Goal: Information Seeking & Learning: Learn about a topic

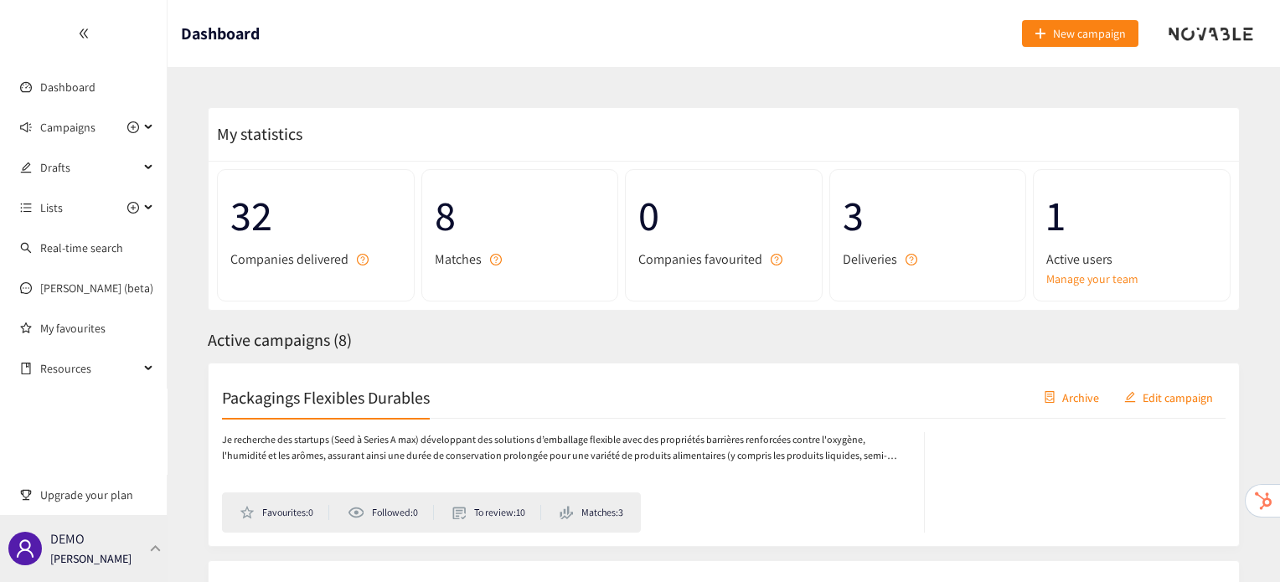
click at [148, 561] on div "DEMO [PERSON_NAME]" at bounding box center [84, 548] width 168 height 67
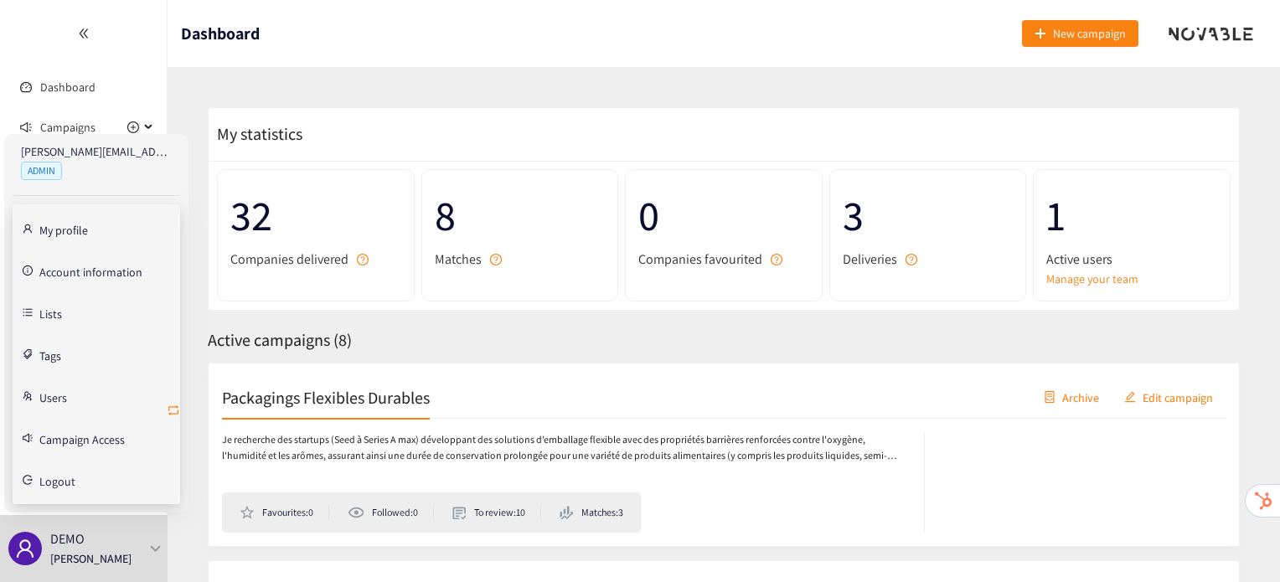
click at [177, 411] on icon "retweet" at bounding box center [173, 410] width 13 height 13
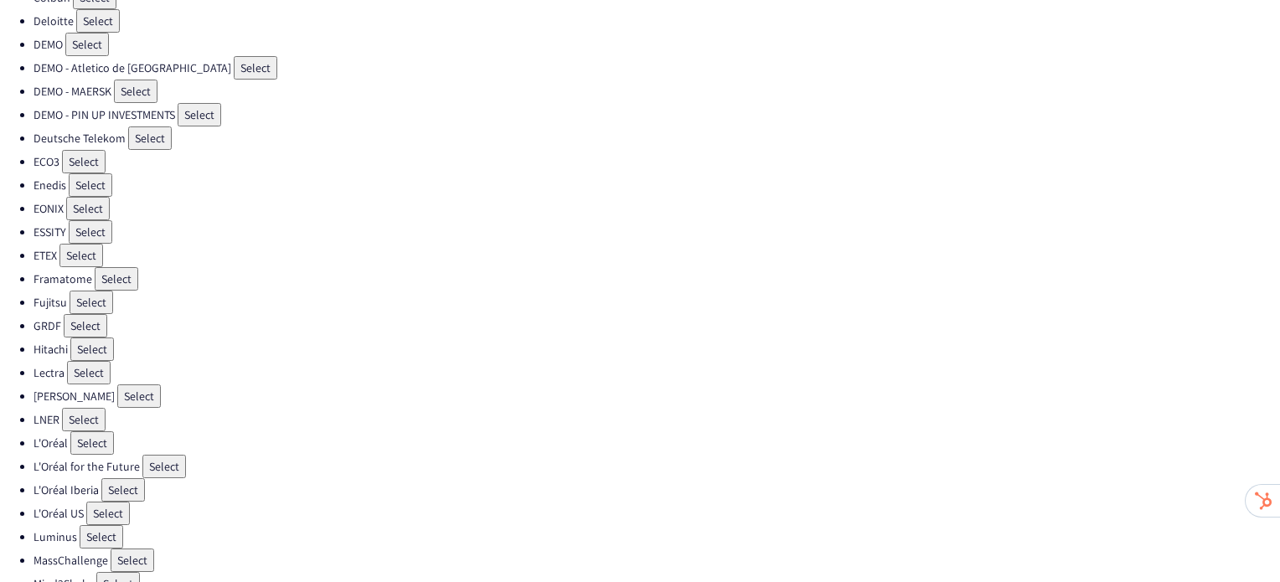
scroll to position [218, 0]
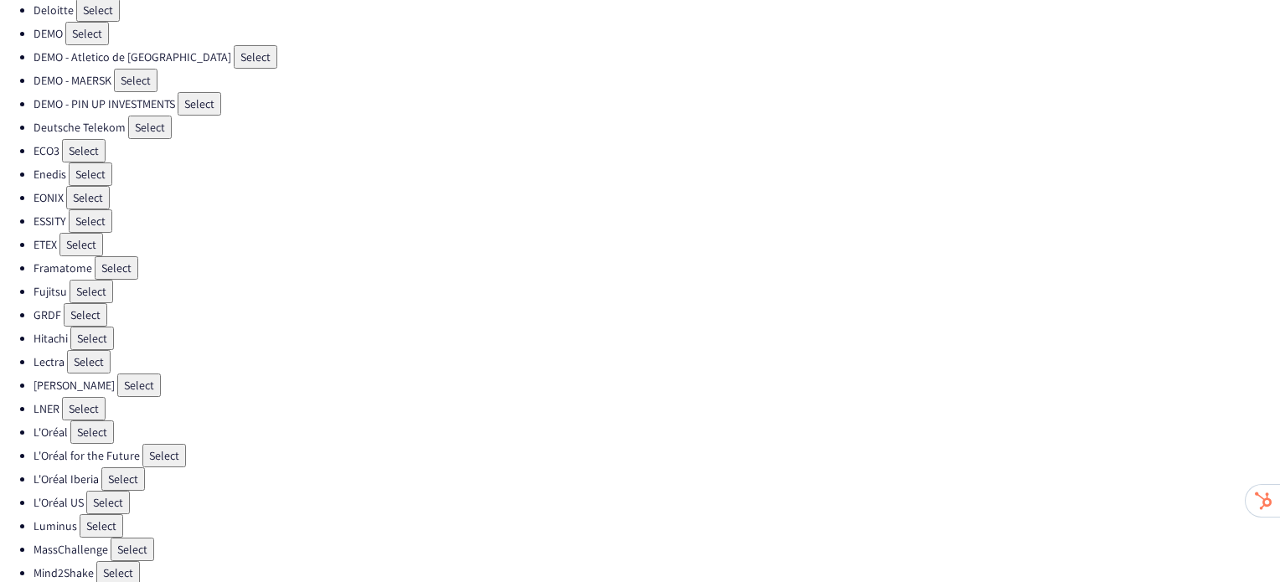
click at [121, 468] on button "Select" at bounding box center [123, 479] width 44 height 23
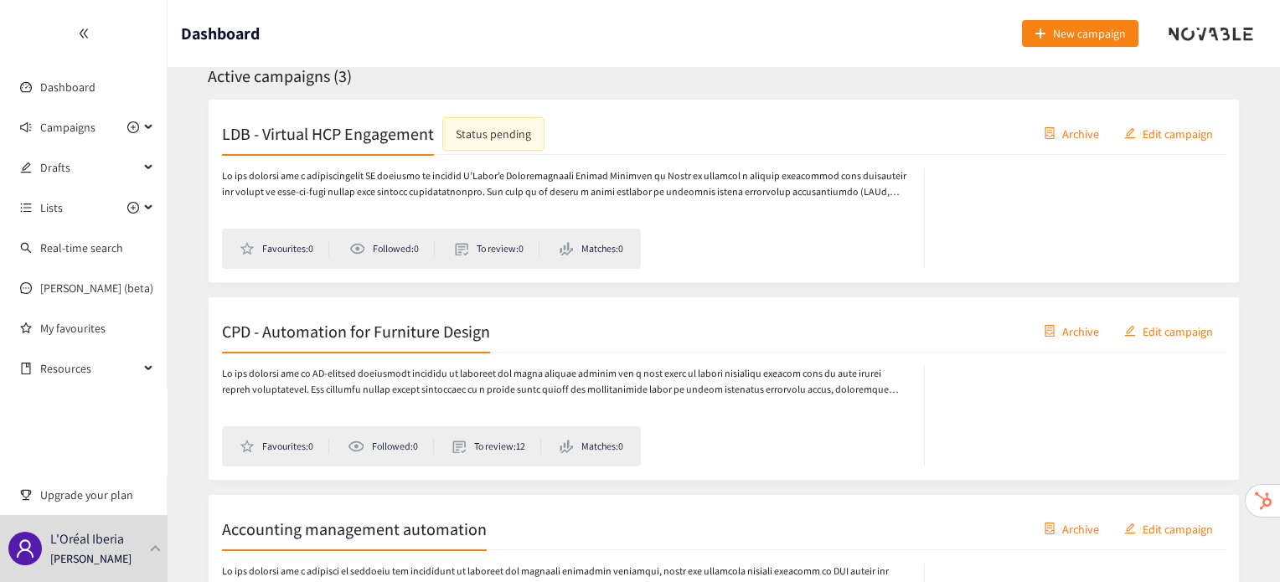
scroll to position [265, 0]
click at [409, 348] on div "CPD - Automation for Furniture Design Archive Edit campaign" at bounding box center [724, 331] width 1004 height 42
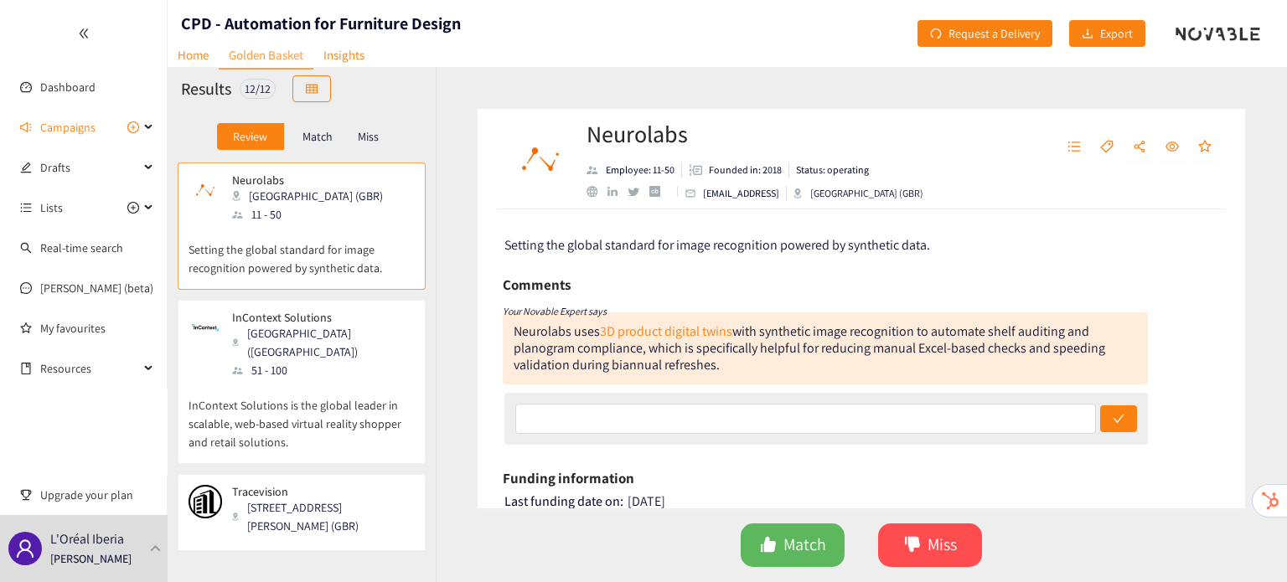
click at [354, 380] on p "InContext Solutions is the global leader in scalable, web-based virtual reality…" at bounding box center [302, 416] width 226 height 72
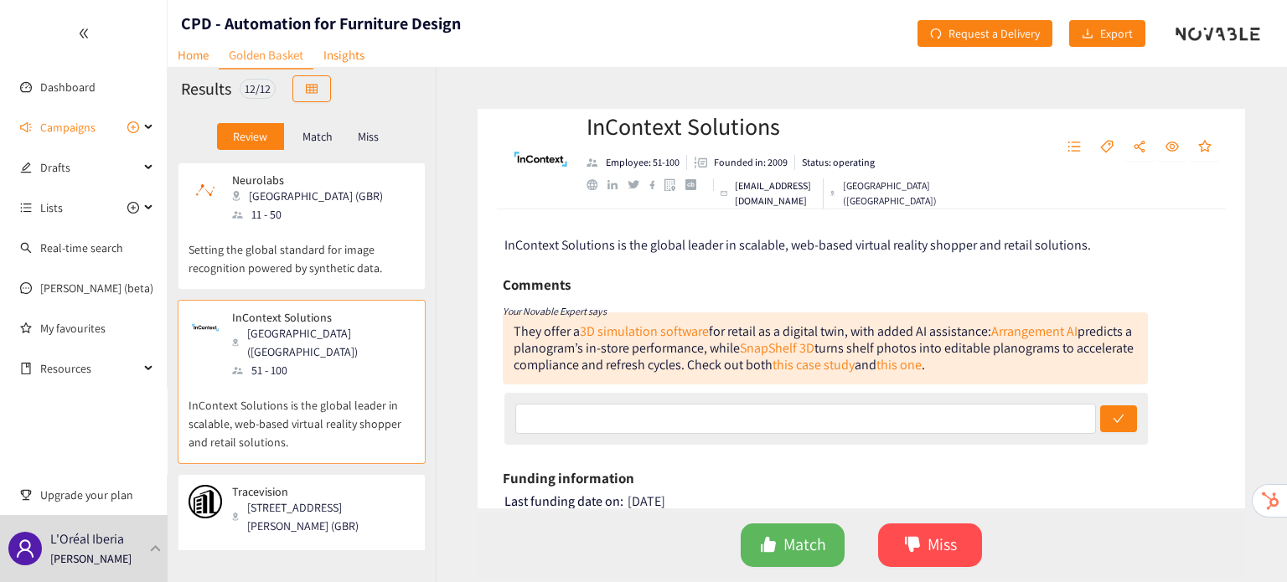
scroll to position [111, 0]
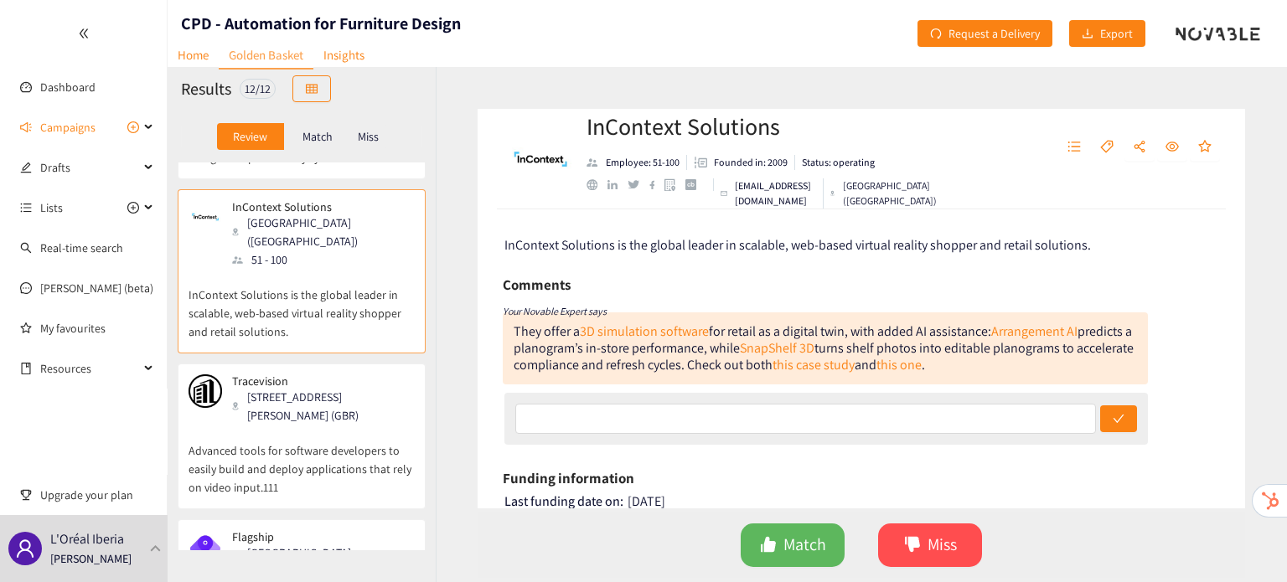
click at [357, 388] on div "71-75 Shelton Street, Covent Garden, London, United Kingdom, WC2H 9JQ (GBR)" at bounding box center [322, 406] width 181 height 37
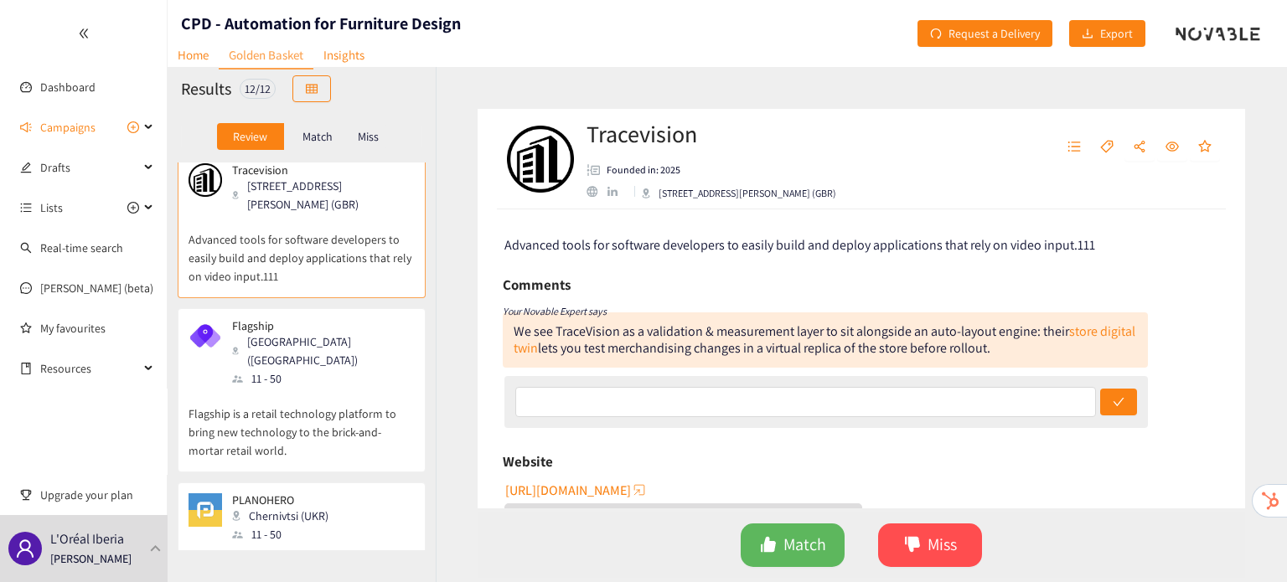
click at [357, 388] on p "Flagship is a retail technology platform to bring new technology to the brick-a…" at bounding box center [302, 424] width 226 height 72
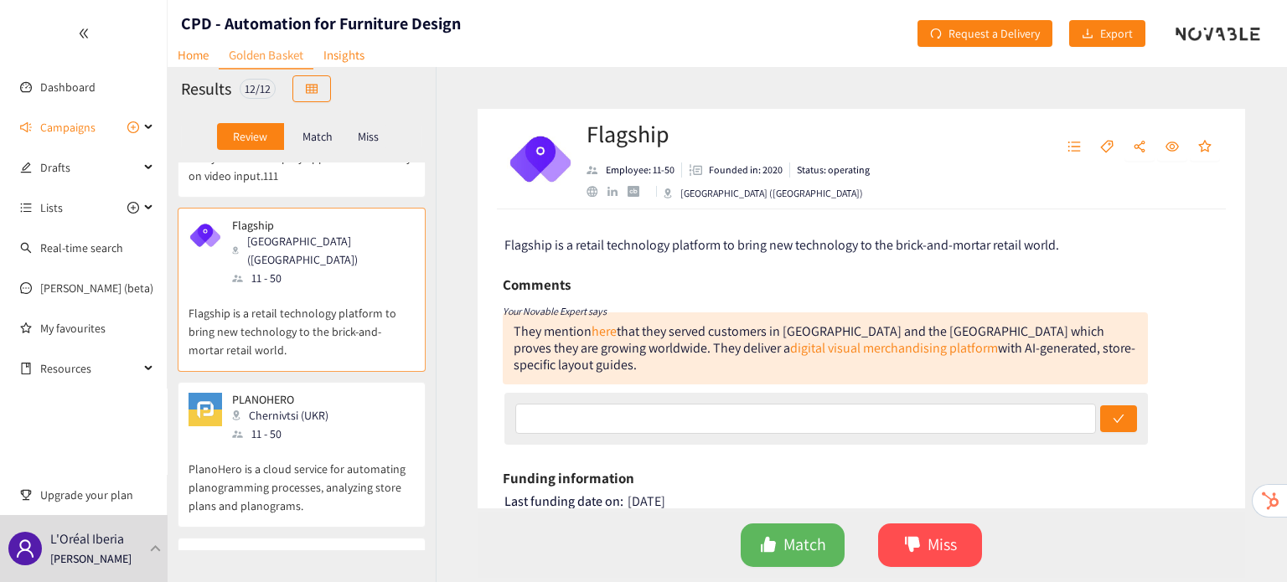
click at [357, 393] on div "PLANOHERO Chernivtsi (UKR) 11 - 50" at bounding box center [302, 418] width 226 height 50
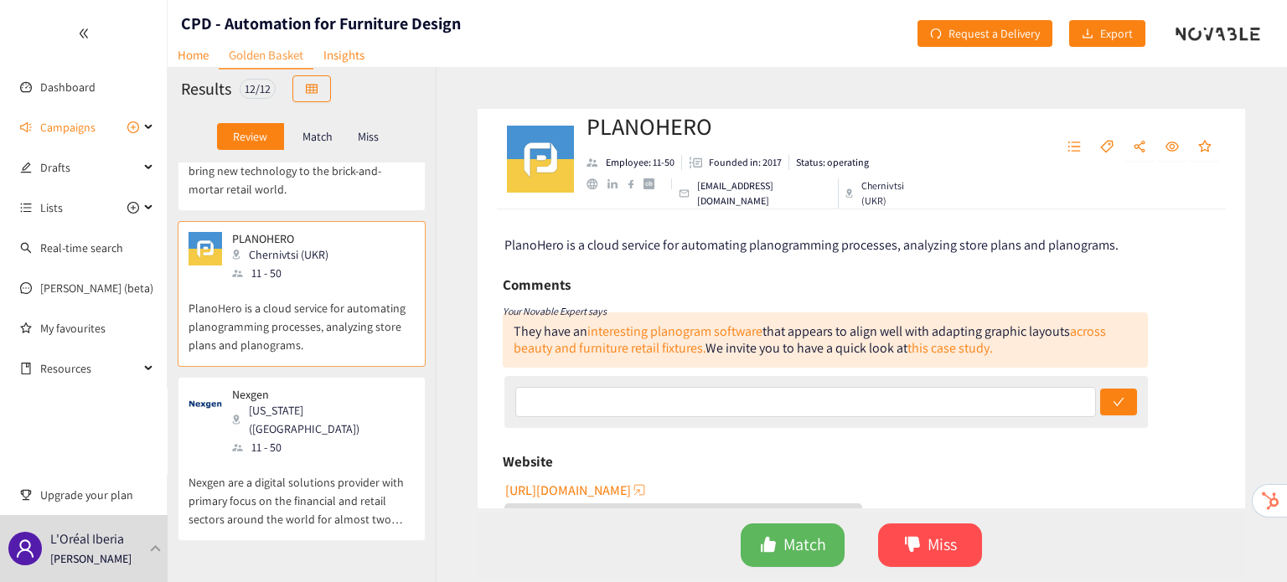
click at [357, 388] on div "Nexgen New York (USA) 11 - 50" at bounding box center [302, 422] width 226 height 69
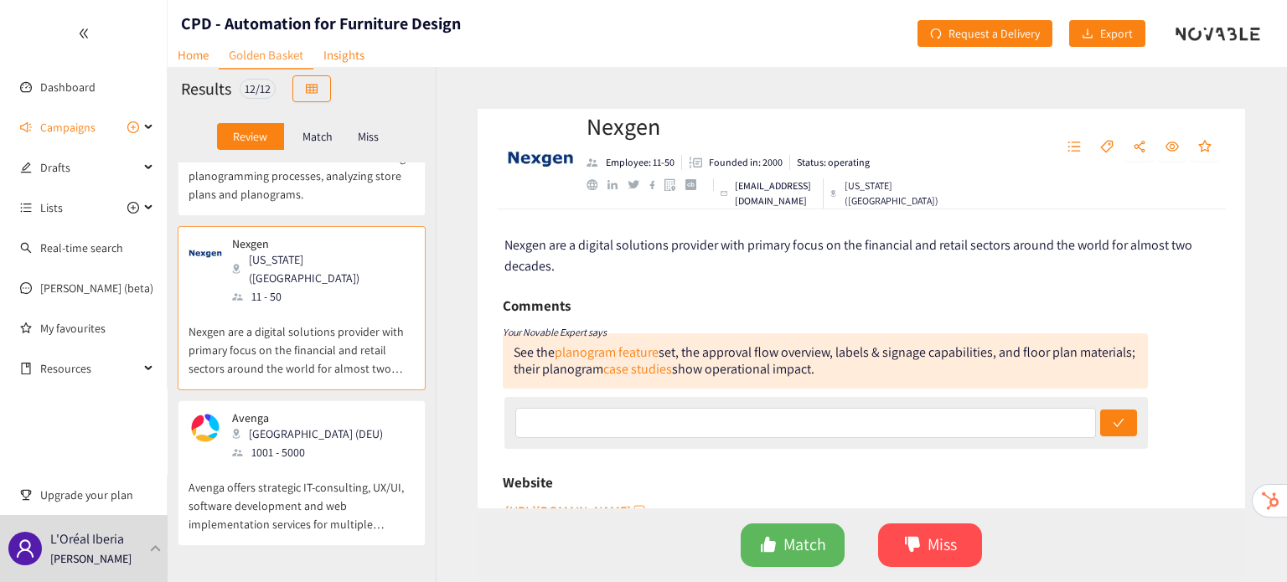
click at [357, 411] on div "Avenga Köln (DEU) 1001 - 5000" at bounding box center [302, 436] width 226 height 50
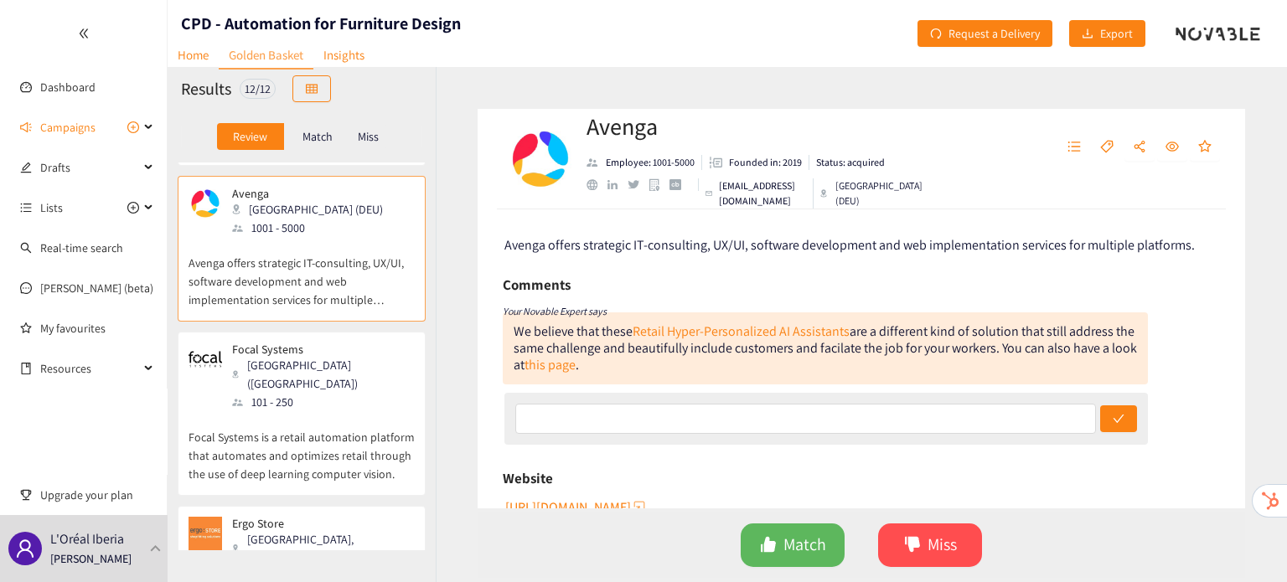
click at [357, 411] on p "Focal Systems is a retail automation platform that automates and optimizes reta…" at bounding box center [302, 447] width 226 height 72
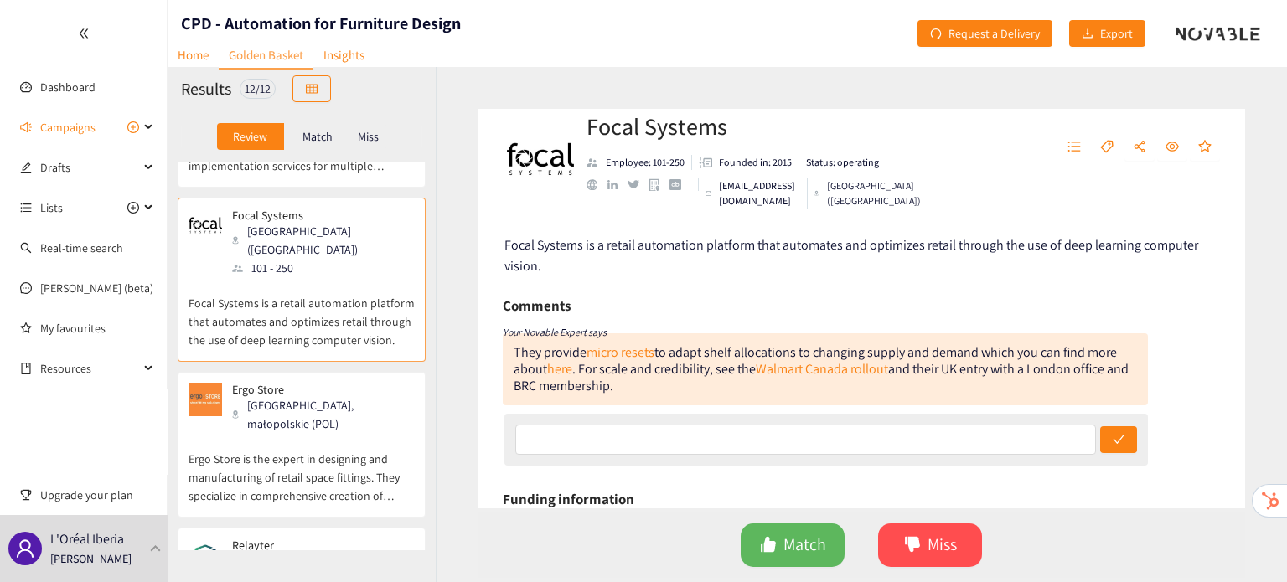
click at [357, 433] on p "Ergo Store is the expert in designing and manufacturing of retail space fitting…" at bounding box center [302, 469] width 226 height 72
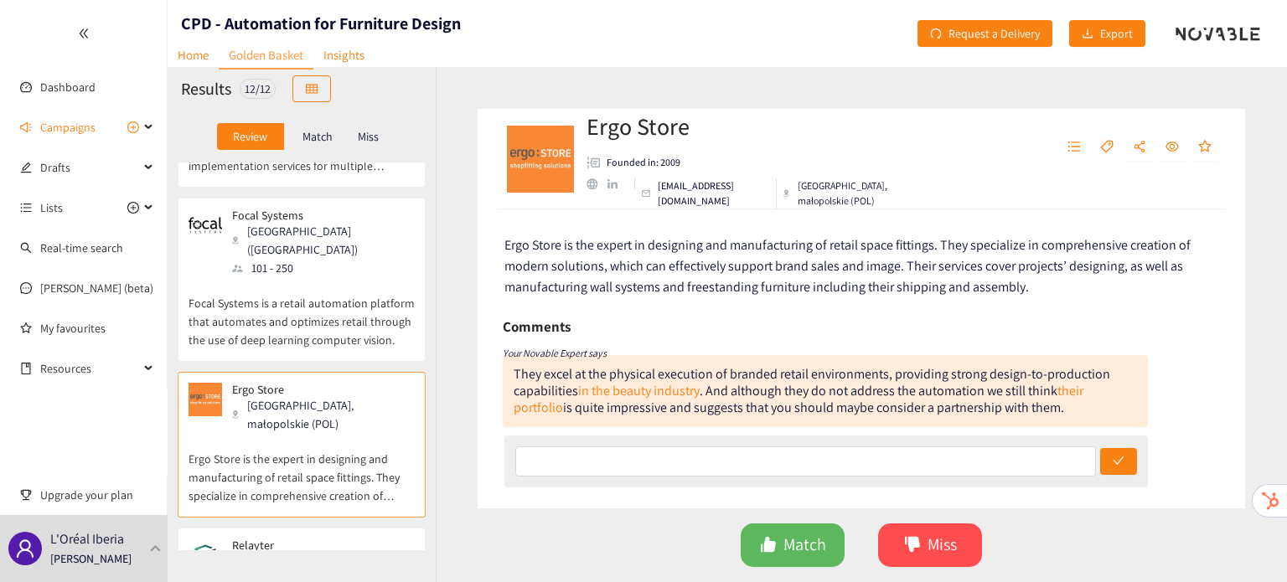
scroll to position [1274, 0]
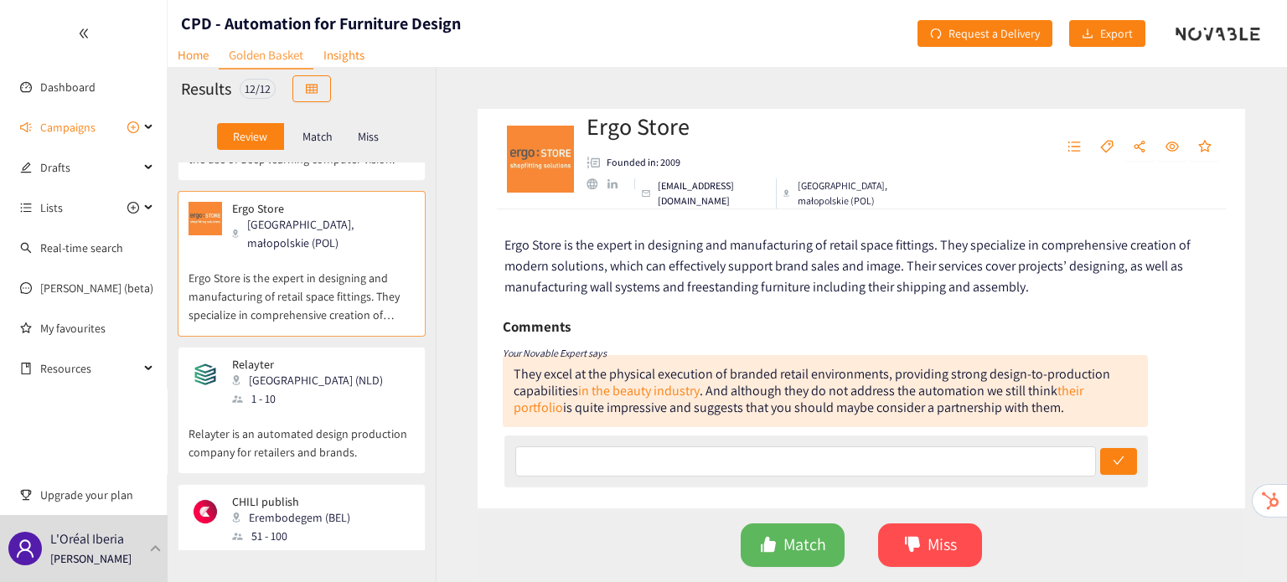
click at [357, 408] on p "Relayter is an automated design production company for retailers and brands." at bounding box center [302, 435] width 226 height 54
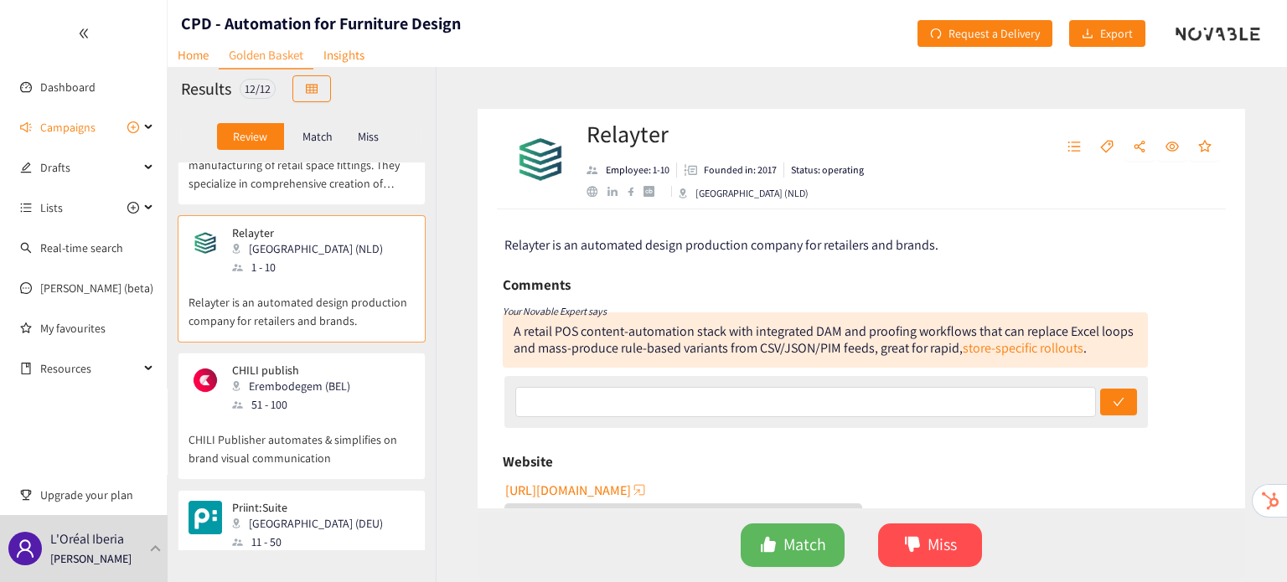
scroll to position [1405, 0]
click at [357, 414] on p "CHILI Publisher automates & simplifies on brand visual communication" at bounding box center [302, 441] width 226 height 54
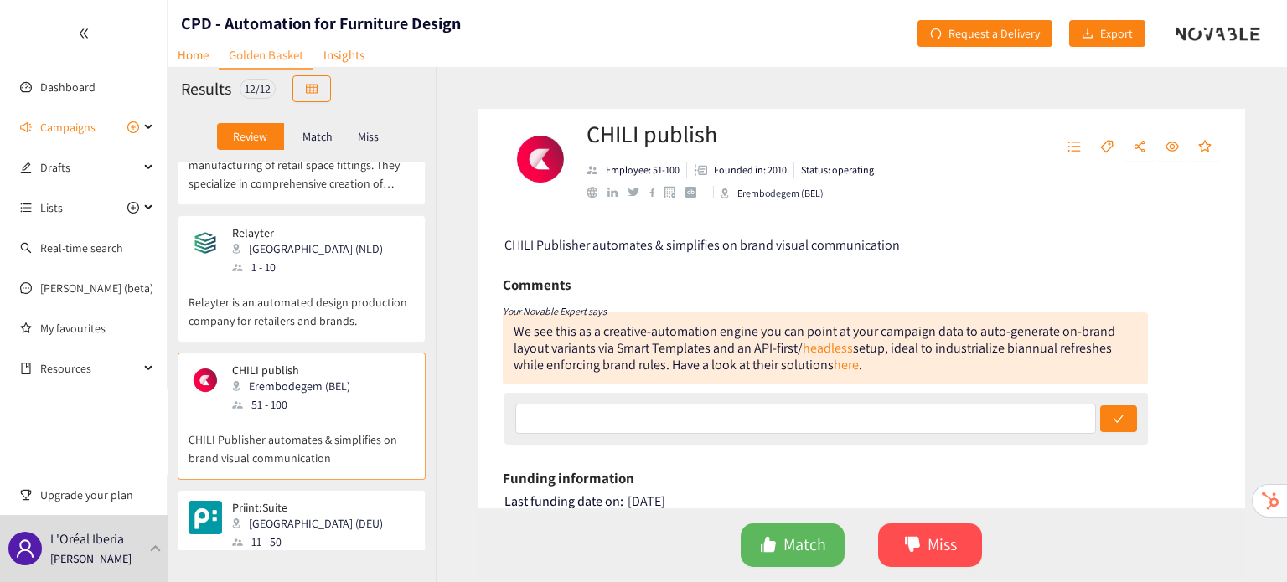
click at [344, 551] on p "Priint:Suite is a multichannel publishing, enterprise technology platform." at bounding box center [302, 578] width 226 height 54
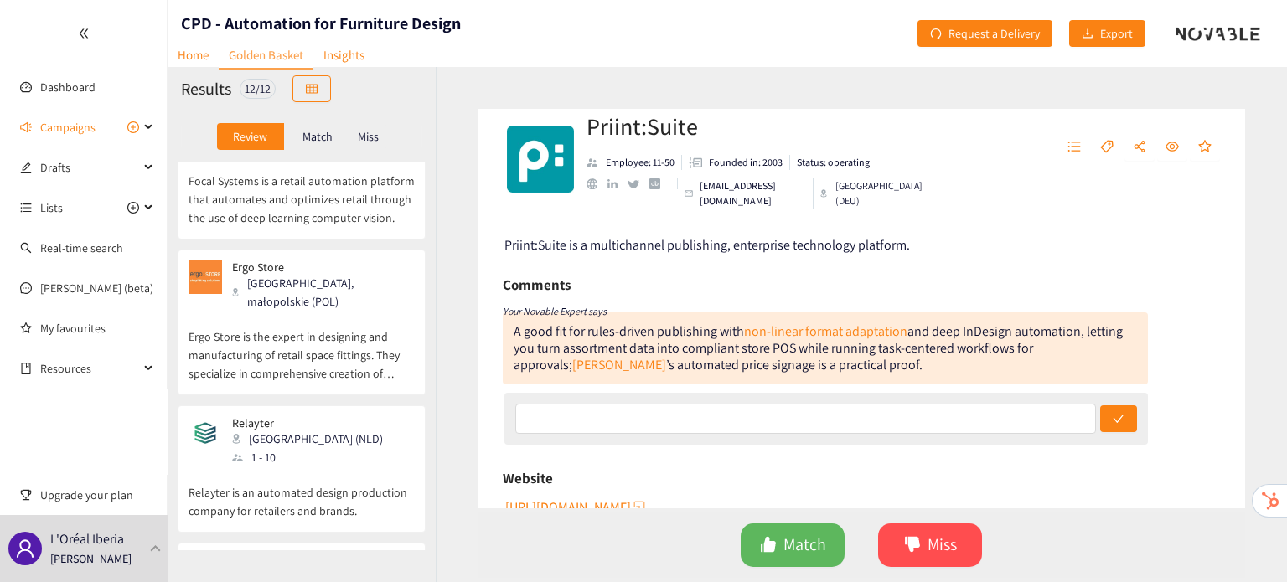
scroll to position [1176, 0]
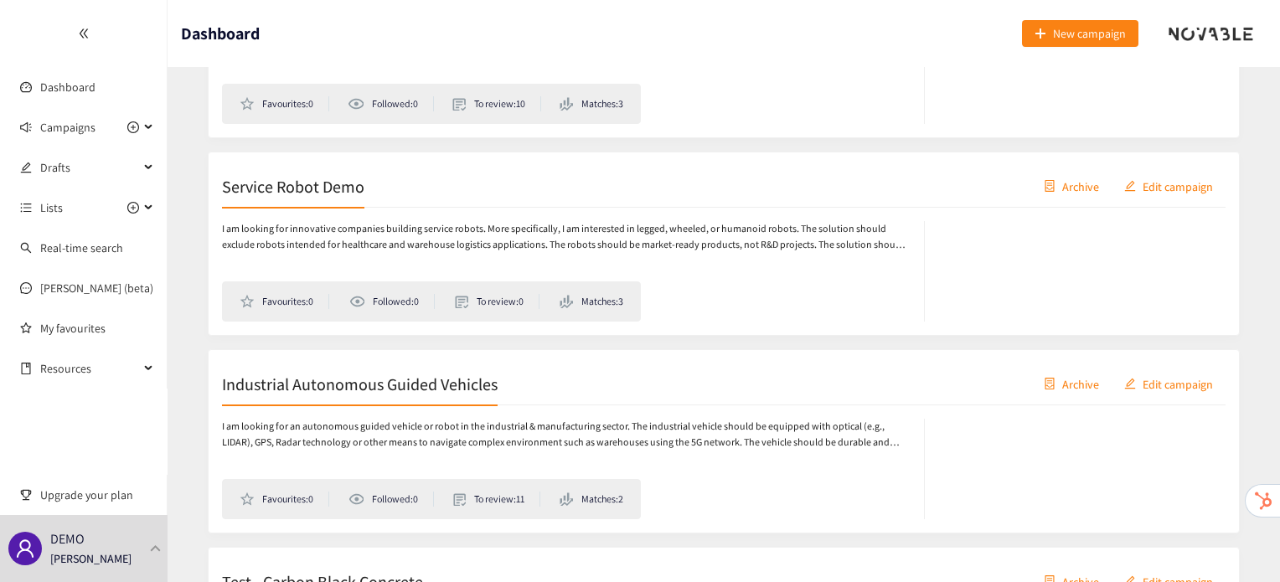
scroll to position [408, 0]
click at [78, 545] on p "DEMO" at bounding box center [67, 539] width 34 height 21
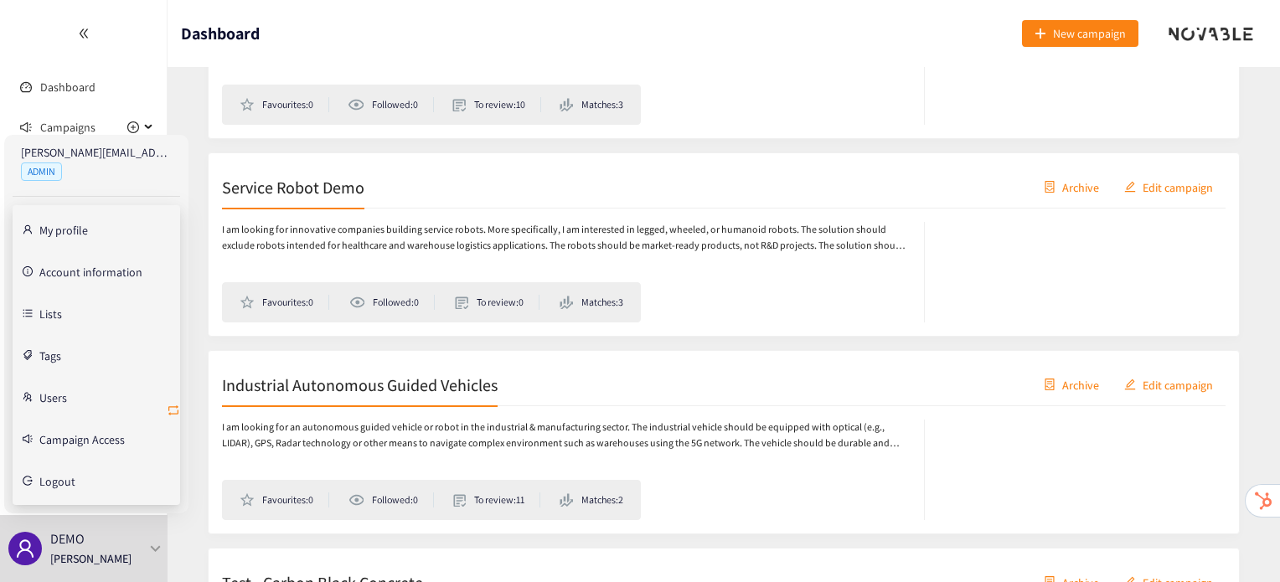
click at [173, 412] on icon "retweet" at bounding box center [173, 410] width 13 height 13
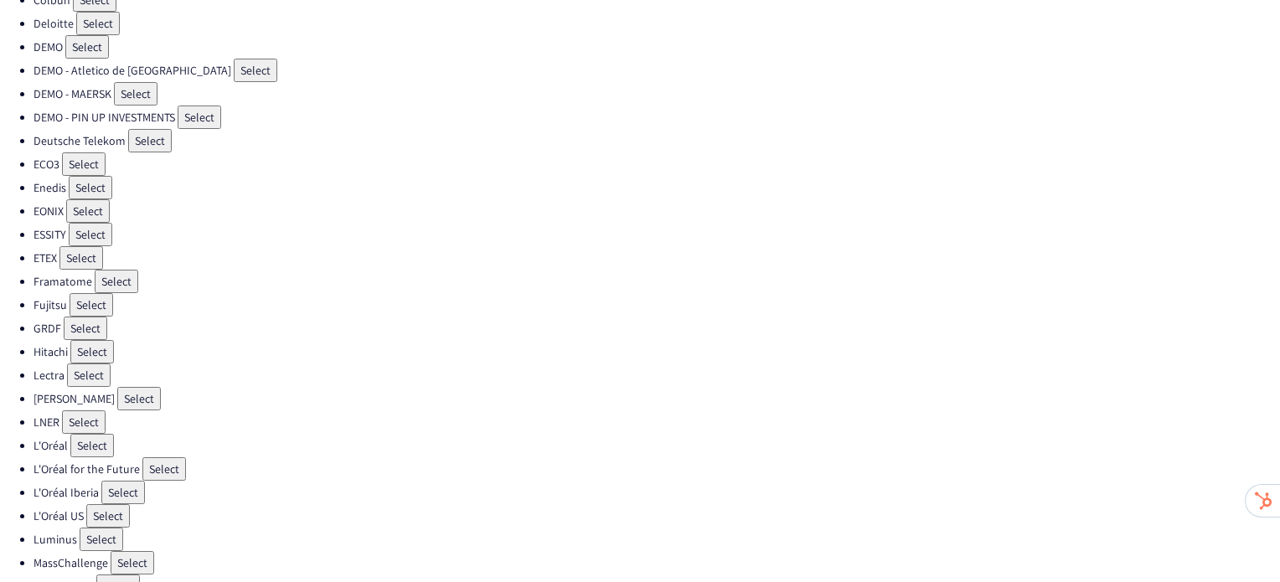
scroll to position [215, 0]
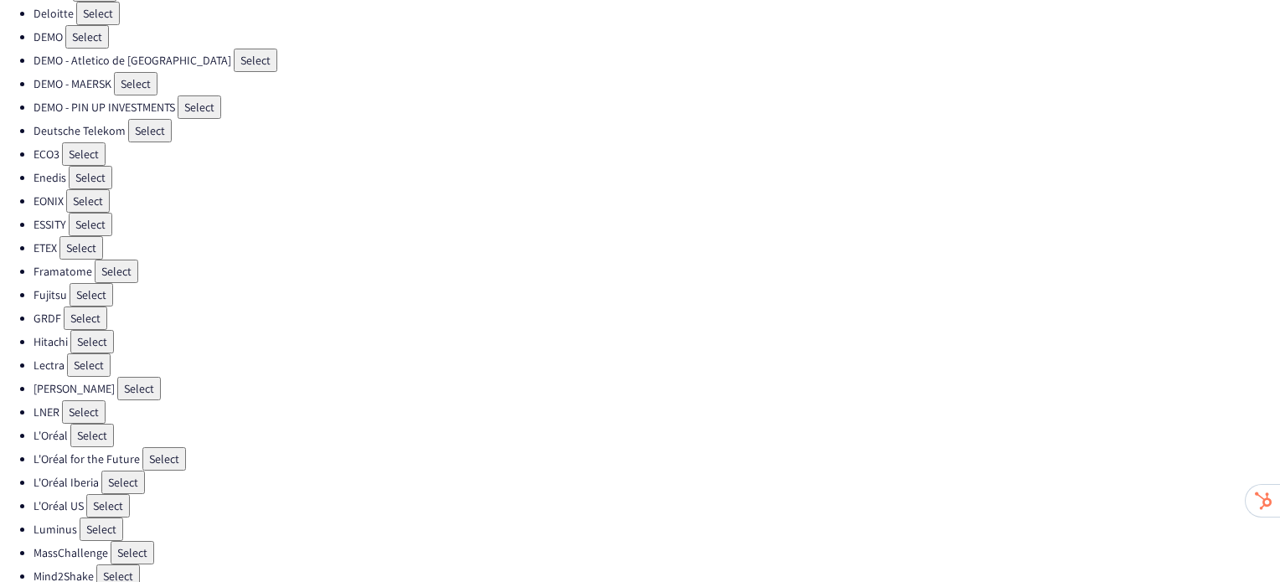
click at [100, 518] on button "Select" at bounding box center [102, 529] width 44 height 23
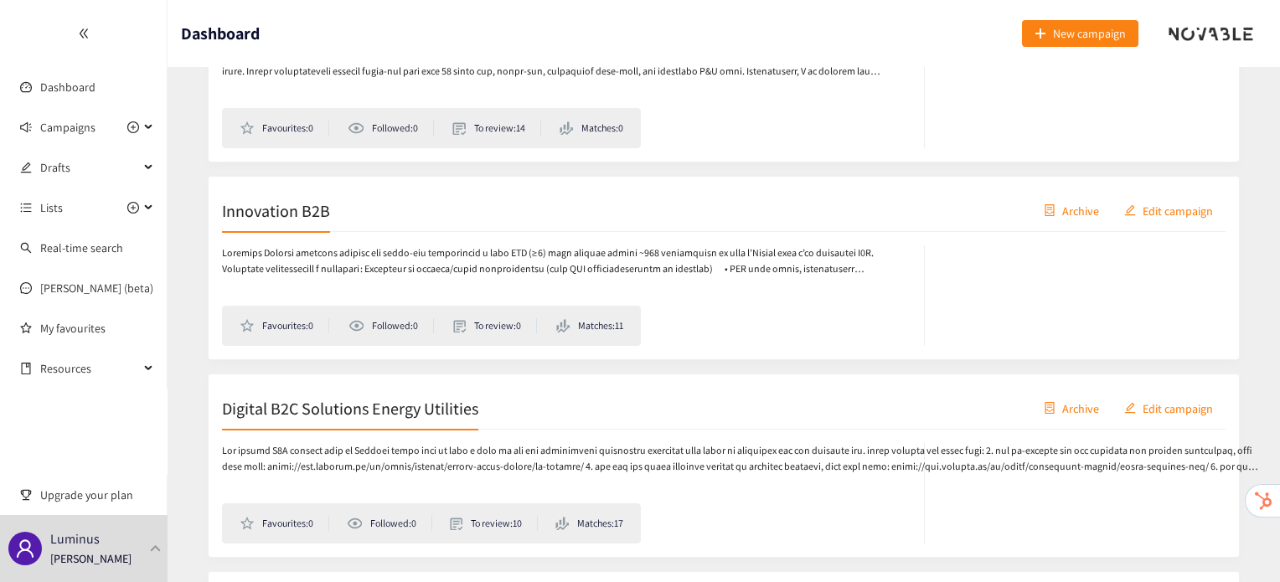
scroll to position [1049, 0]
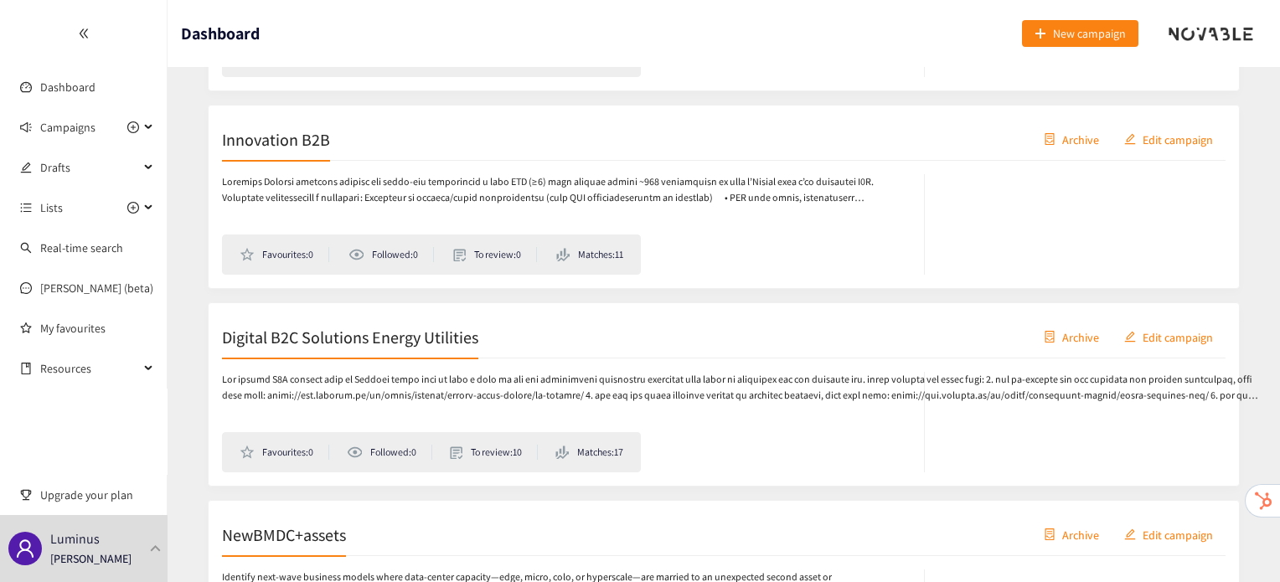
click at [300, 155] on div "Innovation B2B Archive Edit campaign" at bounding box center [724, 140] width 1004 height 42
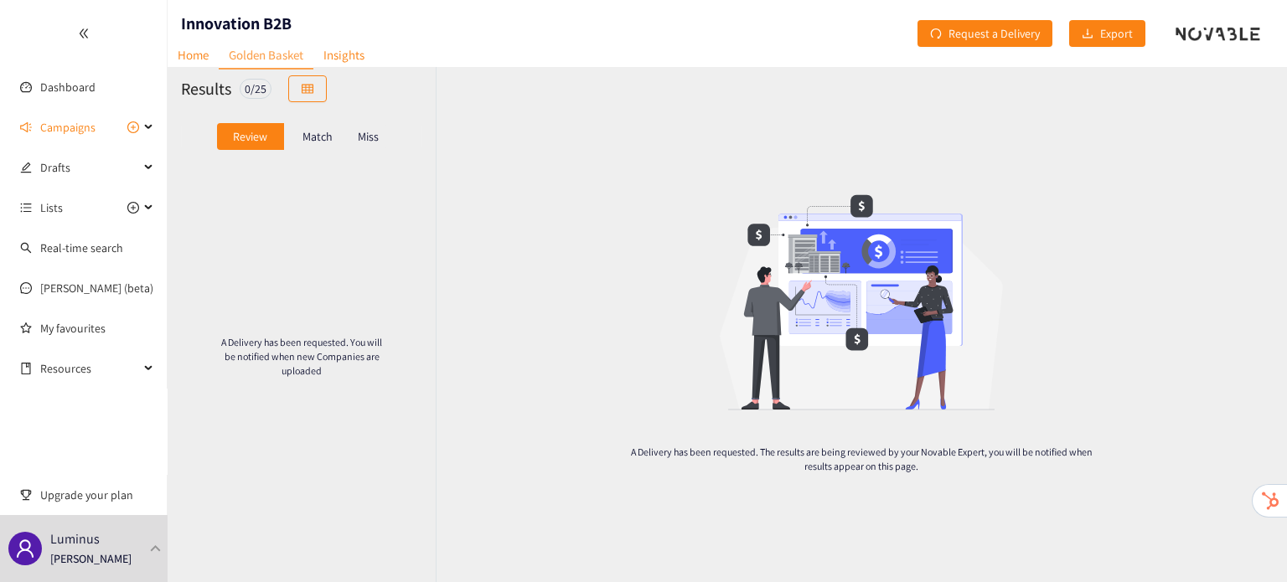
click at [324, 140] on p "Match" at bounding box center [317, 136] width 30 height 13
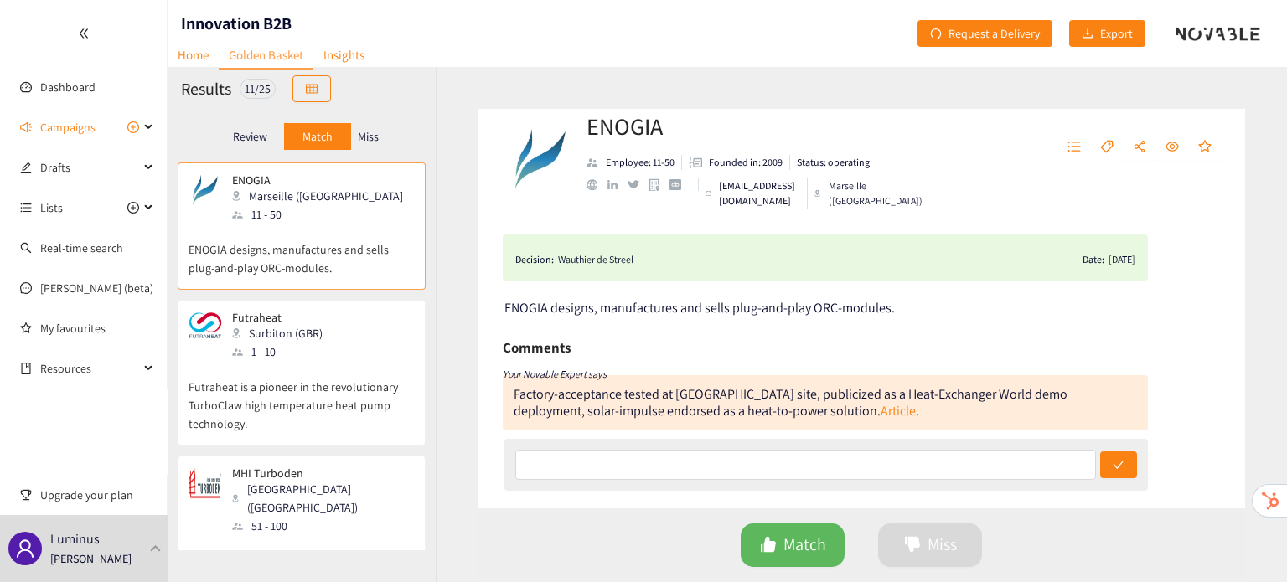
click at [359, 137] on p "Miss" at bounding box center [368, 136] width 21 height 13
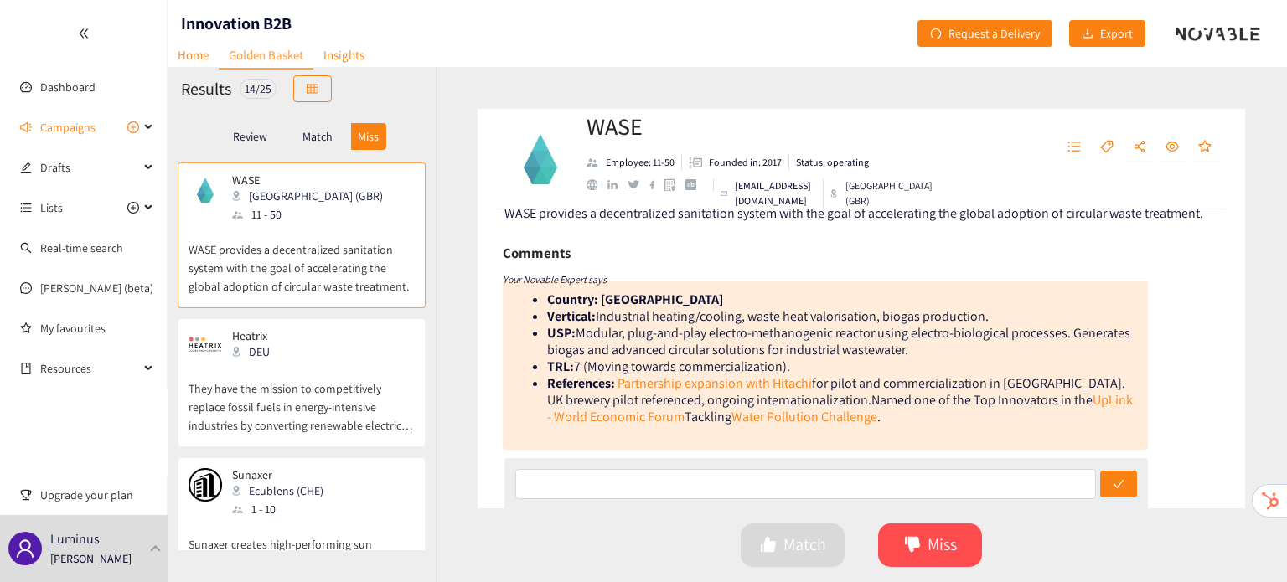
click at [364, 435] on div "Heatrix DEU They have the mission to competitively replace fossil fuels in ener…" at bounding box center [302, 387] width 226 height 117
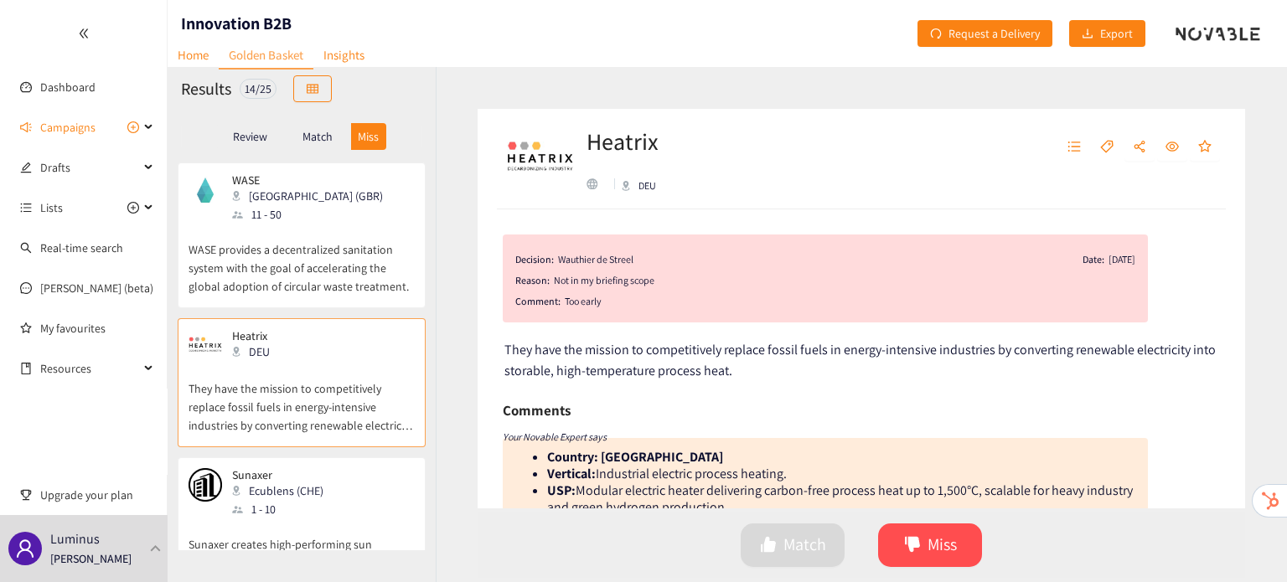
click at [312, 148] on div "Match" at bounding box center [317, 136] width 67 height 27
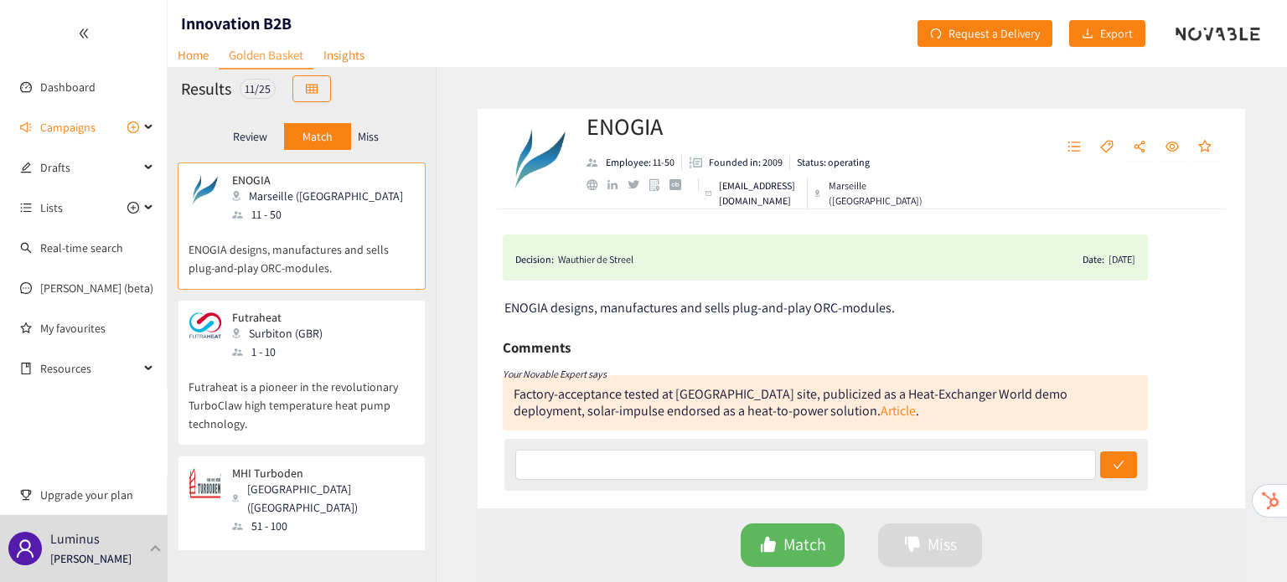
click at [317, 337] on div "Surbiton (GBR)" at bounding box center [282, 333] width 101 height 18
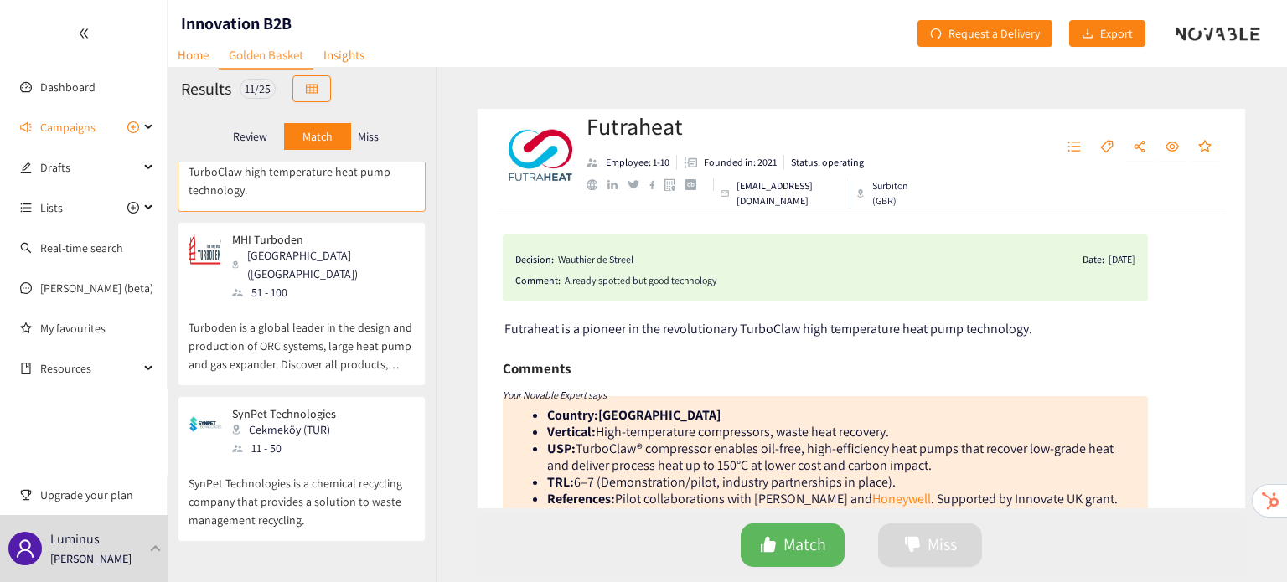
scroll to position [271, 0]
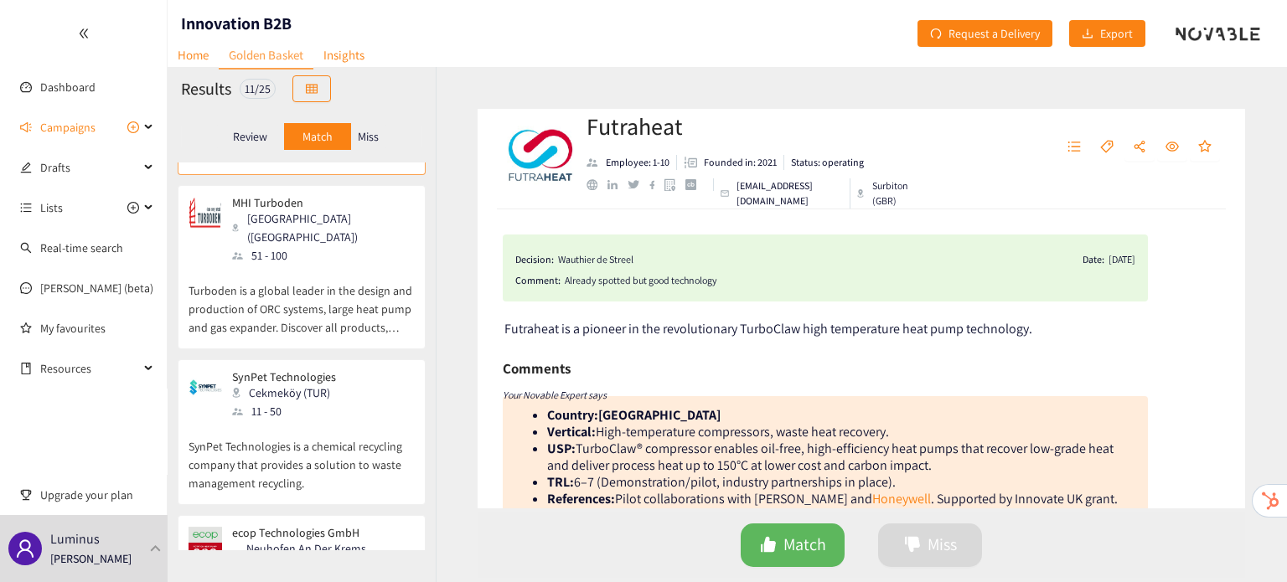
click at [342, 267] on p "Turboden is a global leader in the design and production of ORC systems, large …" at bounding box center [302, 301] width 226 height 72
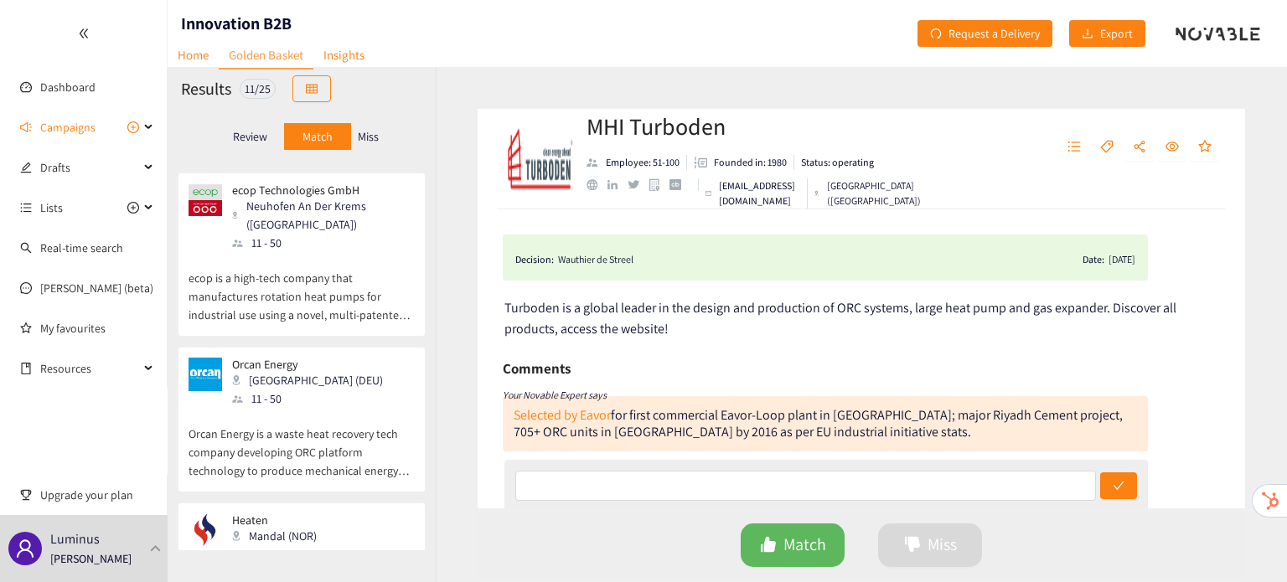
scroll to position [620, 0]
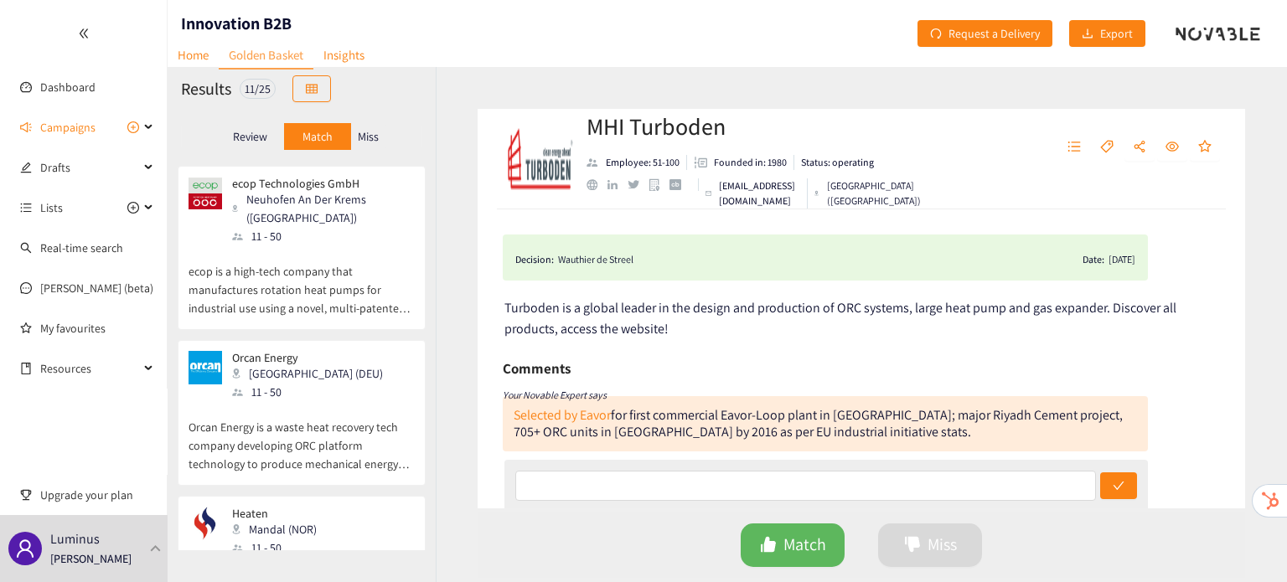
click at [342, 267] on p "ecop is a high-tech company that manufactures rotation heat pumps for industria…" at bounding box center [302, 282] width 226 height 72
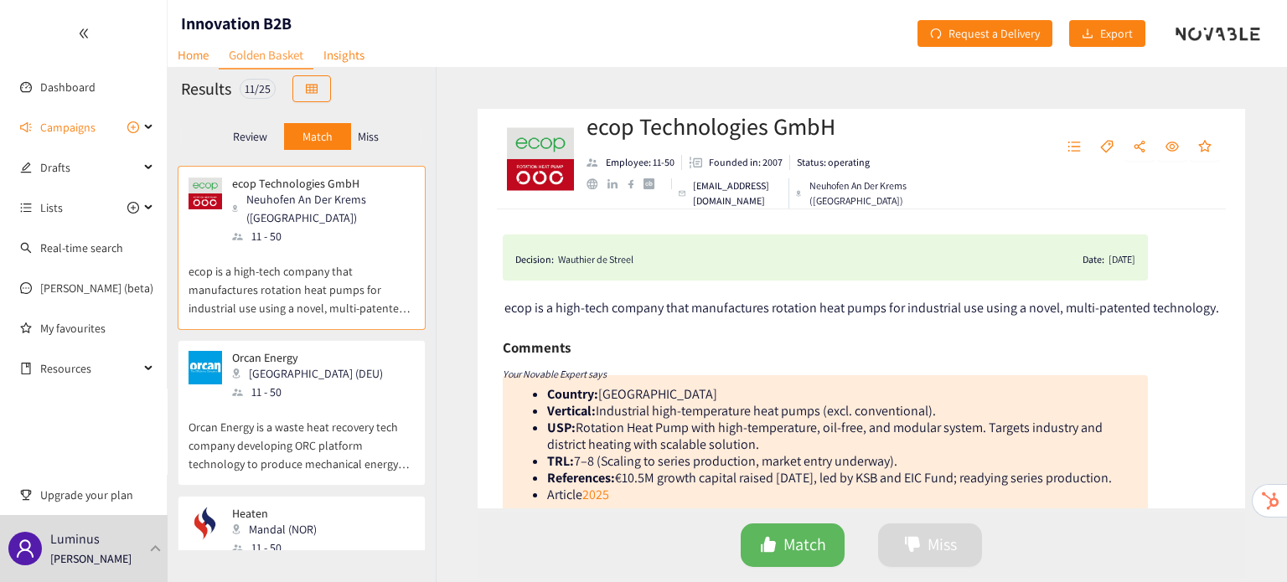
click at [337, 401] on p "Orcan Energy is a waste heat recovery tech company developing ORC platform tech…" at bounding box center [302, 437] width 226 height 72
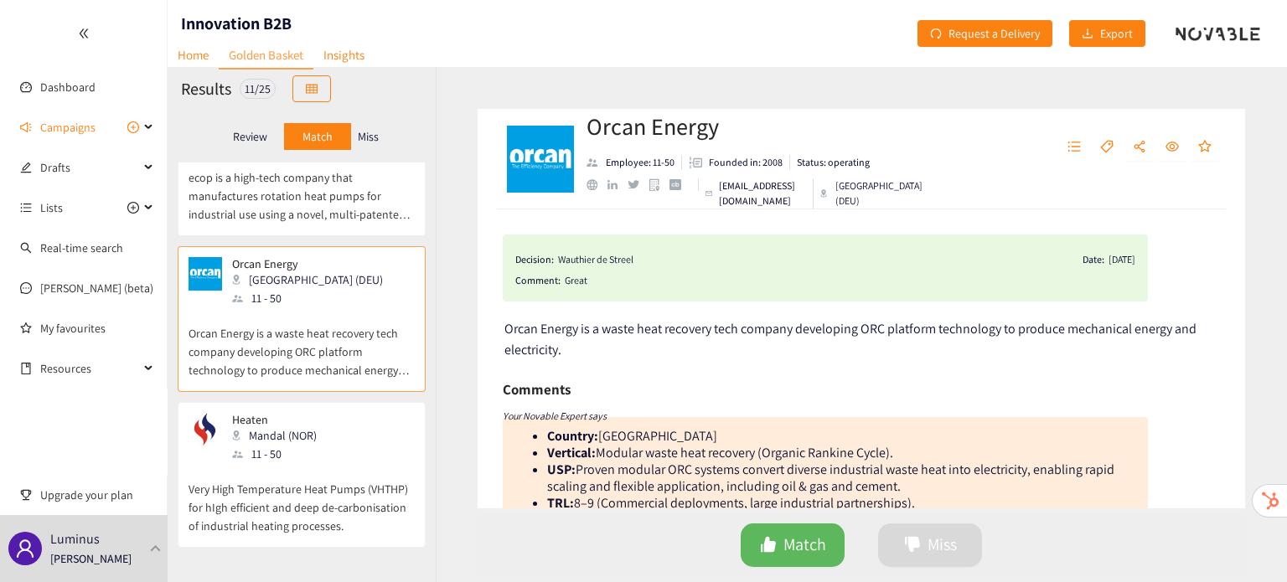
click at [337, 413] on div "Heaten Mandal (NOR) 11 - 50" at bounding box center [302, 438] width 226 height 50
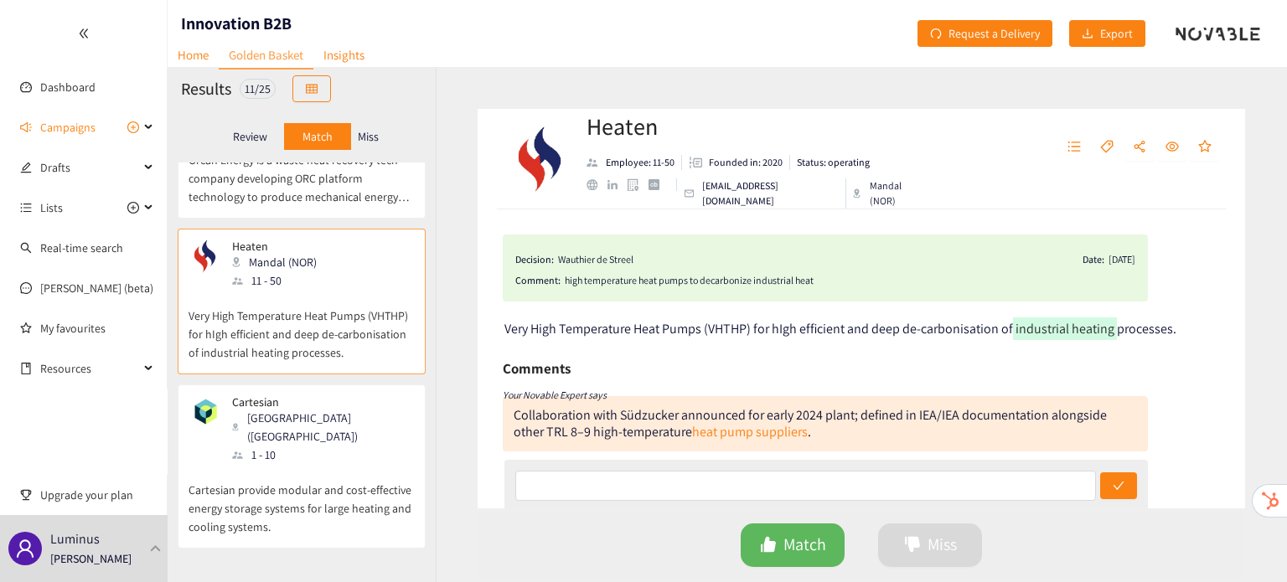
scroll to position [887, 0]
click at [337, 396] on div "Cartesian Trondheim (NOR) 1 - 10" at bounding box center [302, 430] width 226 height 69
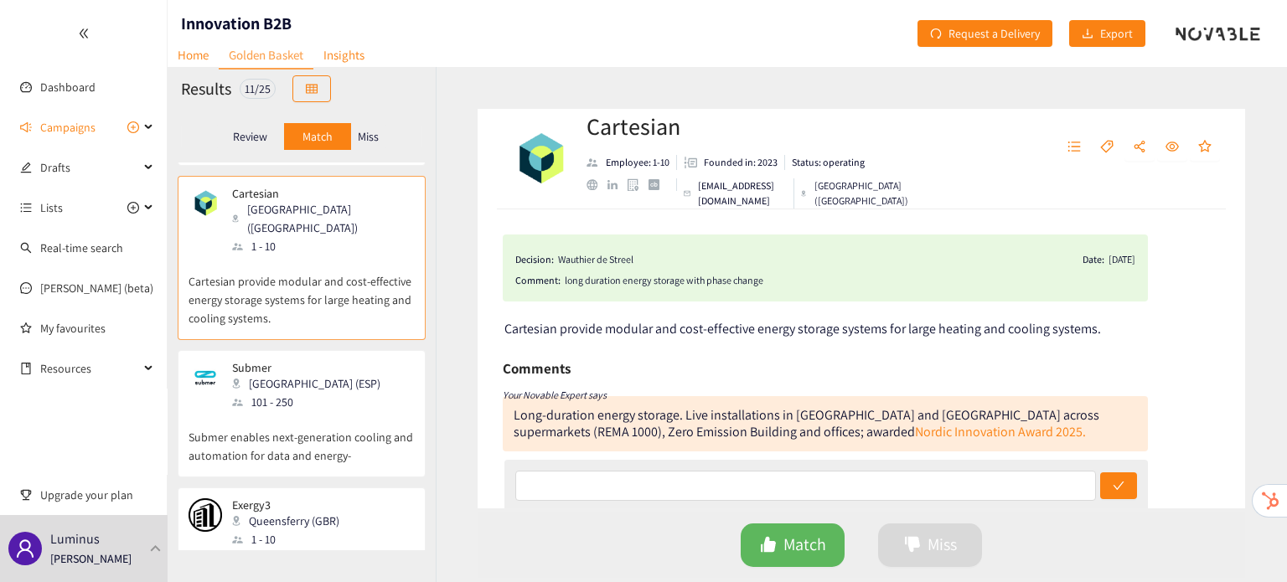
scroll to position [1113, 0]
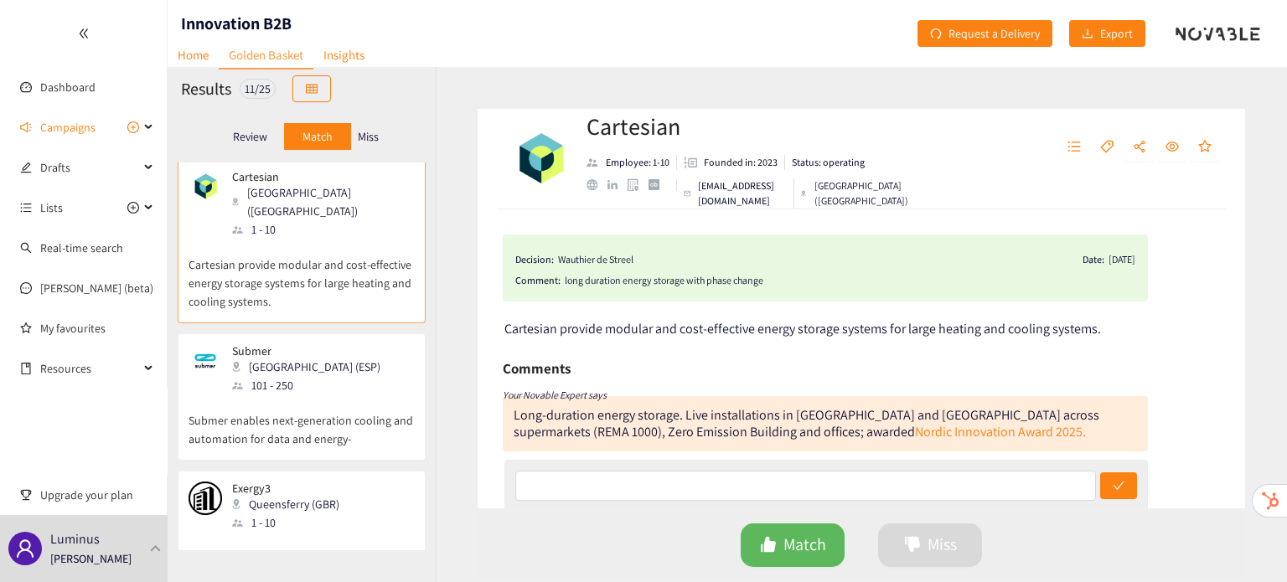
click at [337, 395] on p "Submer enables next-generation cooling and automation for data and energy-" at bounding box center [302, 422] width 226 height 54
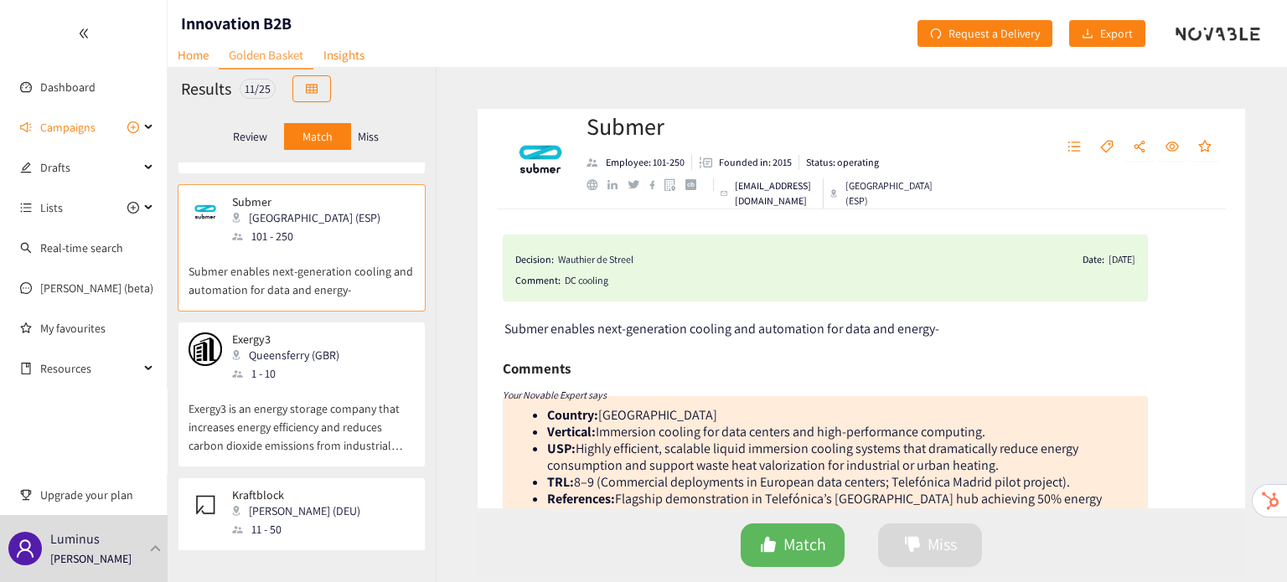
click at [337, 383] on p "Exergy3 is an energy storage company that increases energy efficiency and reduc…" at bounding box center [302, 419] width 226 height 72
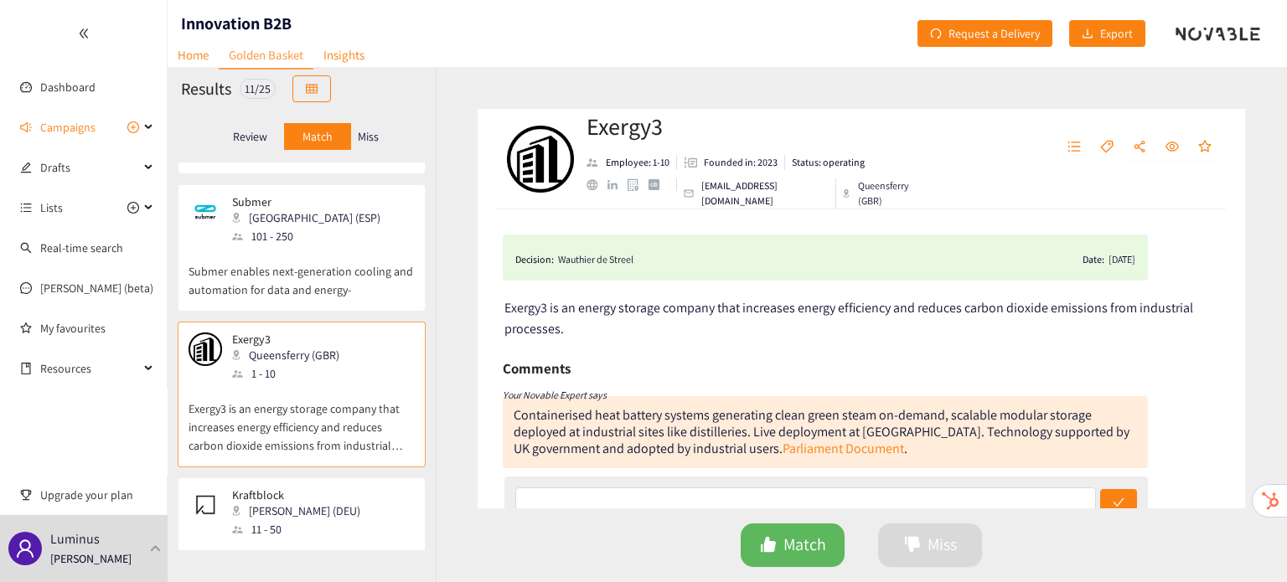
scroll to position [1285, 0]
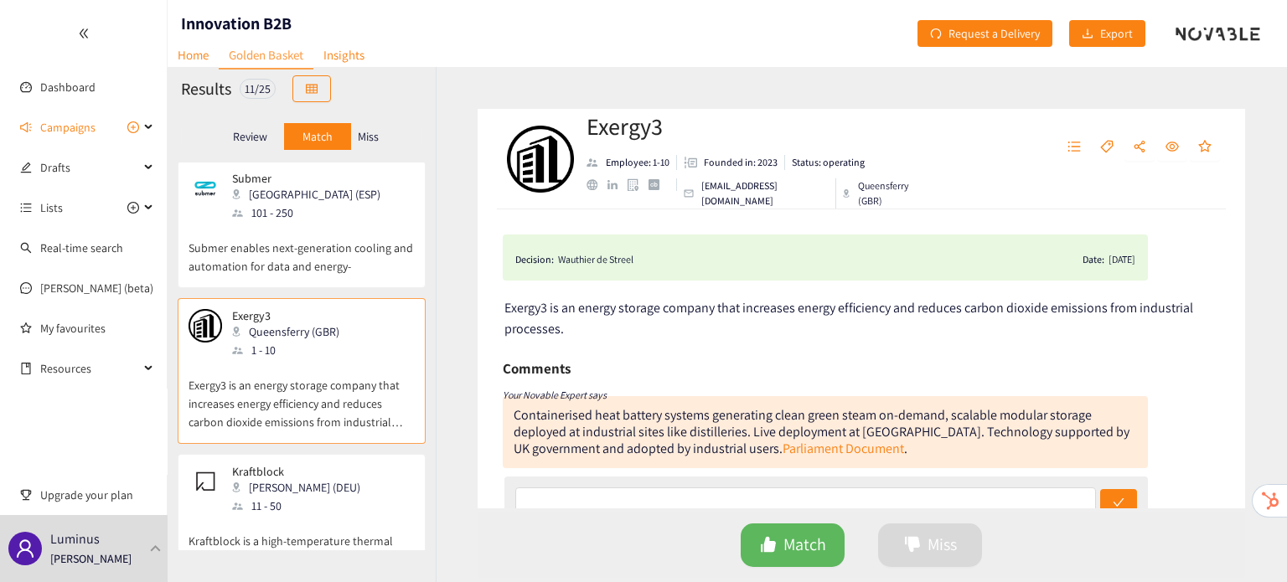
click at [340, 465] on div "Kraftblock Sulzbach (DEU) 11 - 50" at bounding box center [302, 490] width 226 height 50
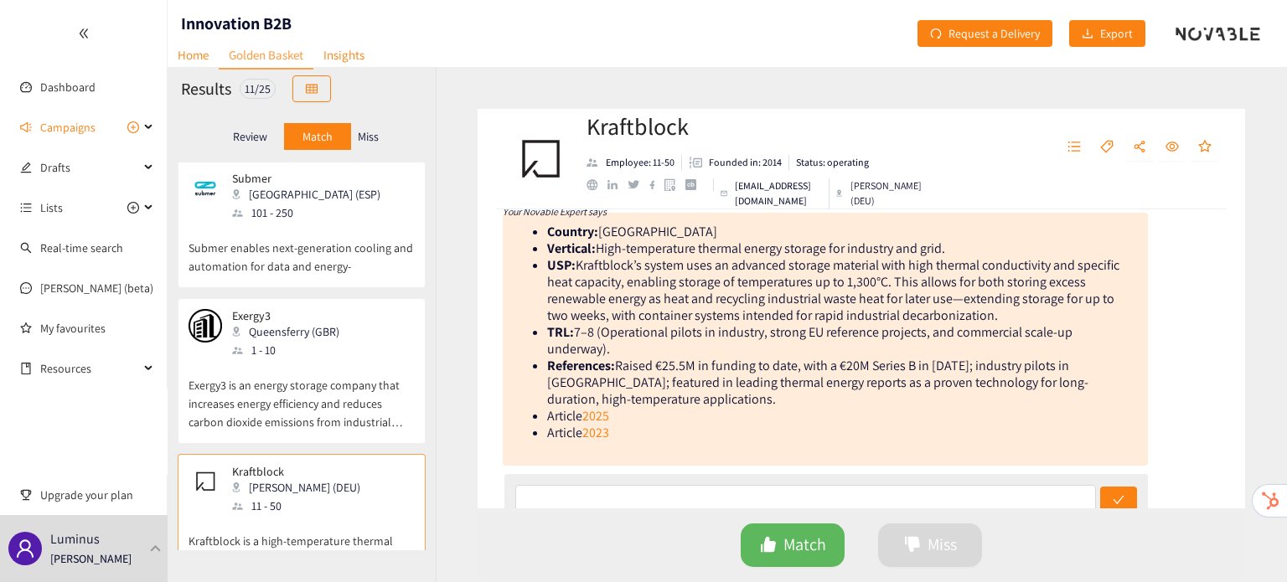
scroll to position [184, 0]
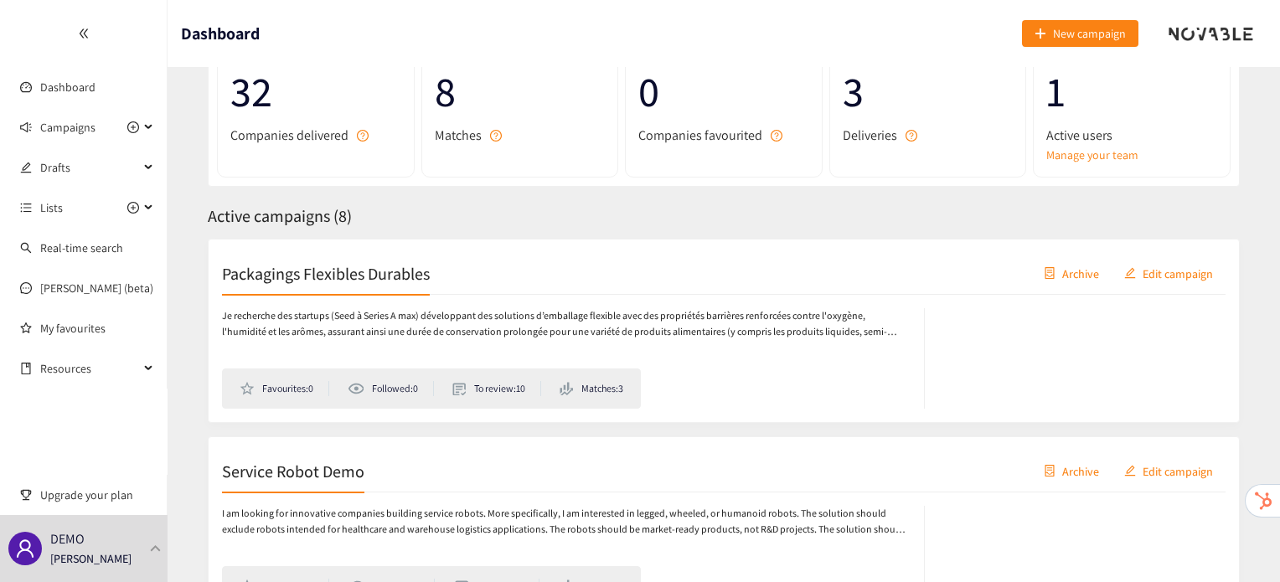
scroll to position [124, 0]
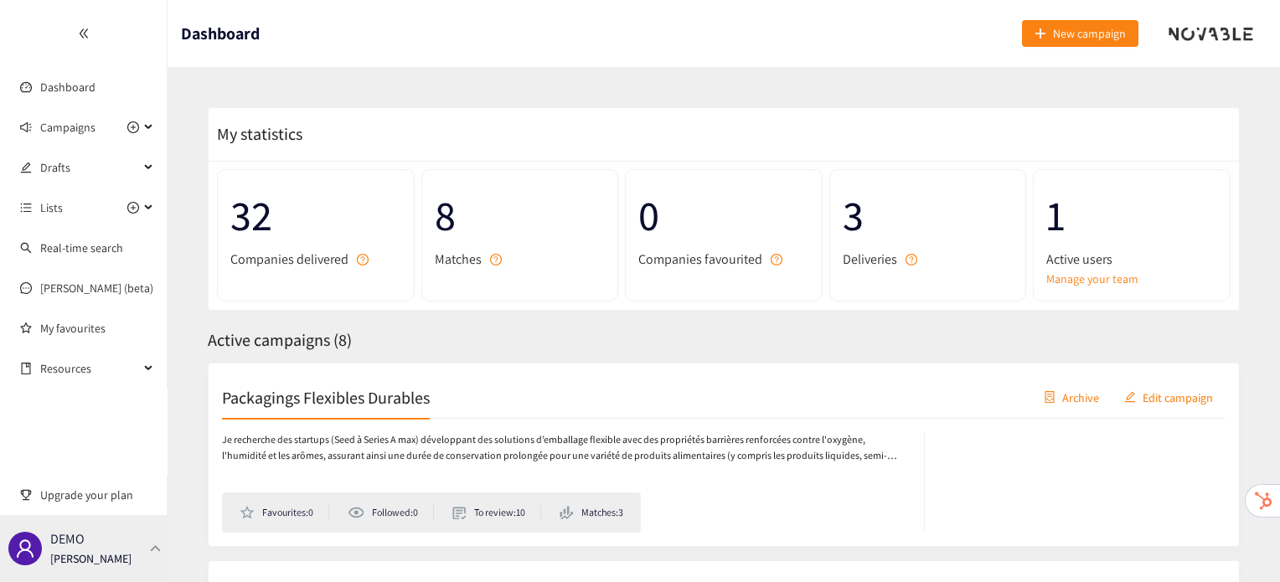
click at [147, 542] on div "DEMO Irene Violetta" at bounding box center [84, 548] width 168 height 67
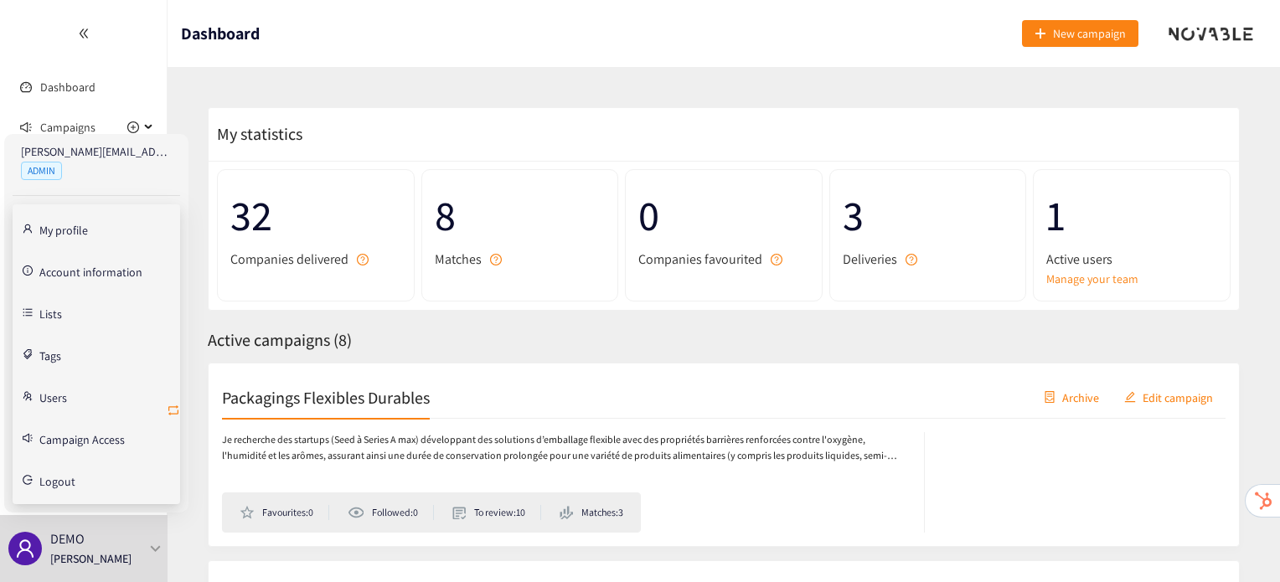
click at [172, 410] on icon "retweet" at bounding box center [173, 410] width 13 height 13
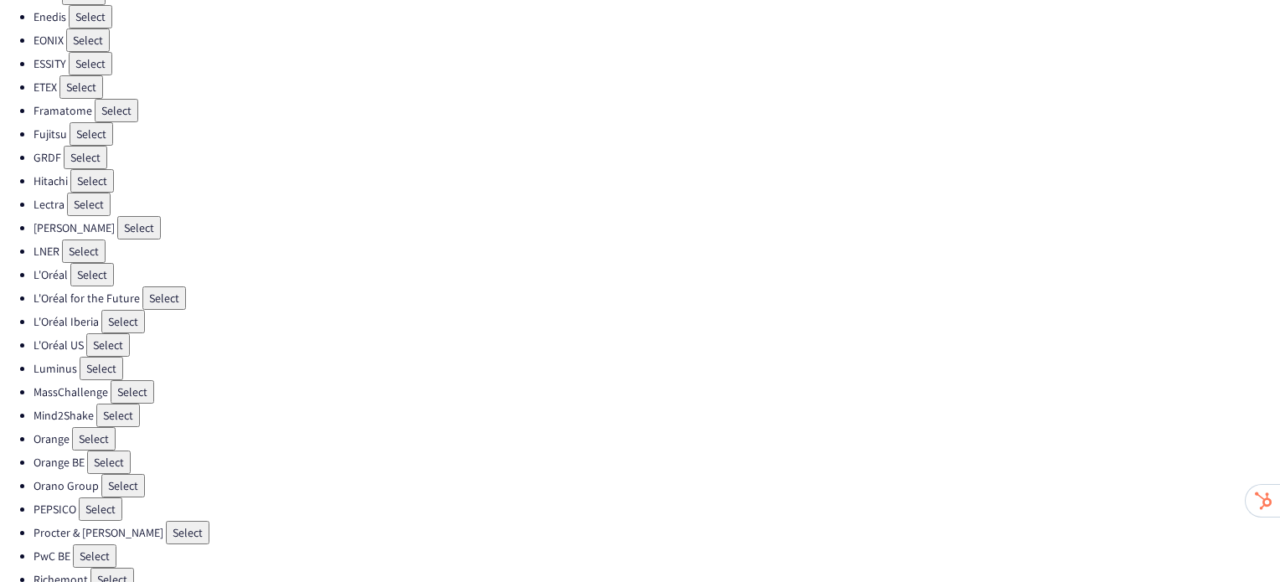
scroll to position [375, 0]
click at [137, 475] on button "Select" at bounding box center [123, 486] width 44 height 23
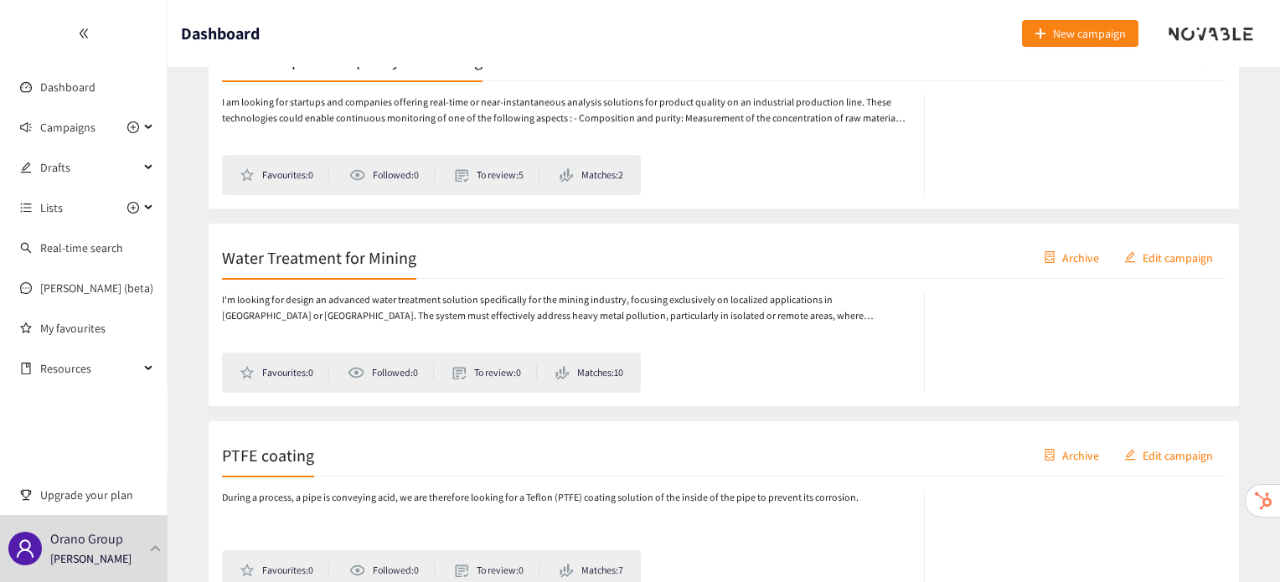
scroll to position [1333, 0]
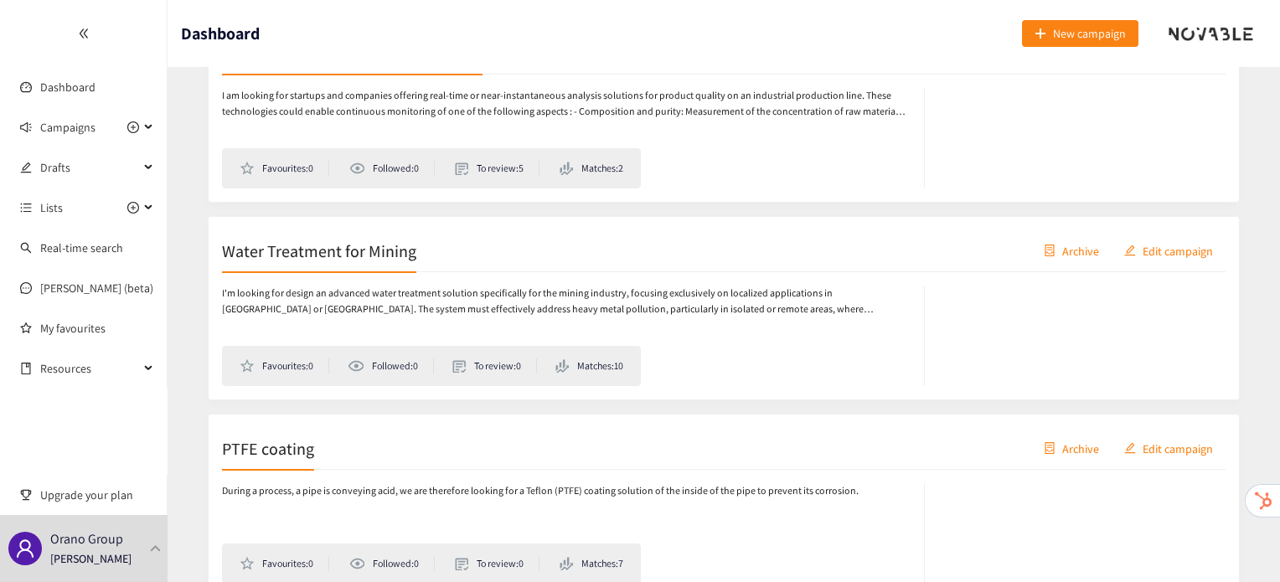
click at [335, 256] on h2 "Water Treatment for Mining" at bounding box center [319, 250] width 194 height 23
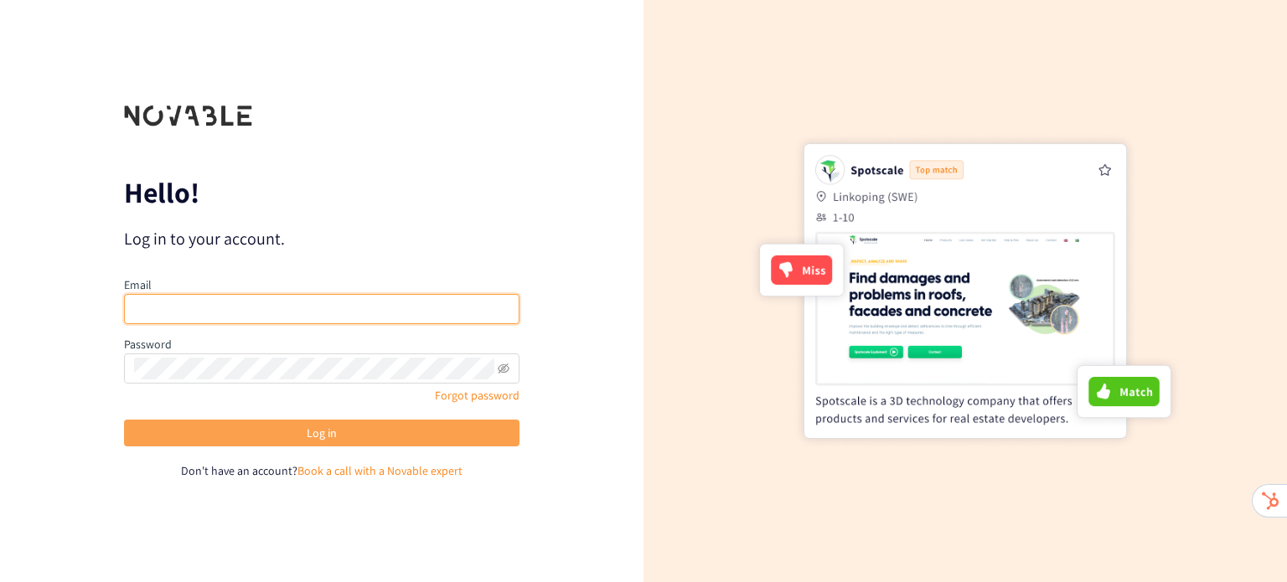
type input "[PERSON_NAME][EMAIL_ADDRESS][DOMAIN_NAME]"
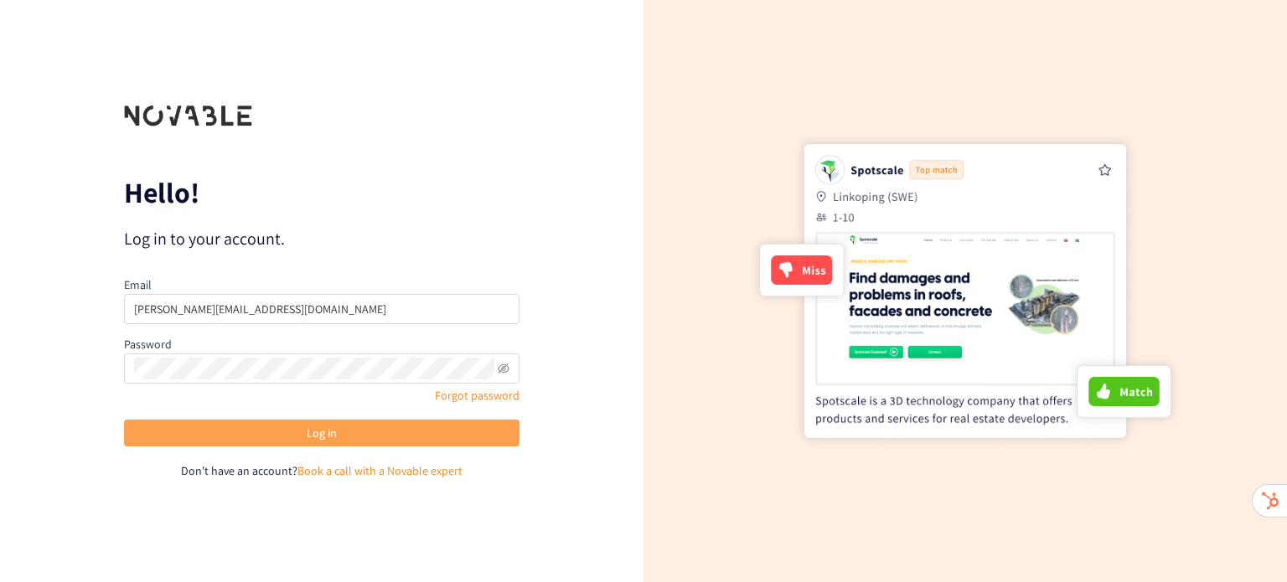
click at [194, 437] on button "Log in" at bounding box center [321, 433] width 395 height 27
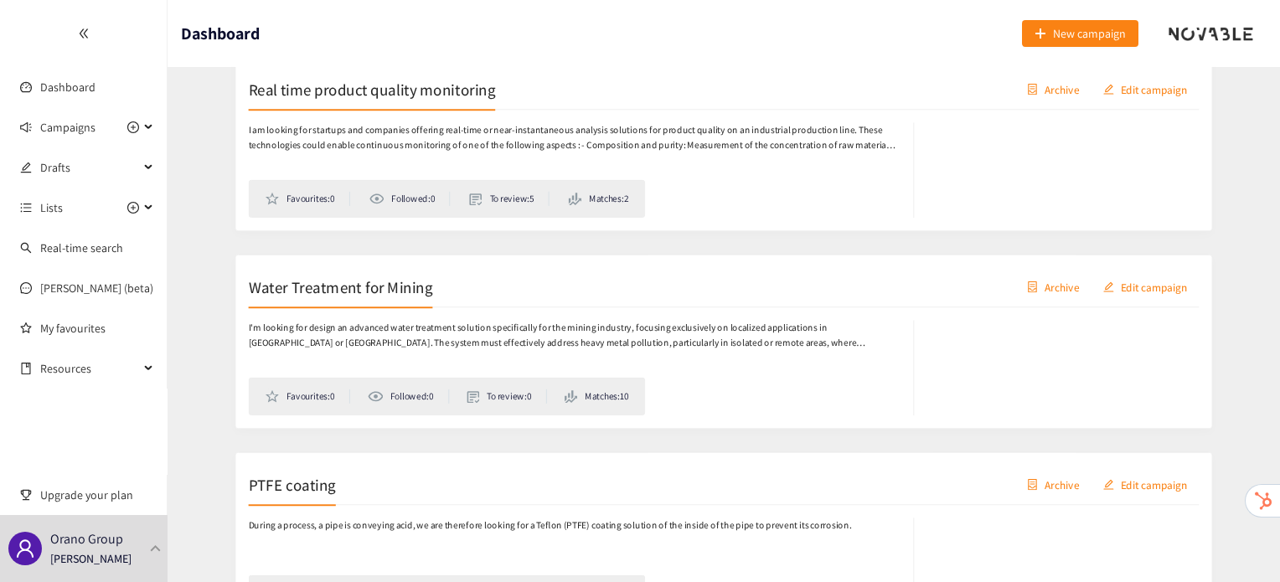
scroll to position [1299, 0]
click at [298, 294] on div "Water Treatment for Mining Archive Edit campaign" at bounding box center [724, 286] width 1004 height 42
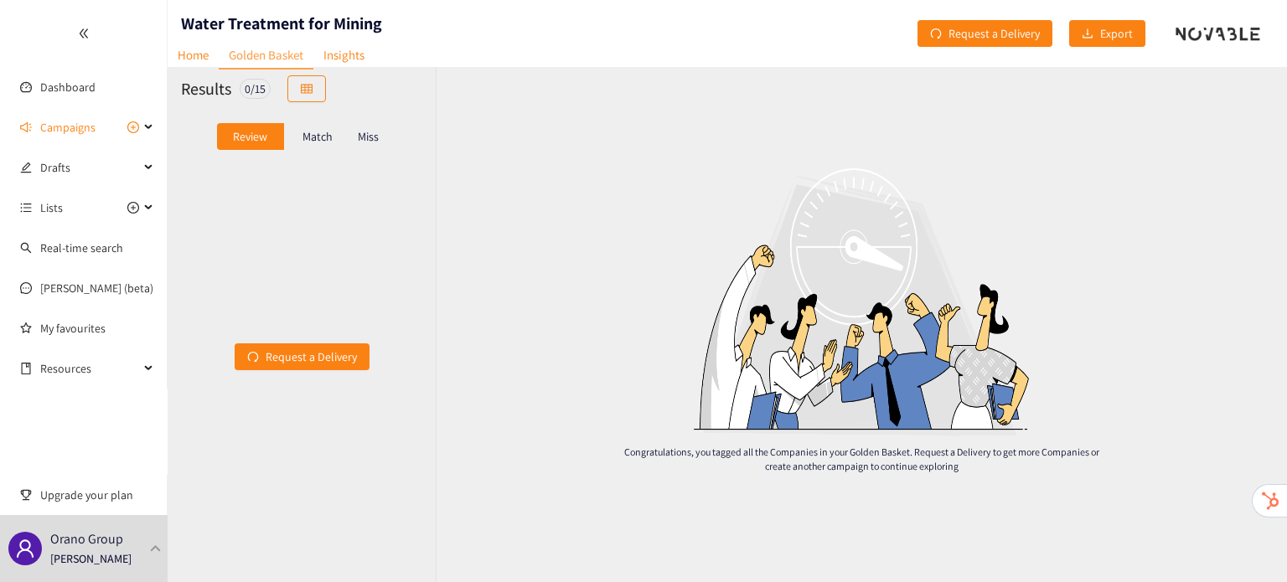
click at [375, 147] on div "Miss" at bounding box center [368, 136] width 35 height 27
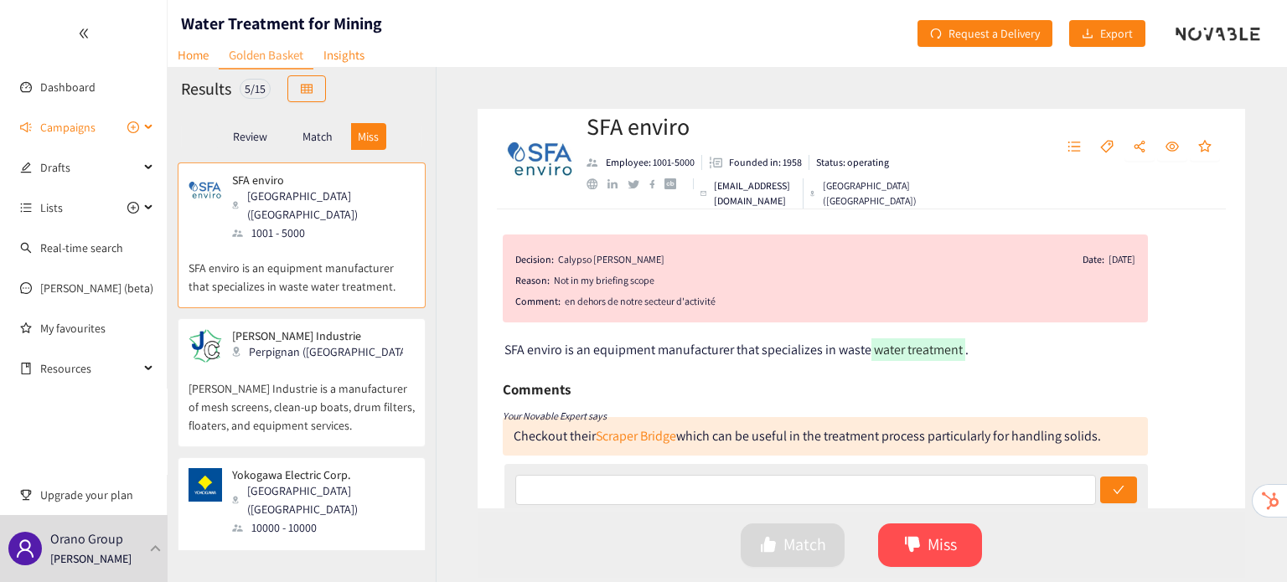
click at [67, 129] on span "Campaigns" at bounding box center [67, 128] width 55 height 34
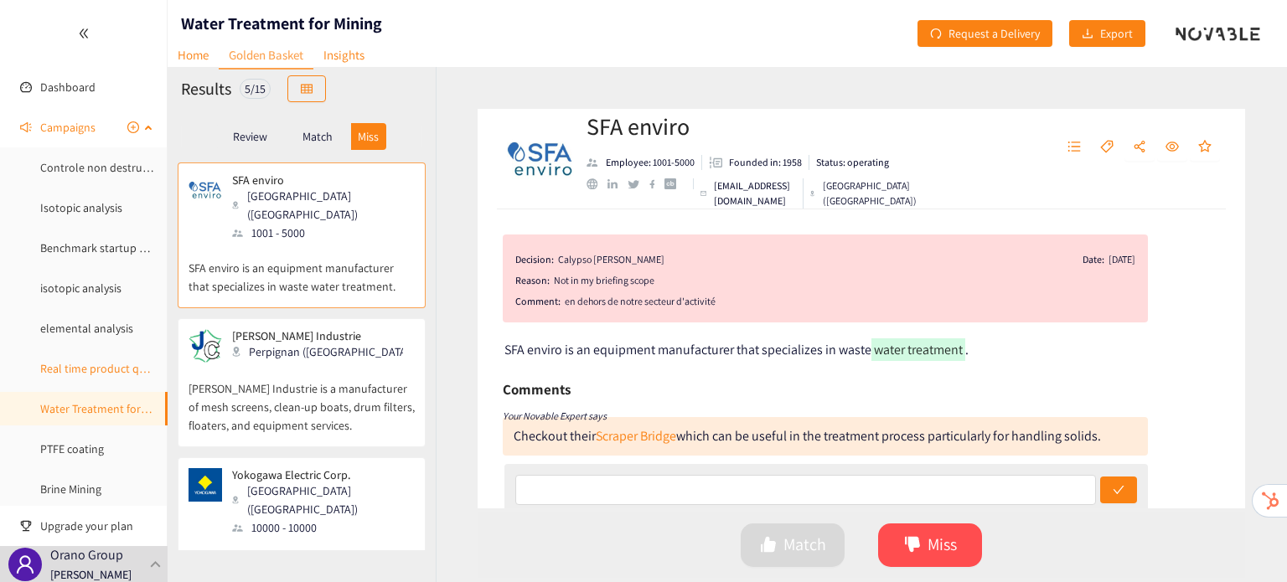
click at [107, 365] on link "Real time product quality monitoring" at bounding box center [132, 368] width 185 height 15
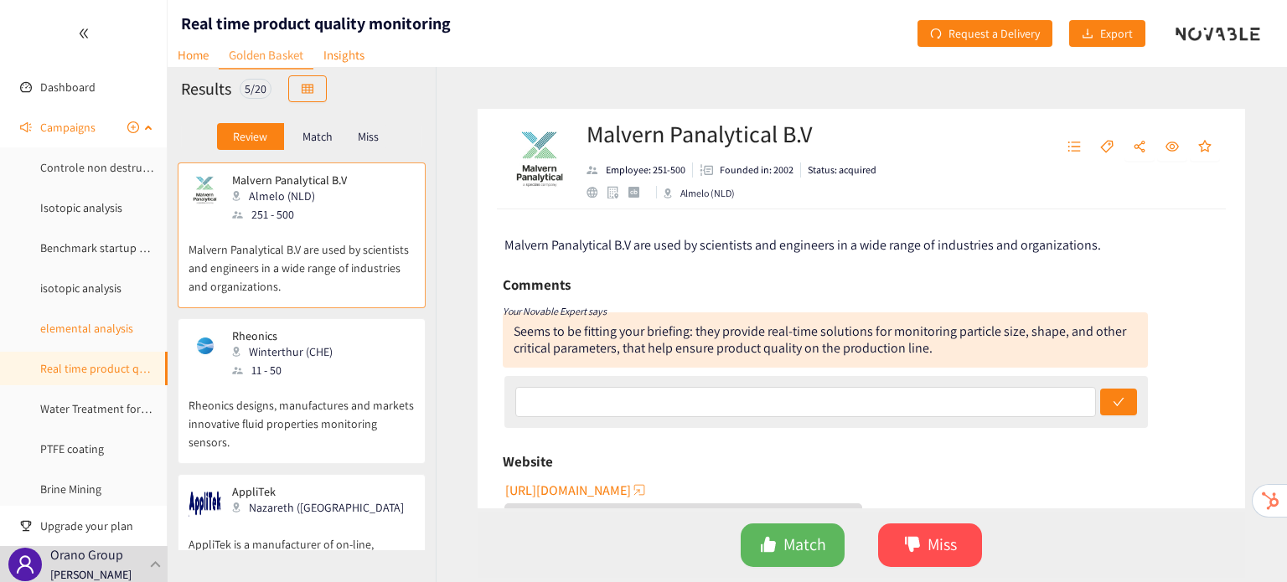
click at [95, 326] on link "elemental analysis" at bounding box center [86, 328] width 93 height 15
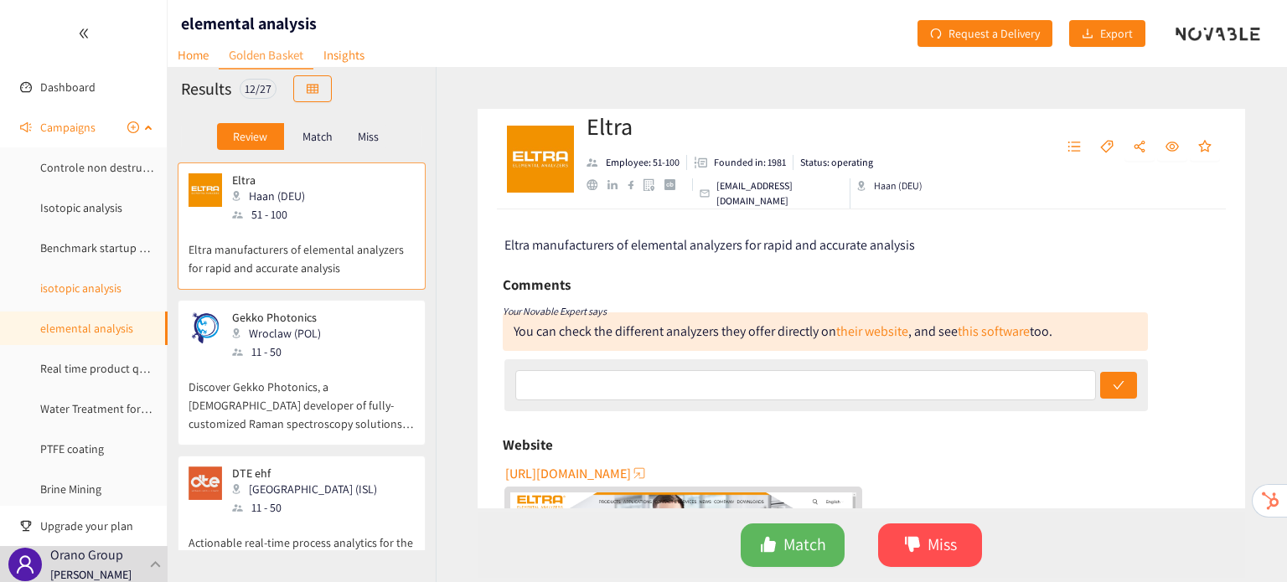
click at [60, 291] on link "isotopic analysis" at bounding box center [80, 288] width 81 height 15
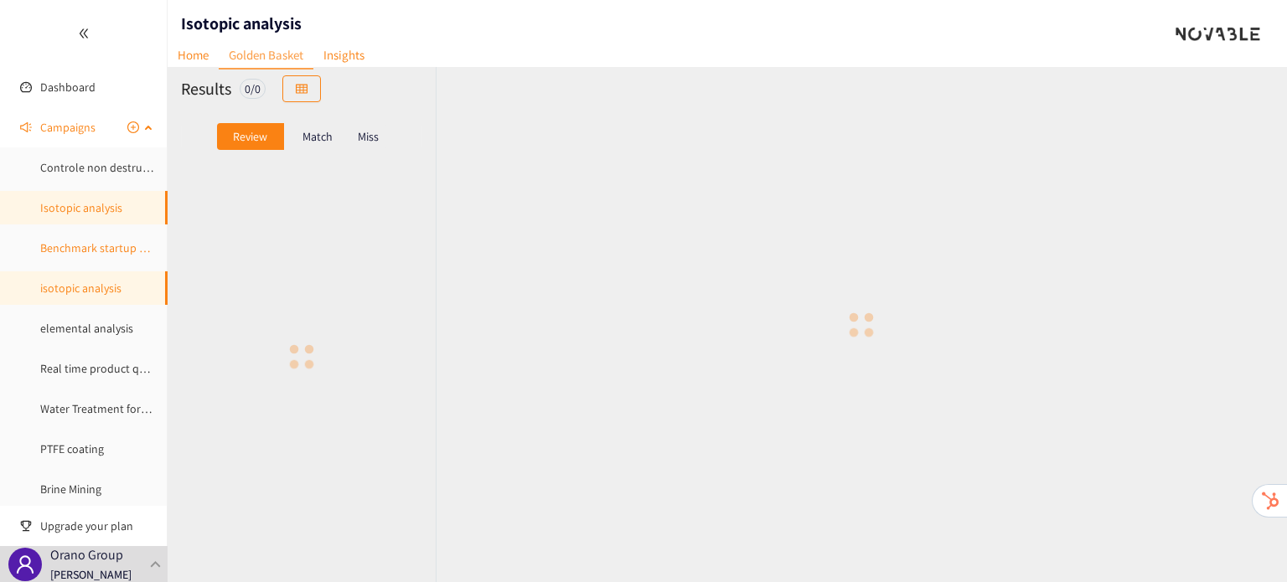
click at [107, 256] on link "Benchmark startup UniSieve" at bounding box center [110, 247] width 141 height 15
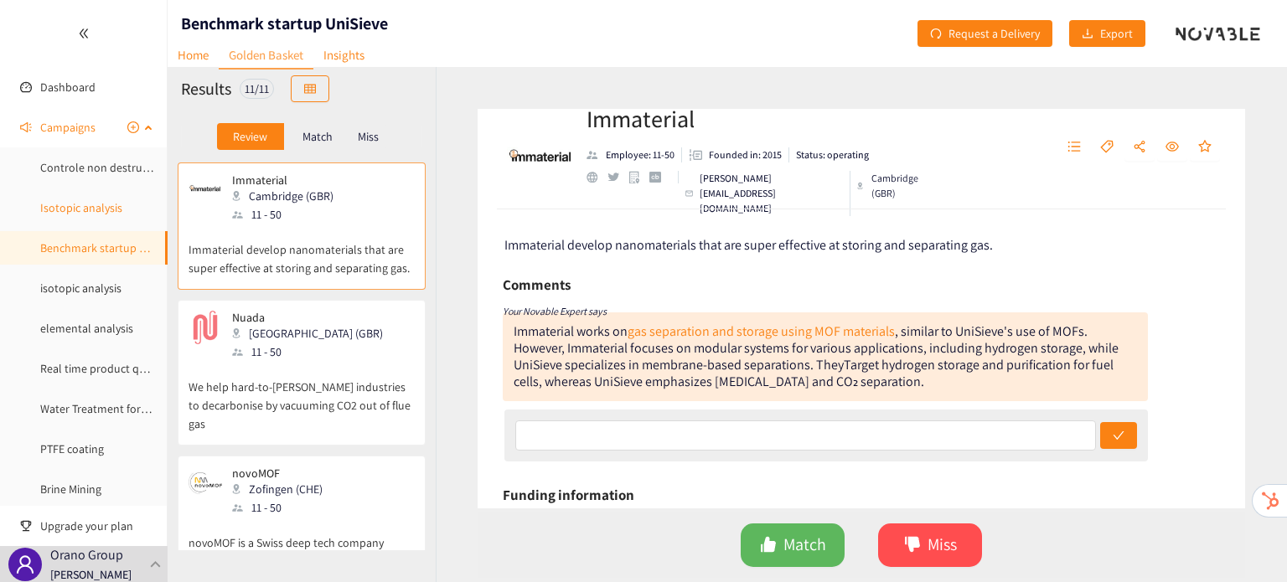
click at [92, 215] on link "Isotopic analysis" at bounding box center [81, 207] width 82 height 15
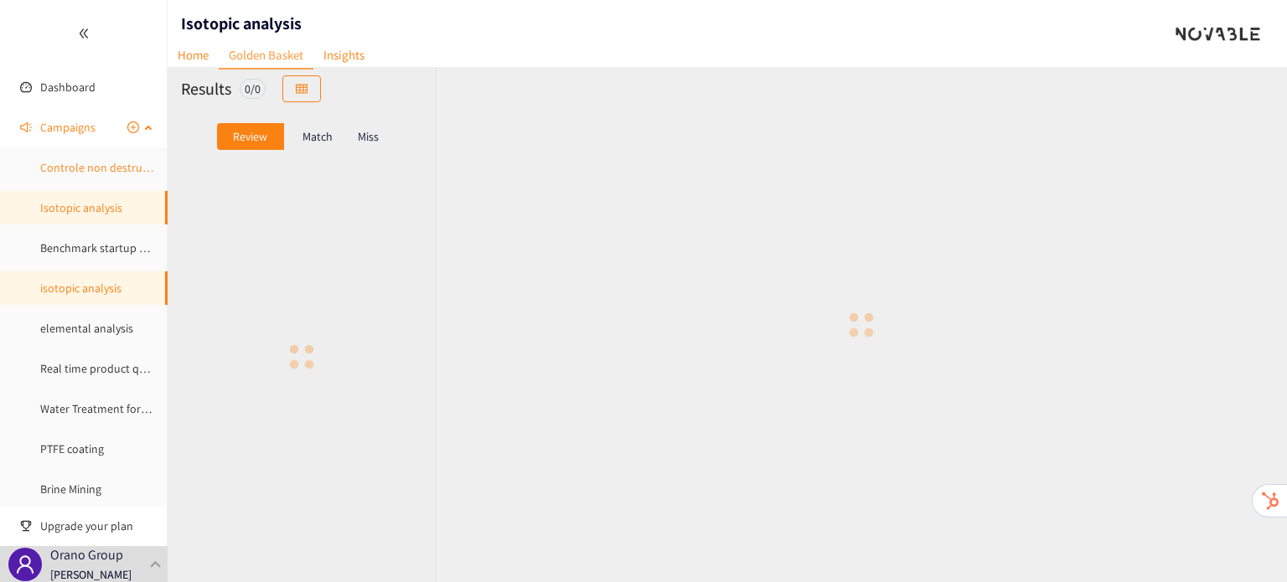
click at [95, 175] on link "Controle non destructif (CND)" at bounding box center [114, 167] width 148 height 15
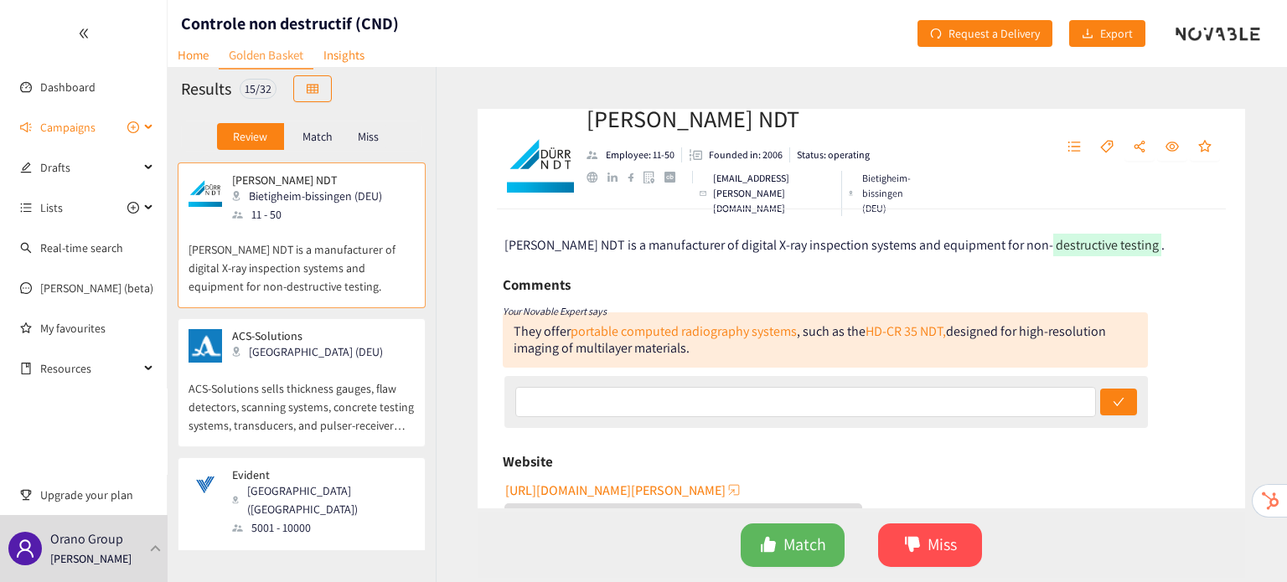
click at [96, 126] on span "Campaigns" at bounding box center [89, 128] width 99 height 34
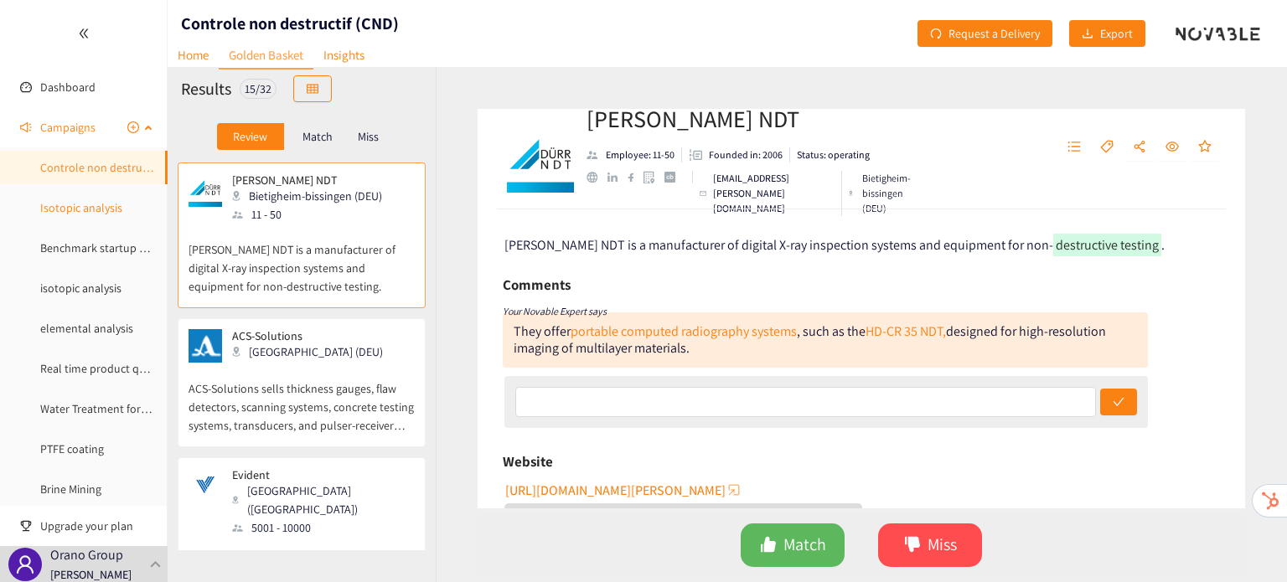
click at [79, 200] on link "Isotopic analysis" at bounding box center [81, 207] width 82 height 15
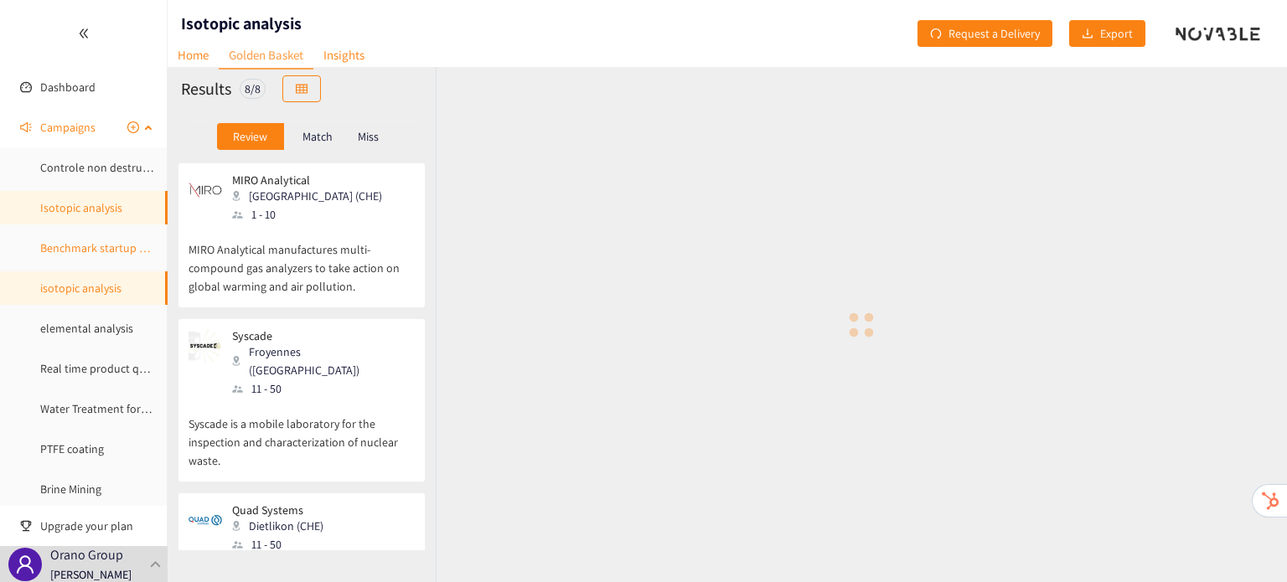
click at [72, 246] on link "Benchmark startup UniSieve" at bounding box center [110, 247] width 141 height 15
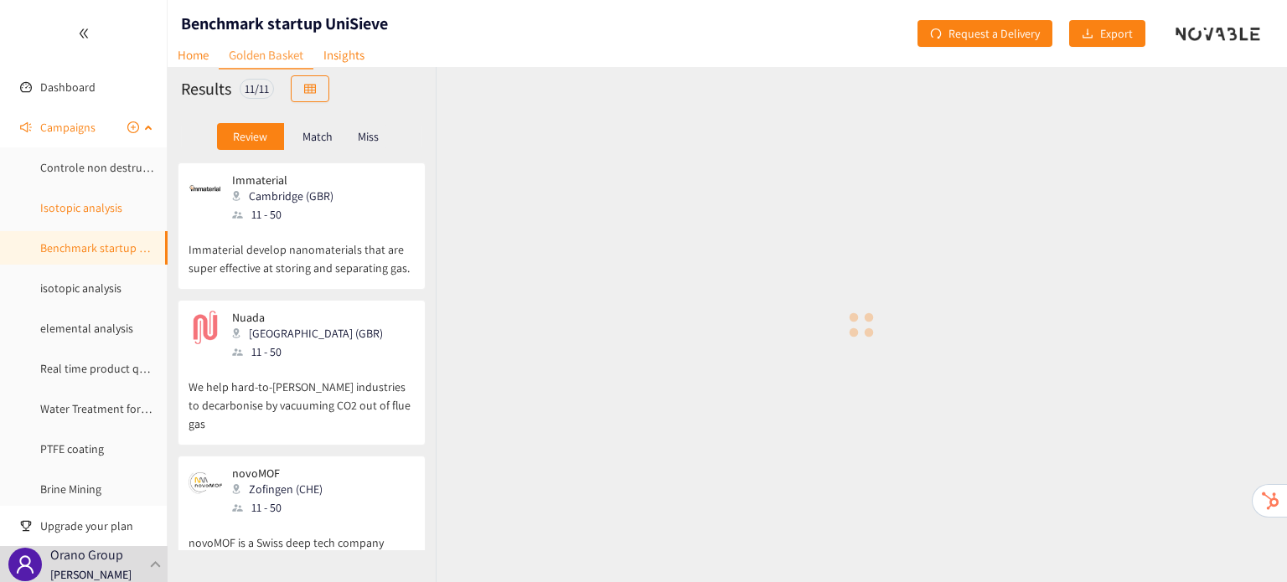
click at [100, 204] on link "Isotopic analysis" at bounding box center [81, 207] width 82 height 15
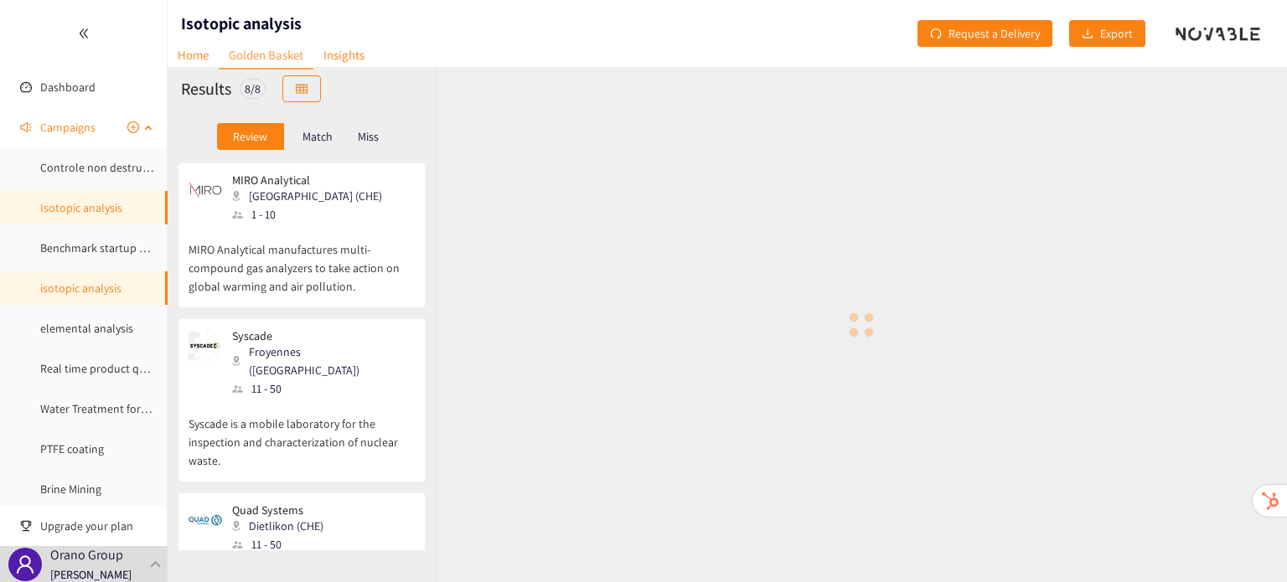
click at [100, 204] on link "Isotopic analysis" at bounding box center [81, 207] width 82 height 15
click at [100, 282] on link "isotopic analysis" at bounding box center [80, 288] width 81 height 15
click at [107, 247] on link "Benchmark startup UniSieve" at bounding box center [110, 247] width 141 height 15
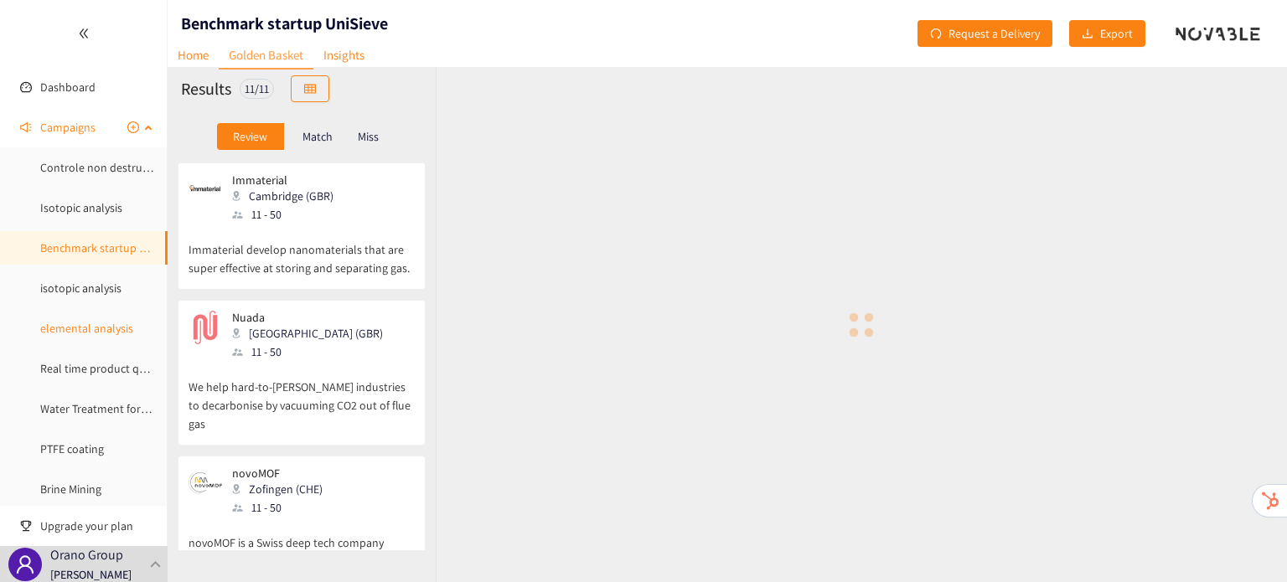
click at [103, 326] on link "elemental analysis" at bounding box center [86, 328] width 93 height 15
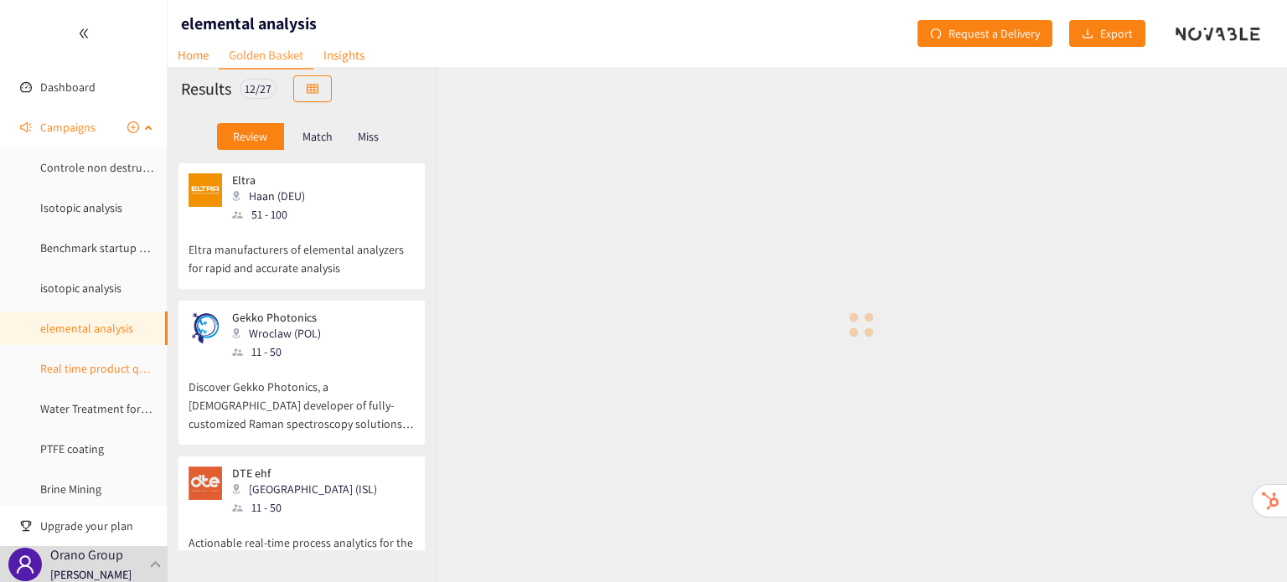
click at [97, 372] on link "Real time product quality monitoring" at bounding box center [132, 368] width 185 height 15
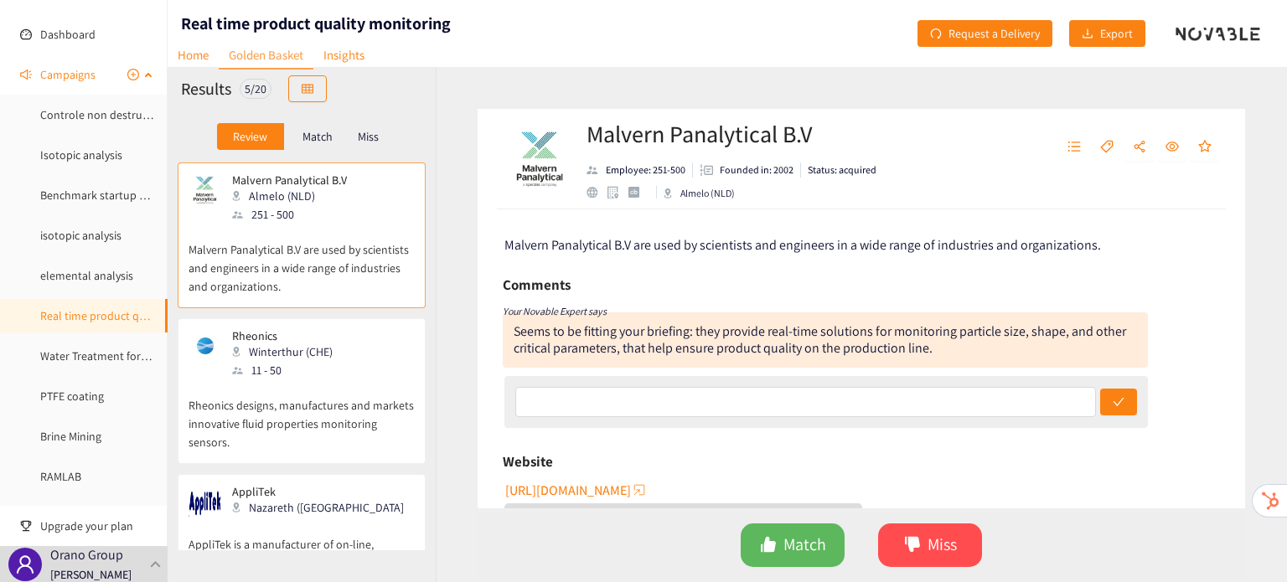
scroll to position [67, 0]
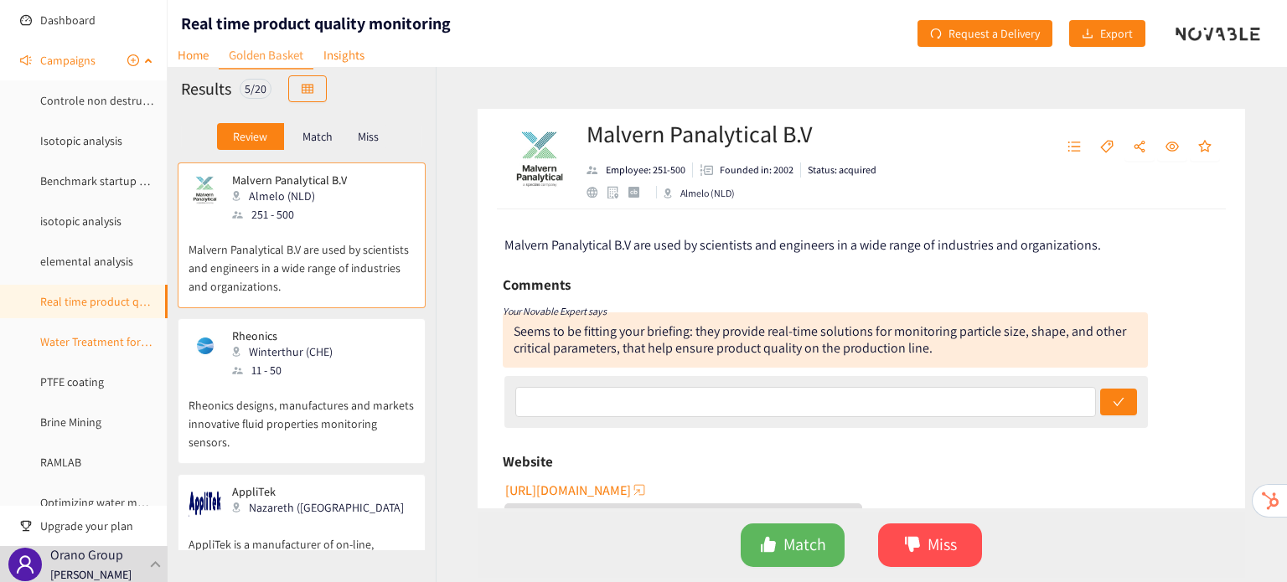
click at [106, 334] on link "Water Treatment for Mining" at bounding box center [108, 341] width 136 height 15
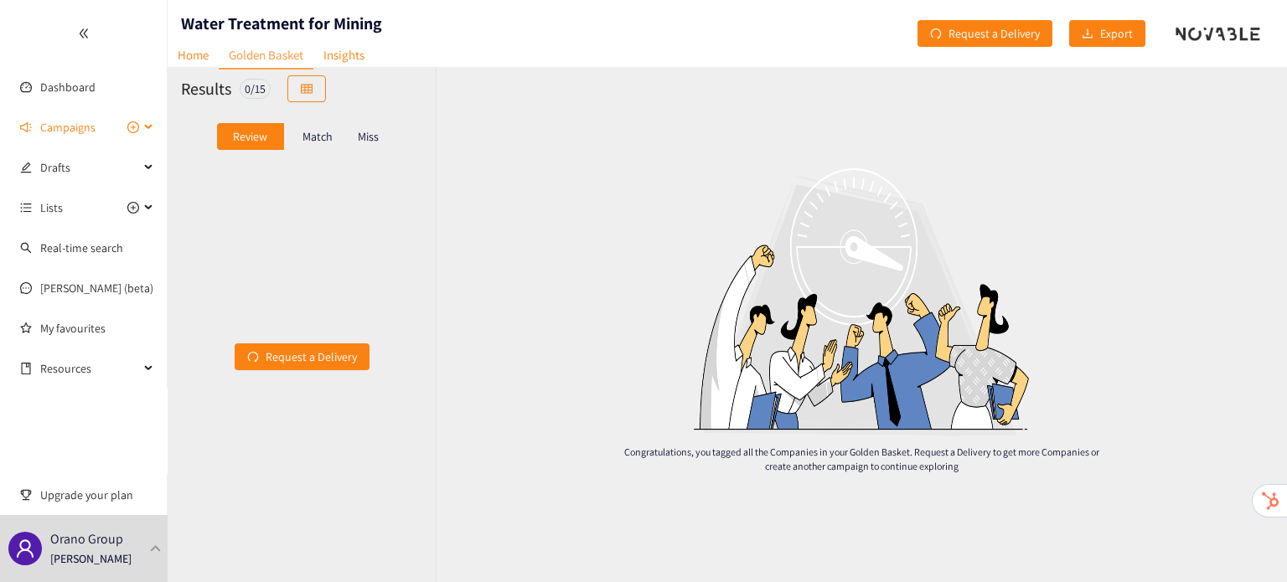
click at [62, 123] on span "Campaigns" at bounding box center [67, 128] width 55 height 34
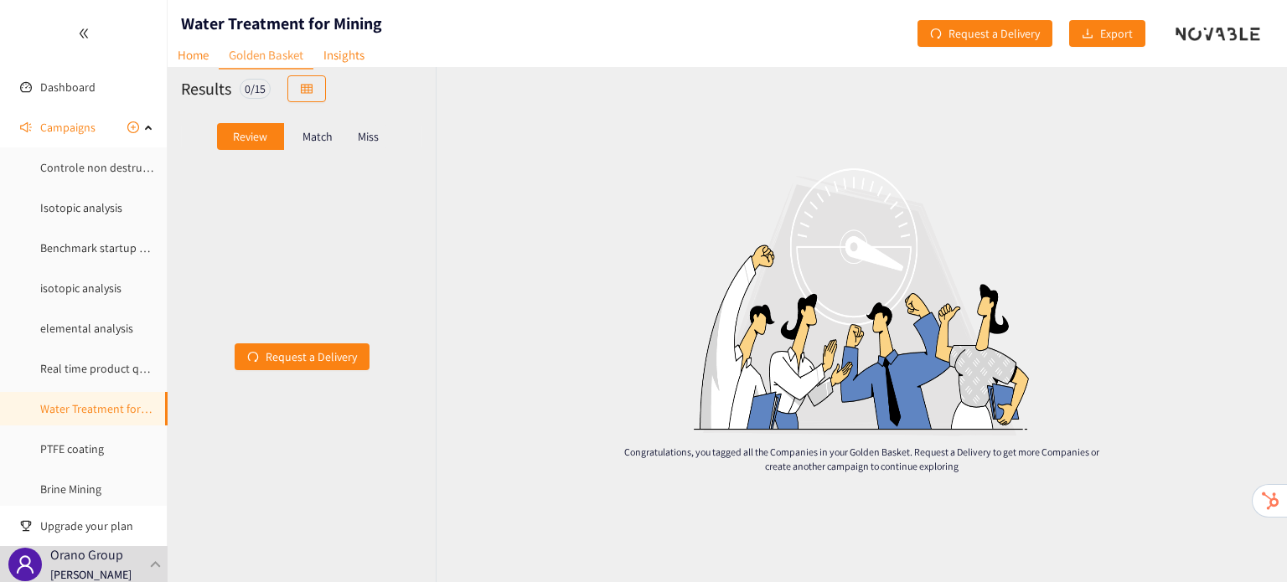
click at [304, 137] on p "Match" at bounding box center [317, 136] width 30 height 13
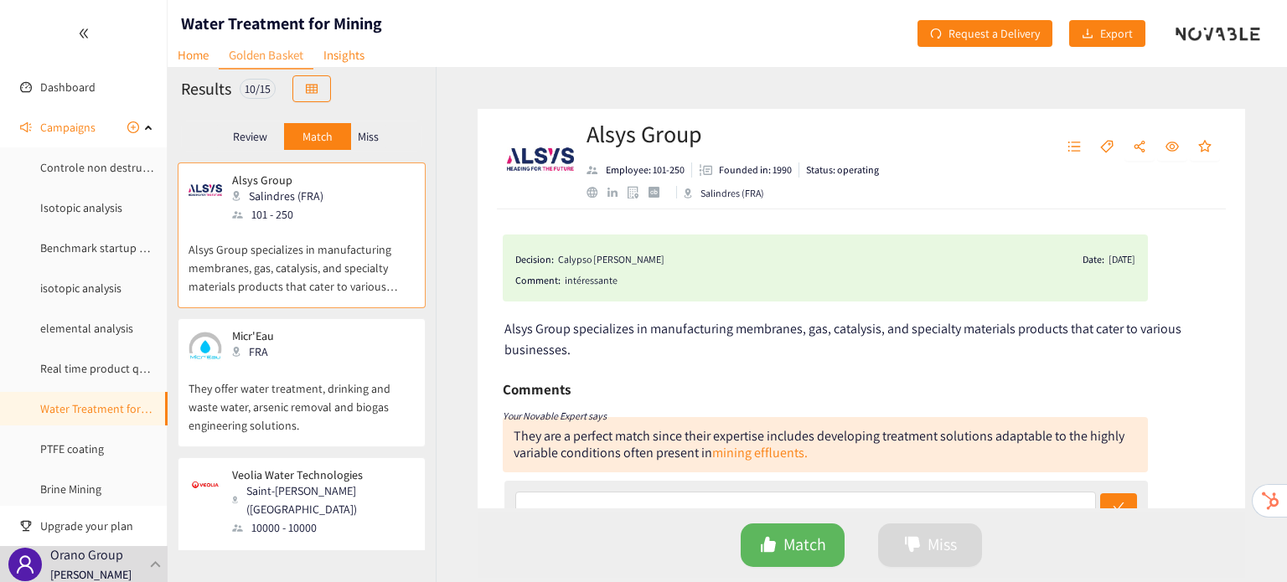
click at [261, 133] on p "Review" at bounding box center [250, 136] width 34 height 13
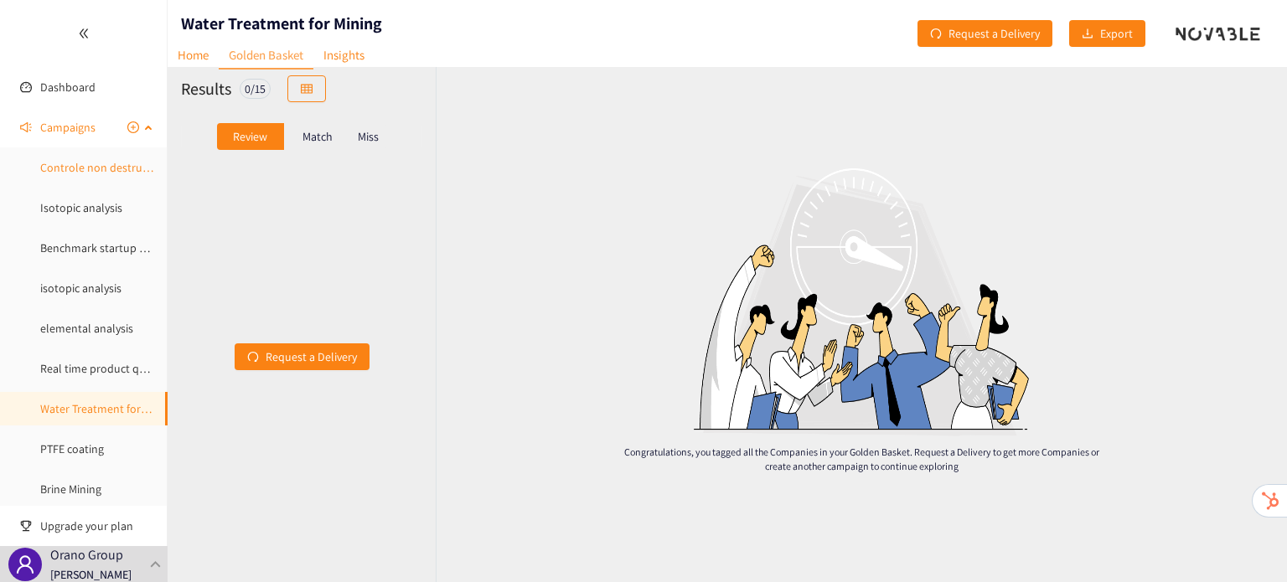
click at [94, 175] on link "Controle non destructif (CND)" at bounding box center [114, 167] width 148 height 15
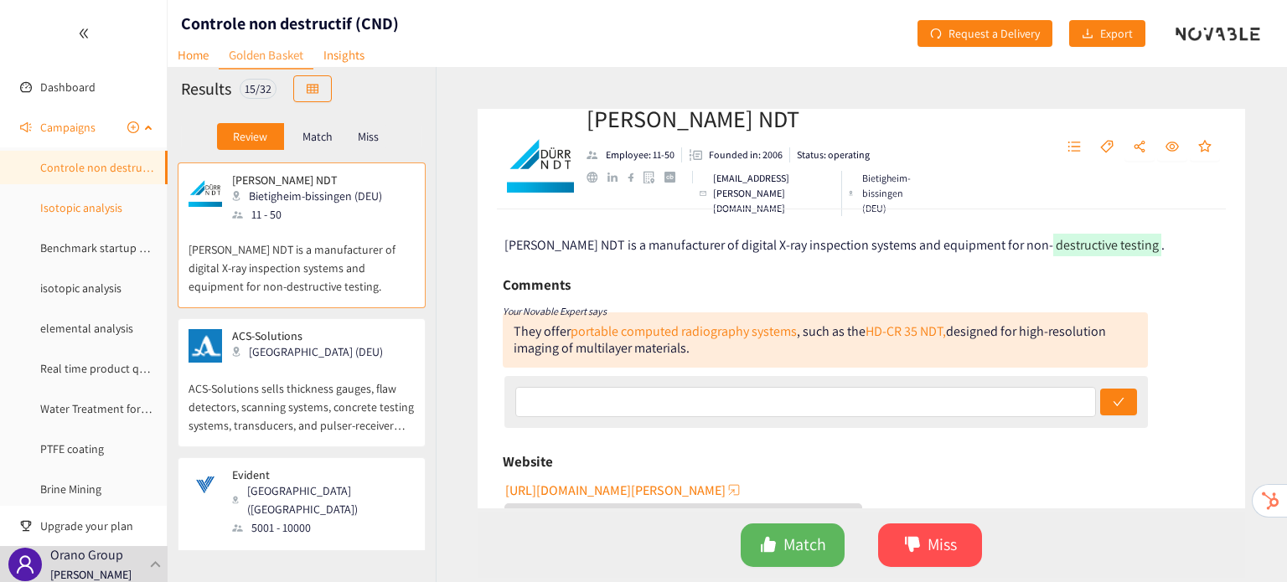
click at [90, 203] on link "Isotopic analysis" at bounding box center [81, 207] width 82 height 15
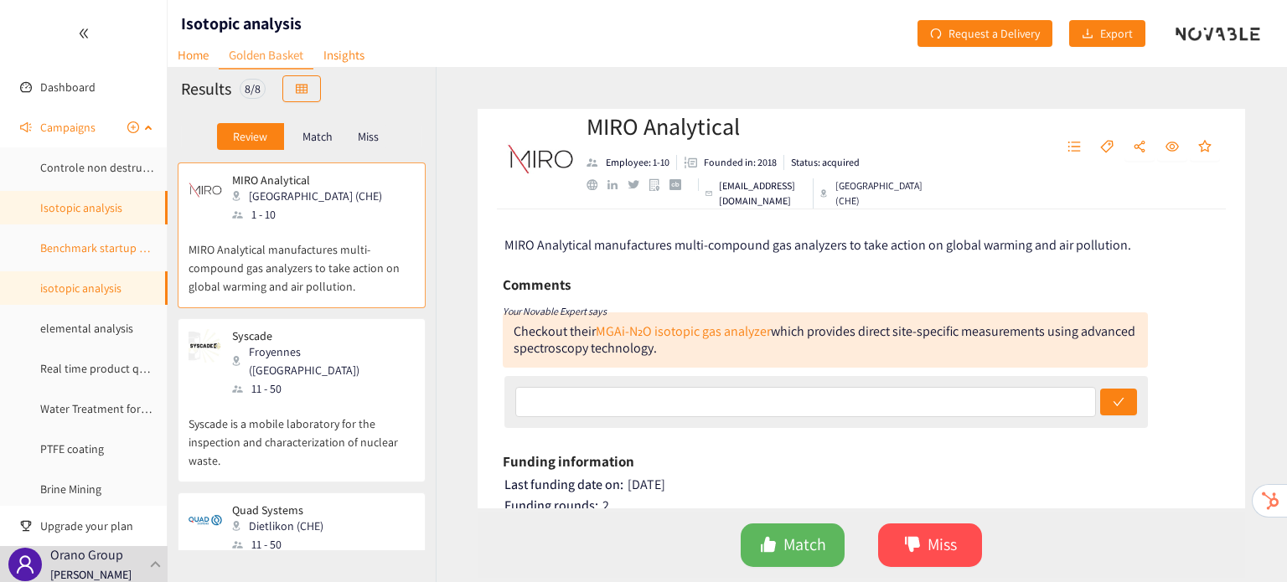
click at [90, 256] on link "Benchmark startup UniSieve" at bounding box center [110, 247] width 141 height 15
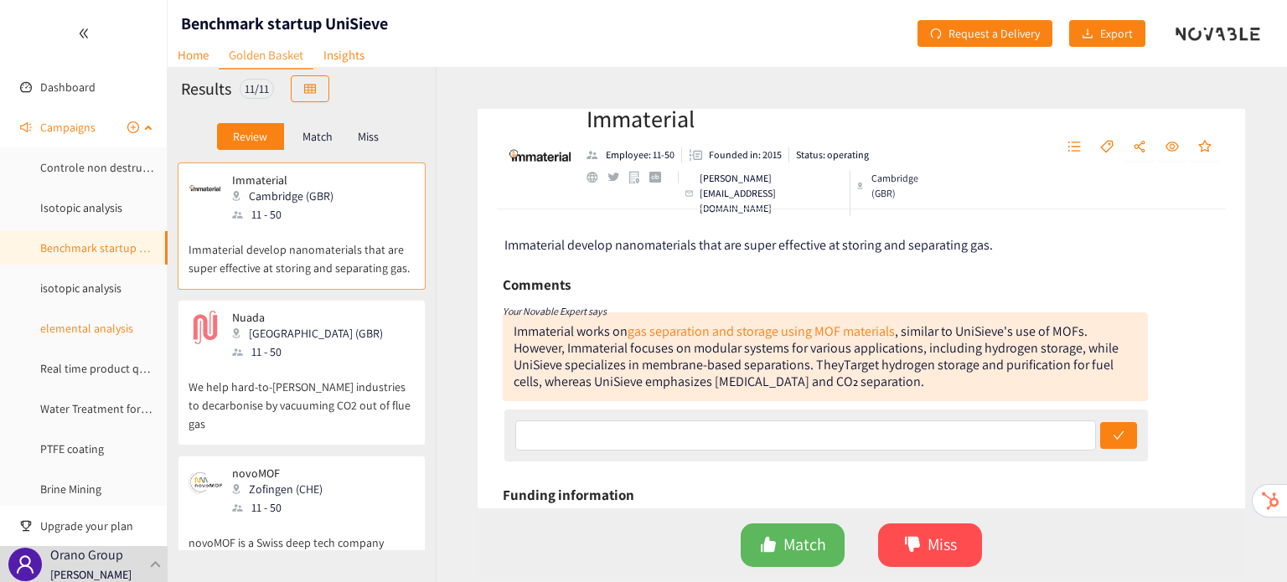
click at [84, 336] on link "elemental analysis" at bounding box center [86, 328] width 93 height 15
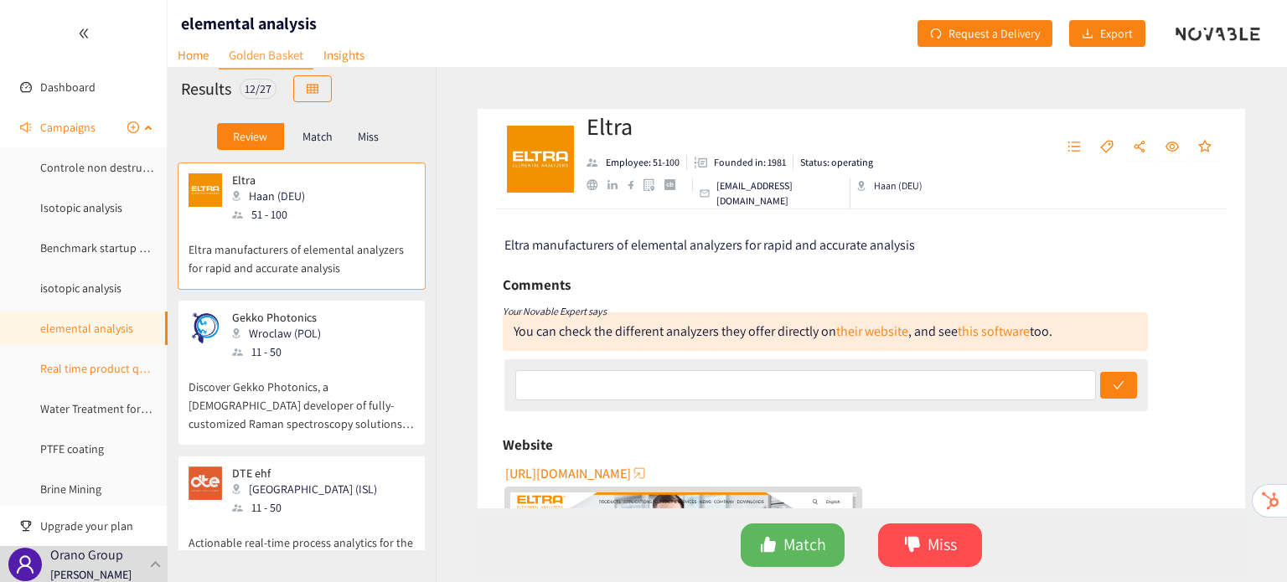
click at [90, 368] on link "Real time product quality monitoring" at bounding box center [132, 368] width 185 height 15
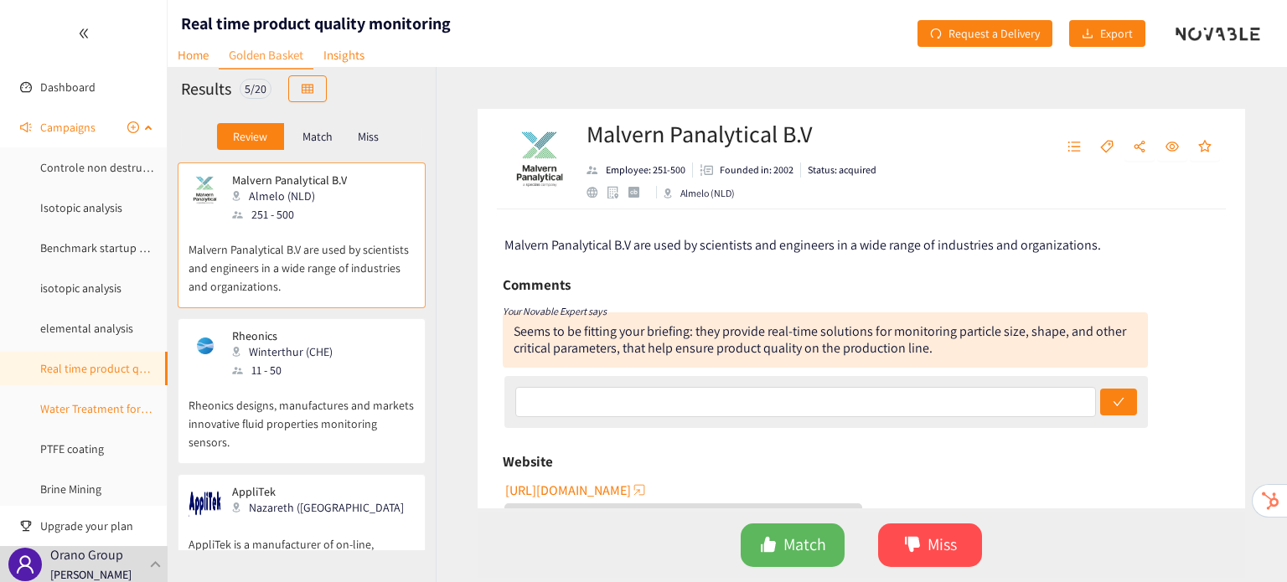
click at [90, 416] on link "Water Treatment for Mining" at bounding box center [108, 408] width 136 height 15
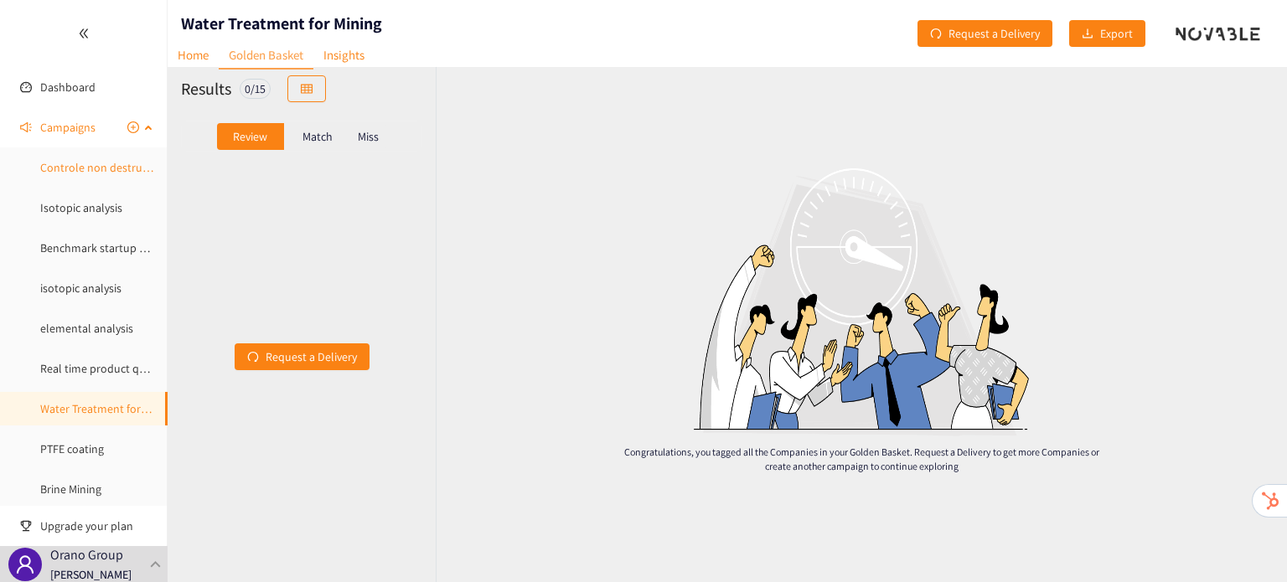
click at [88, 160] on link "Controle non destructif (CND)" at bounding box center [114, 167] width 148 height 15
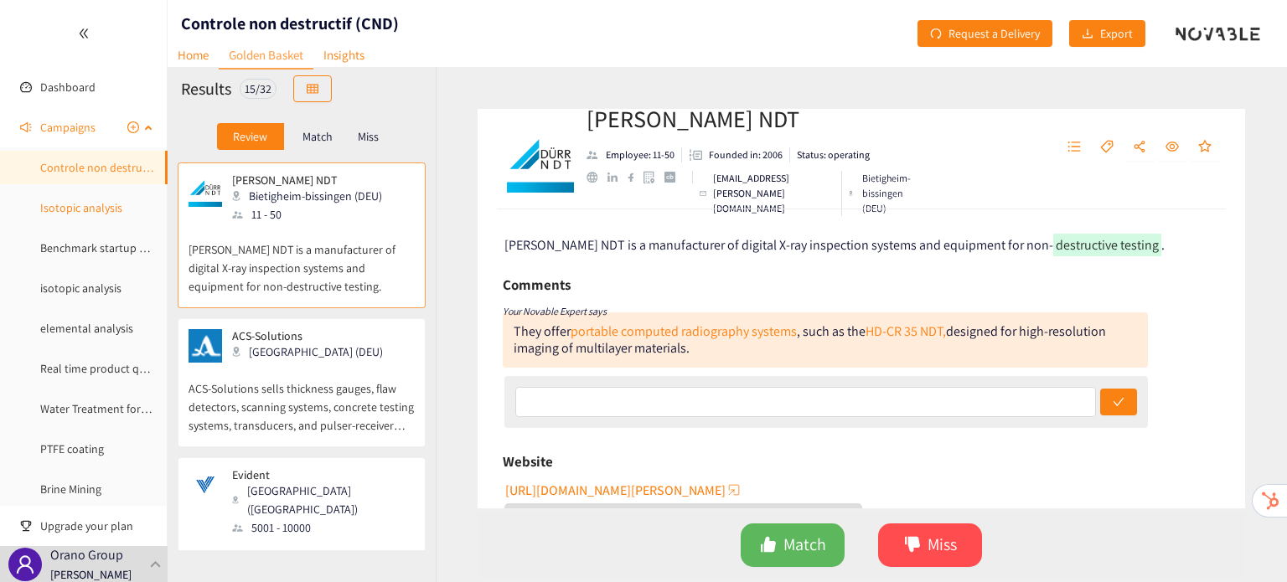
click at [69, 205] on link "Isotopic analysis" at bounding box center [81, 207] width 82 height 15
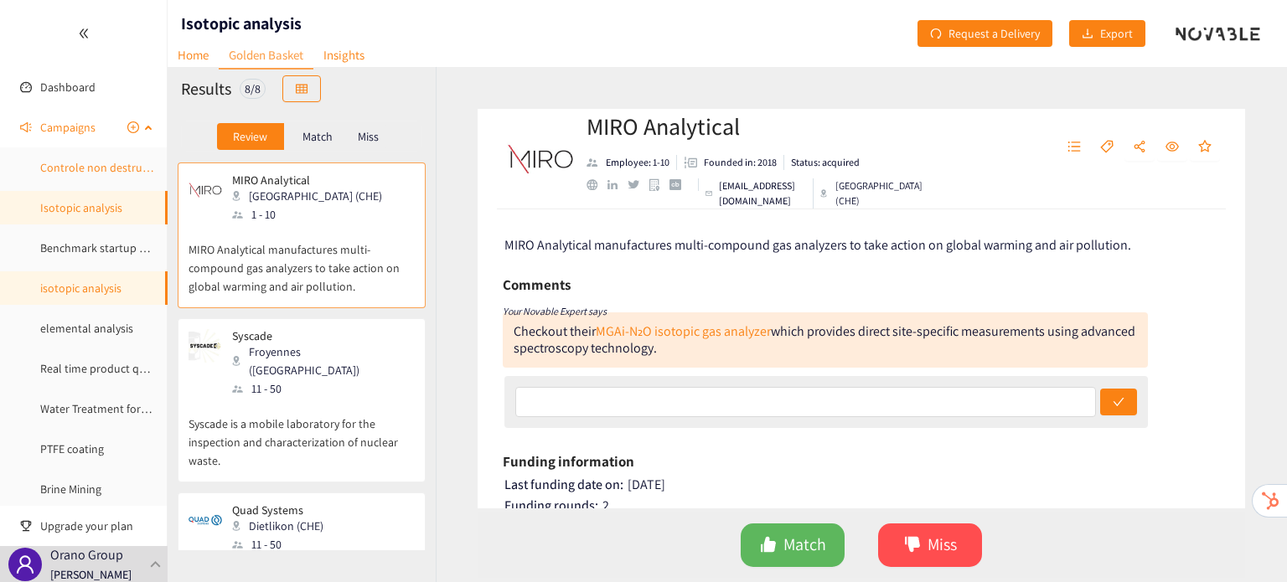
click at [67, 171] on link "Controle non destructif (CND)" at bounding box center [114, 167] width 148 height 15
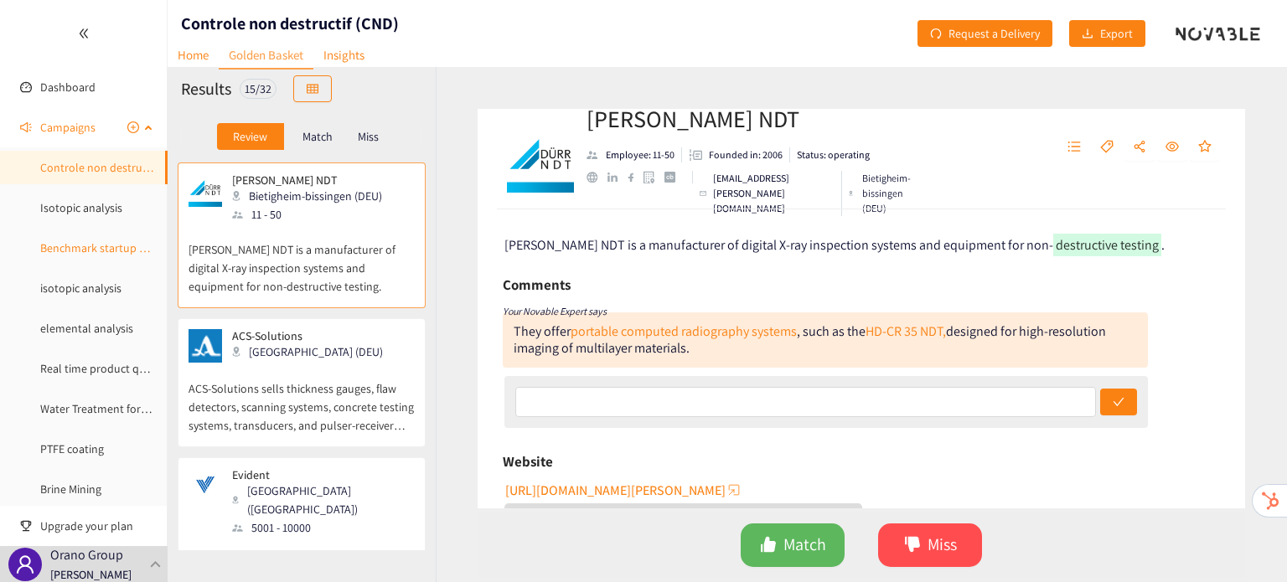
click at [89, 252] on link "Benchmark startup UniSieve" at bounding box center [110, 247] width 141 height 15
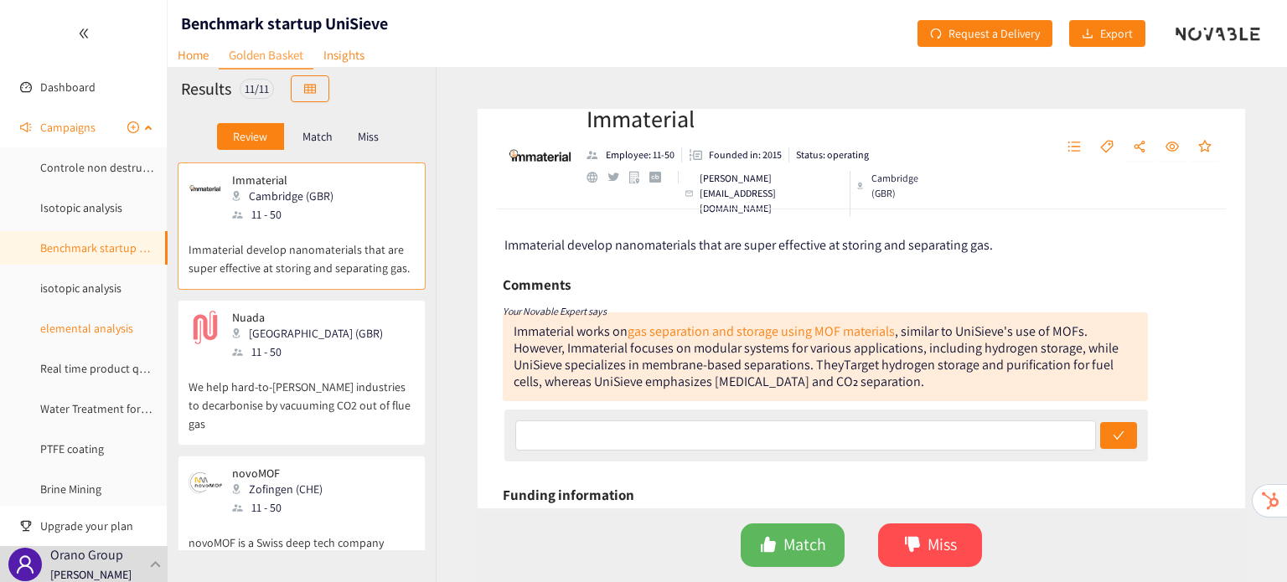
click at [93, 321] on link "elemental analysis" at bounding box center [86, 328] width 93 height 15
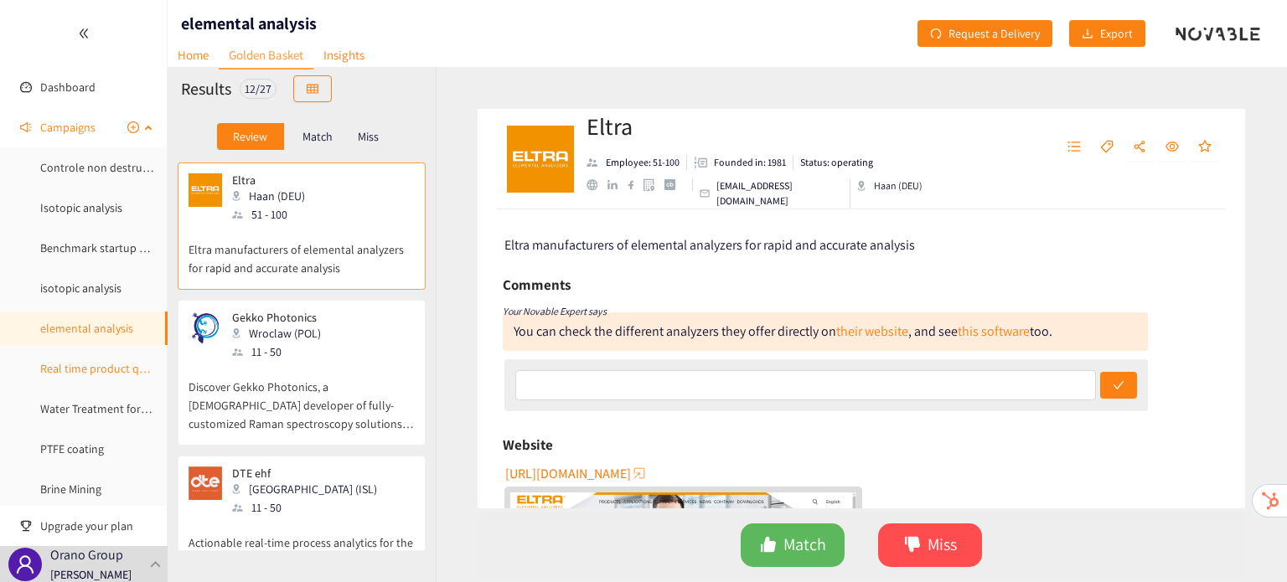
click at [99, 364] on link "Real time product quality monitoring" at bounding box center [132, 368] width 185 height 15
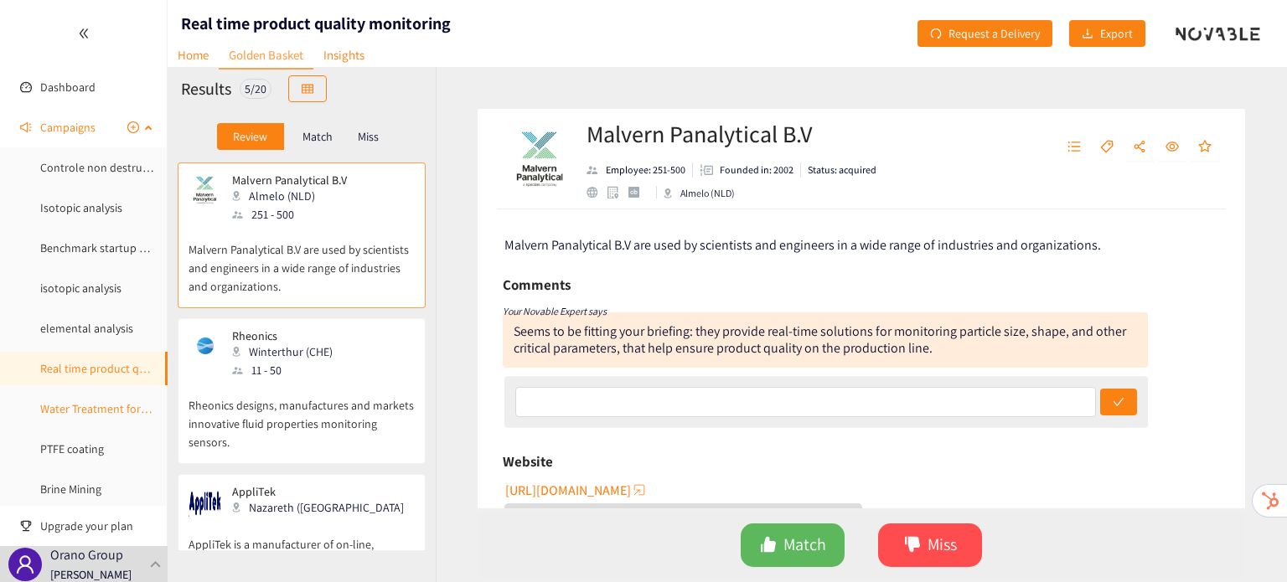
click at [101, 406] on link "Water Treatment for Mining" at bounding box center [108, 408] width 136 height 15
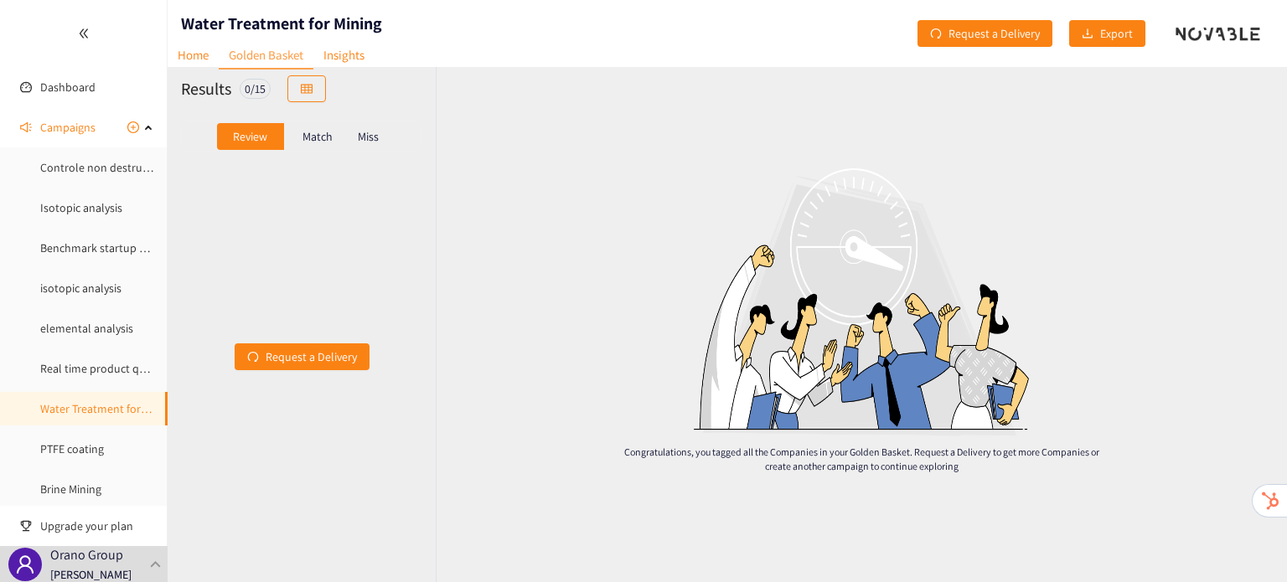
click at [323, 143] on p "Match" at bounding box center [317, 136] width 30 height 13
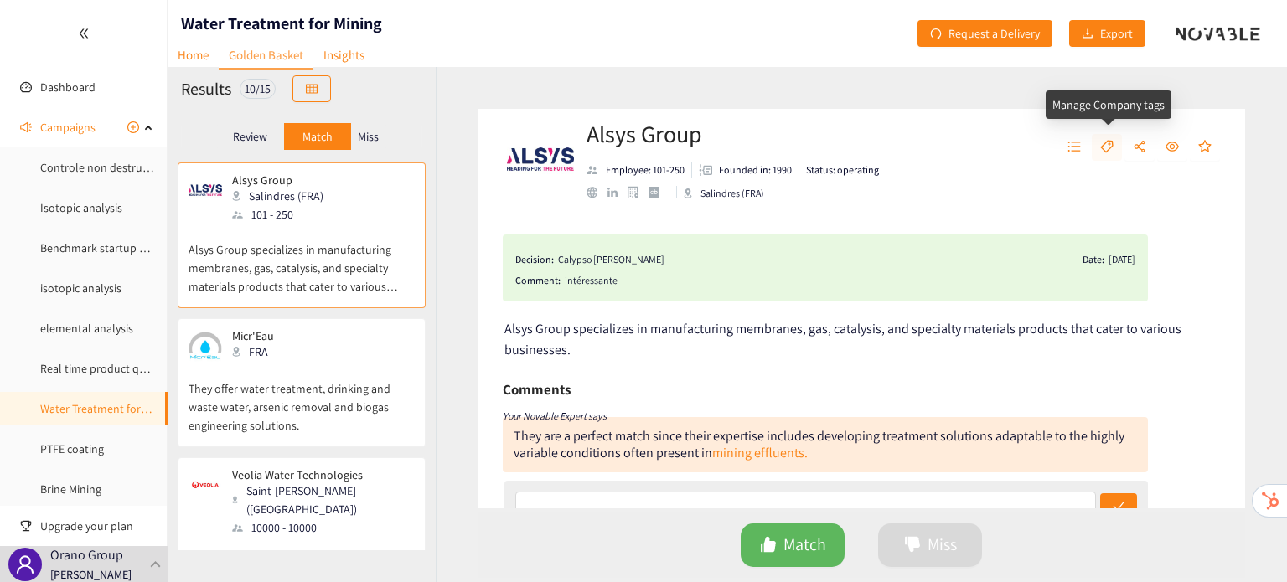
click at [1115, 147] on button "button" at bounding box center [1107, 147] width 30 height 27
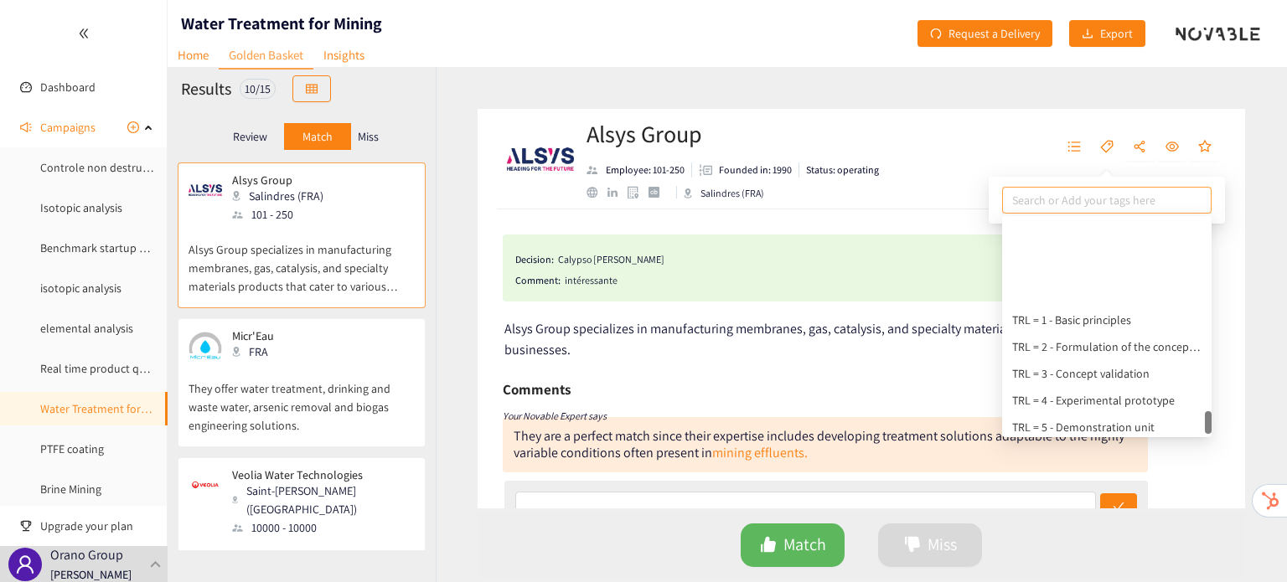
scroll to position [1770, 0]
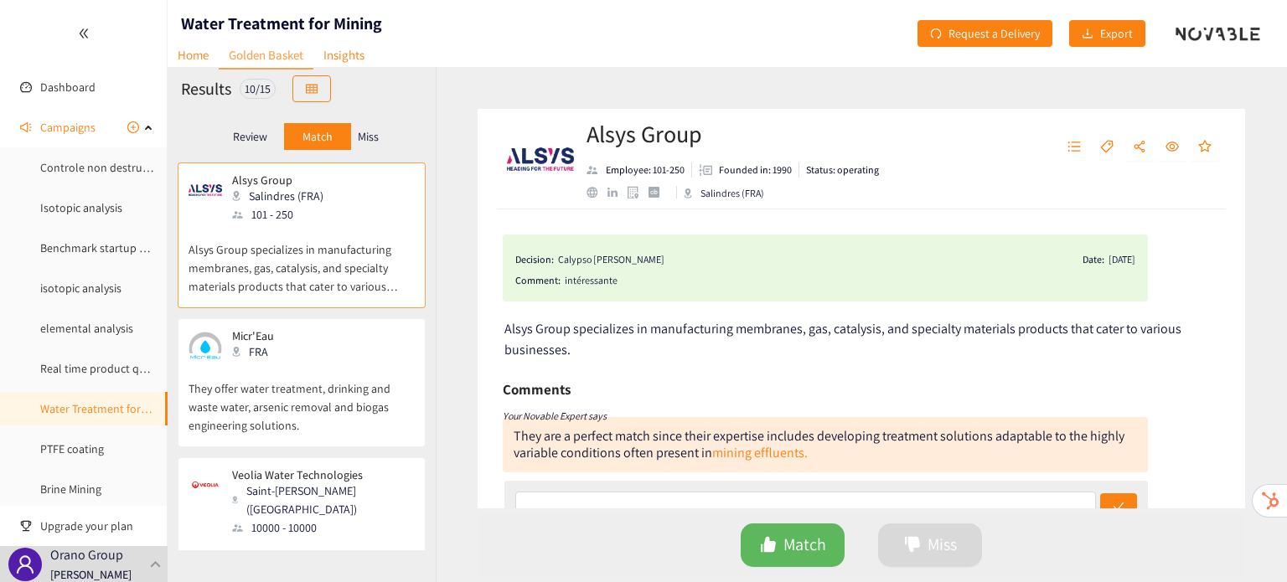
click at [912, 138] on div "Alsys Group Employee: 101-250 Founded in: 1990 Status: operating Salindres (FRA)" at bounding box center [718, 159] width 431 height 50
click at [146, 126] on icon at bounding box center [150, 126] width 8 height 0
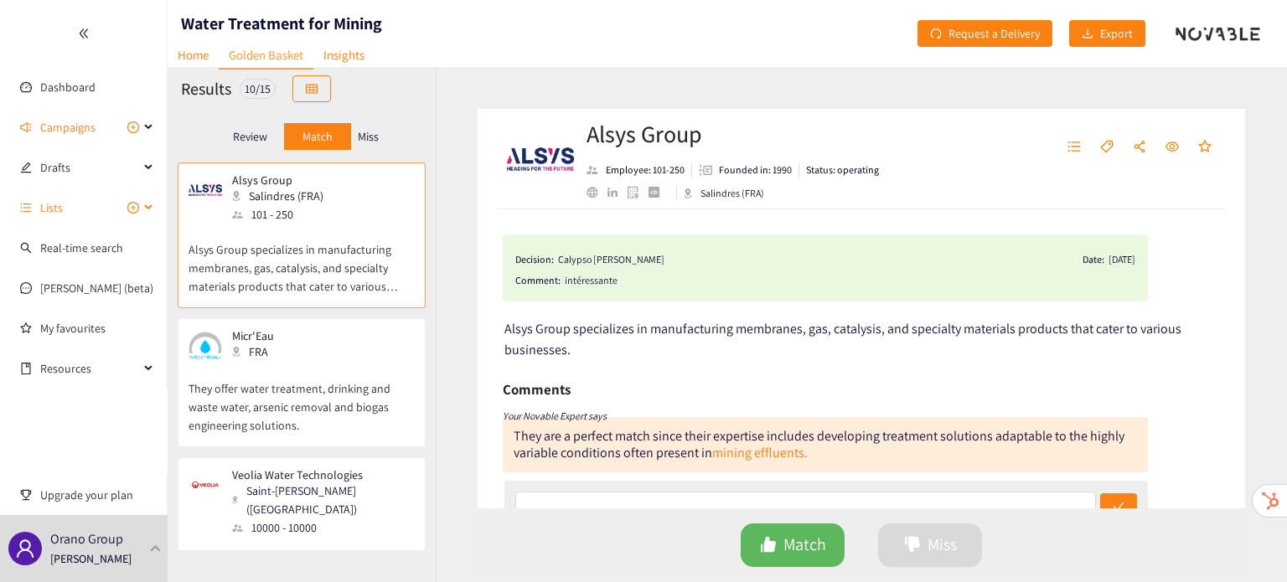
click at [85, 214] on span "Lists" at bounding box center [89, 208] width 99 height 34
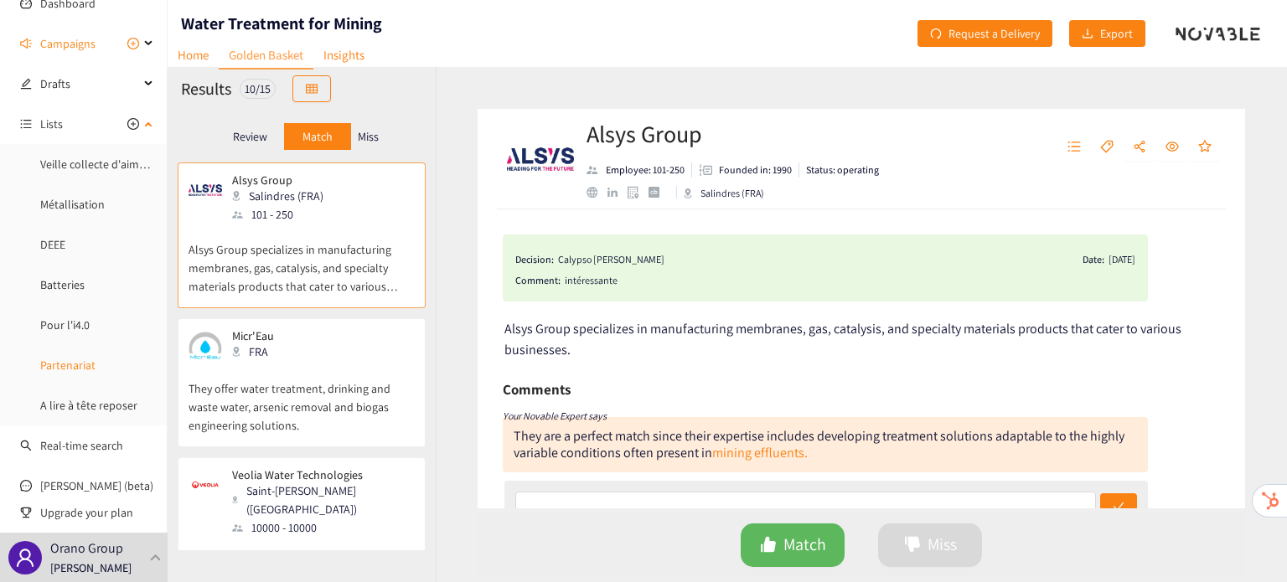
scroll to position [85, 0]
click at [85, 401] on link "A lire à tête reposer" at bounding box center [88, 403] width 97 height 15
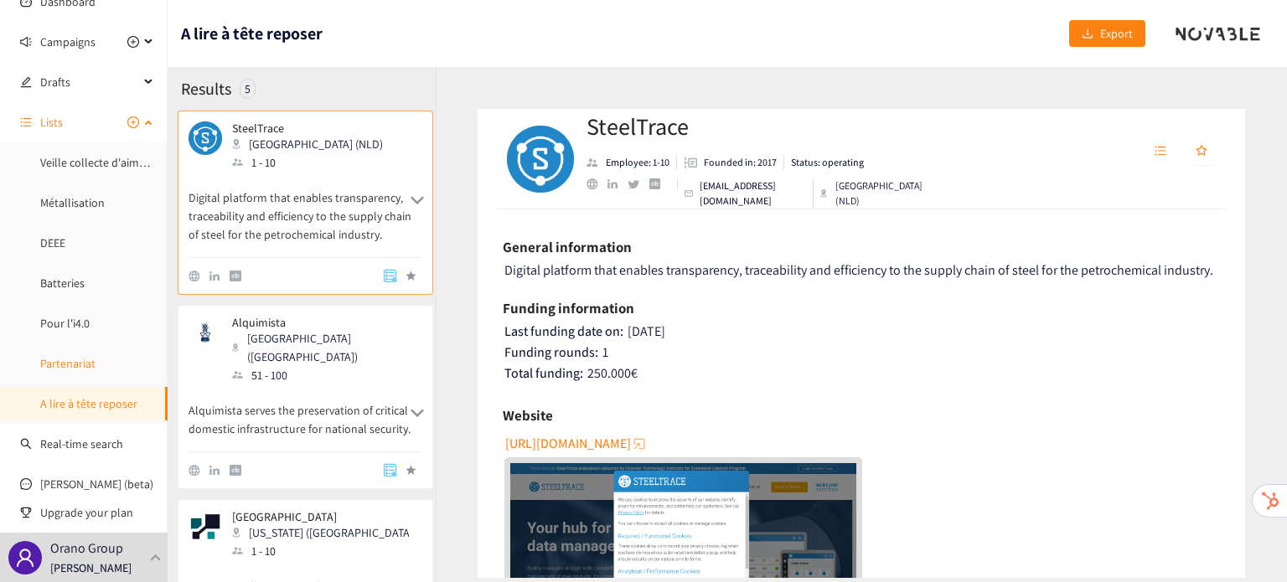
click at [96, 369] on link "Partenariat" at bounding box center [67, 363] width 55 height 15
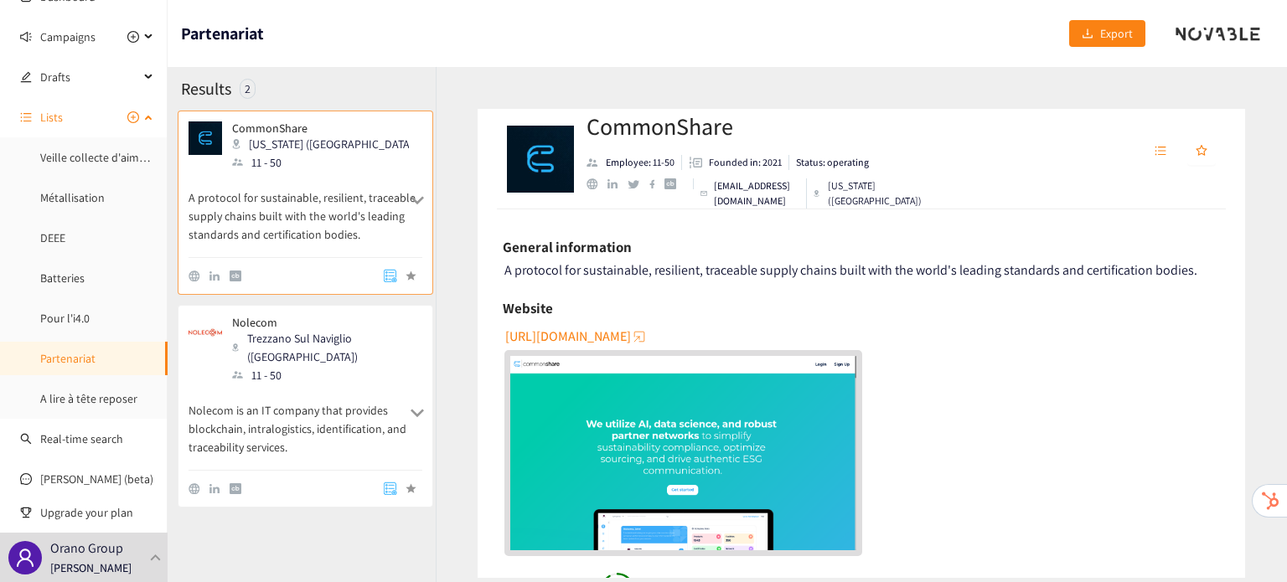
scroll to position [92, 0]
click at [87, 401] on link "A lire à tête reposer" at bounding box center [88, 397] width 97 height 15
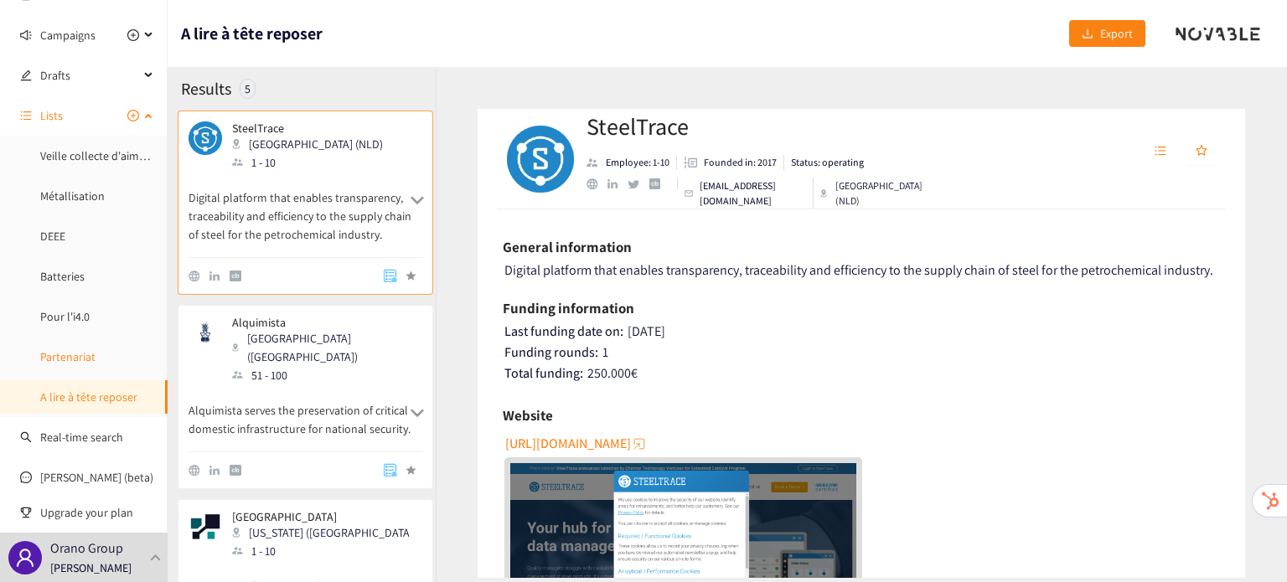
click at [80, 364] on link "Partenariat" at bounding box center [67, 356] width 55 height 15
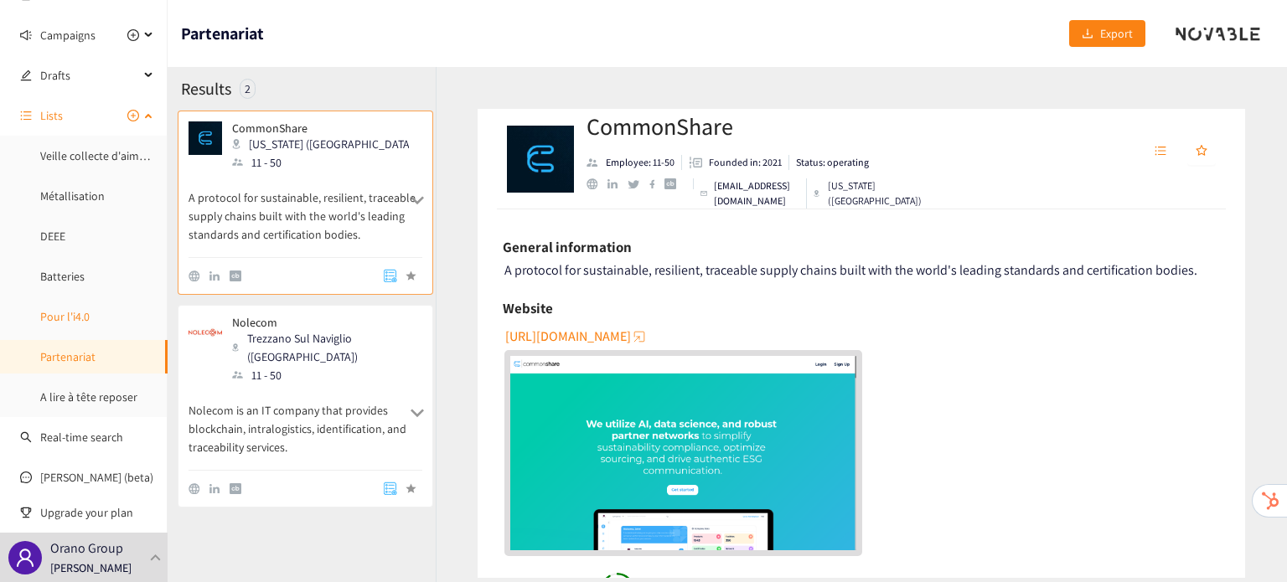
click at [79, 318] on link "Pour l'i4.0" at bounding box center [64, 316] width 49 height 15
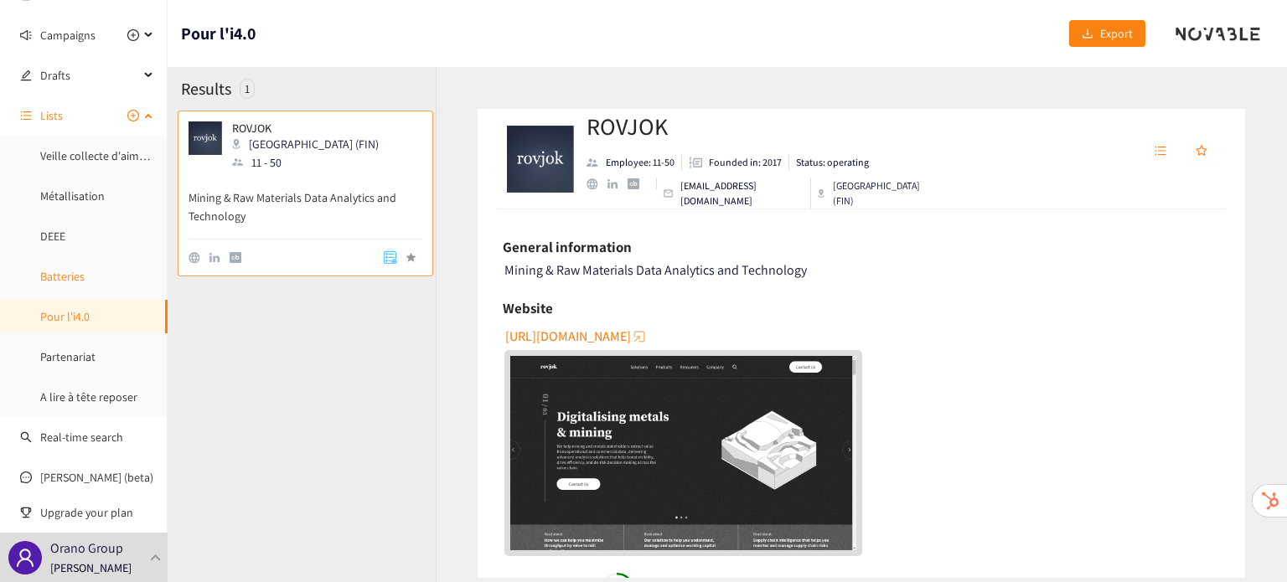
click at [78, 274] on link "Batteries" at bounding box center [62, 276] width 44 height 15
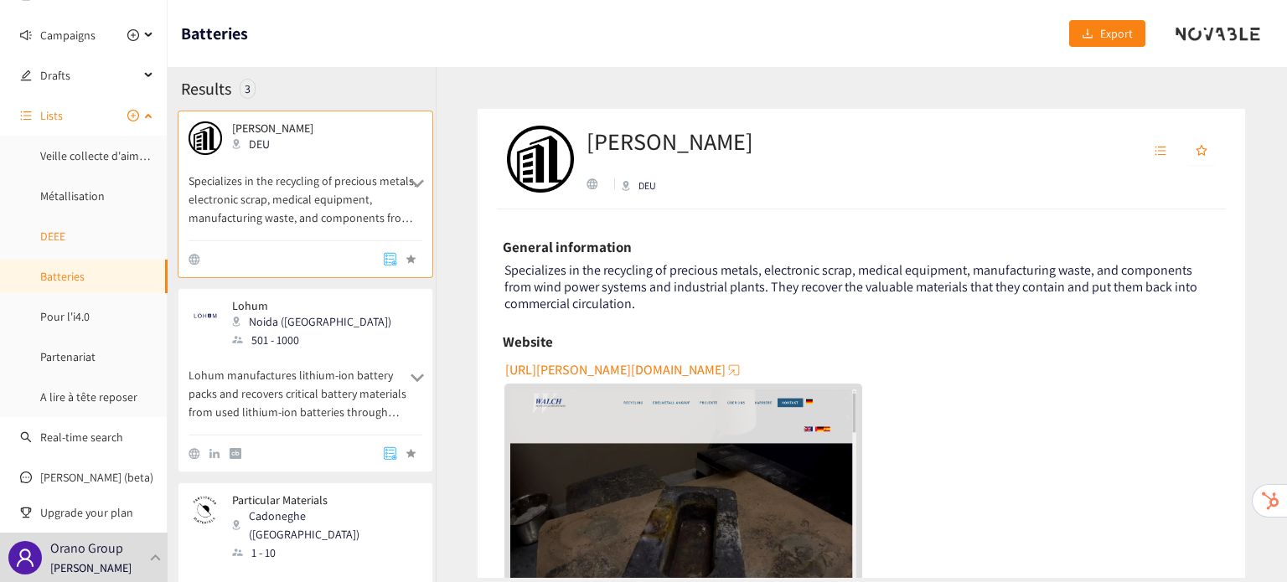
click at [65, 231] on link "DEEE" at bounding box center [52, 236] width 25 height 15
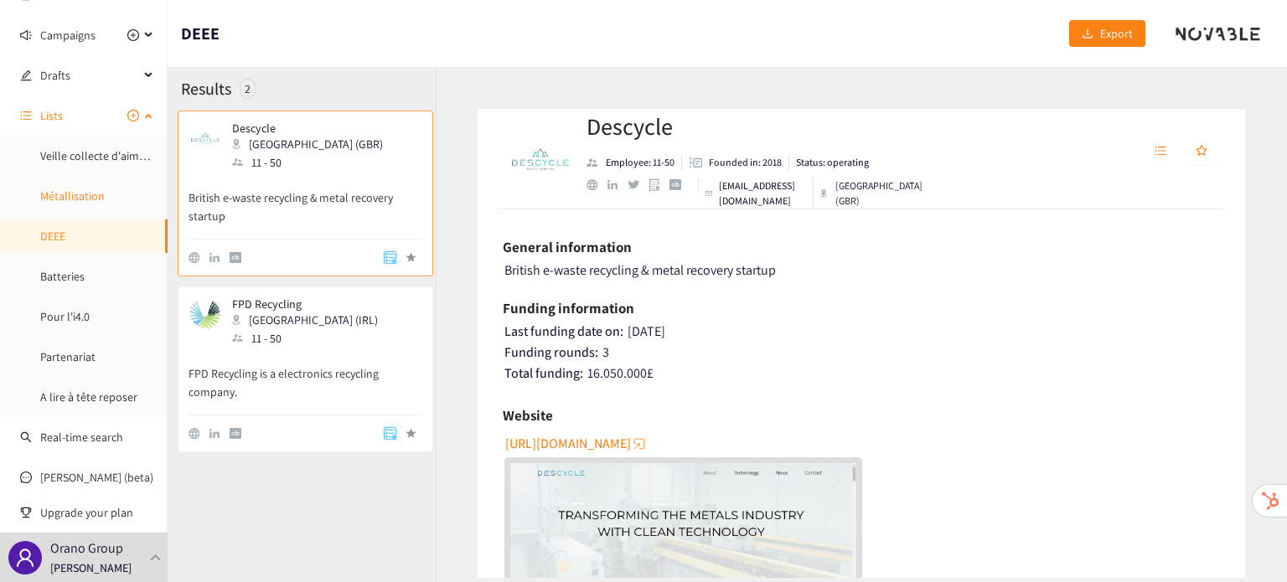
click at [79, 199] on link "Métallisation" at bounding box center [72, 196] width 65 height 15
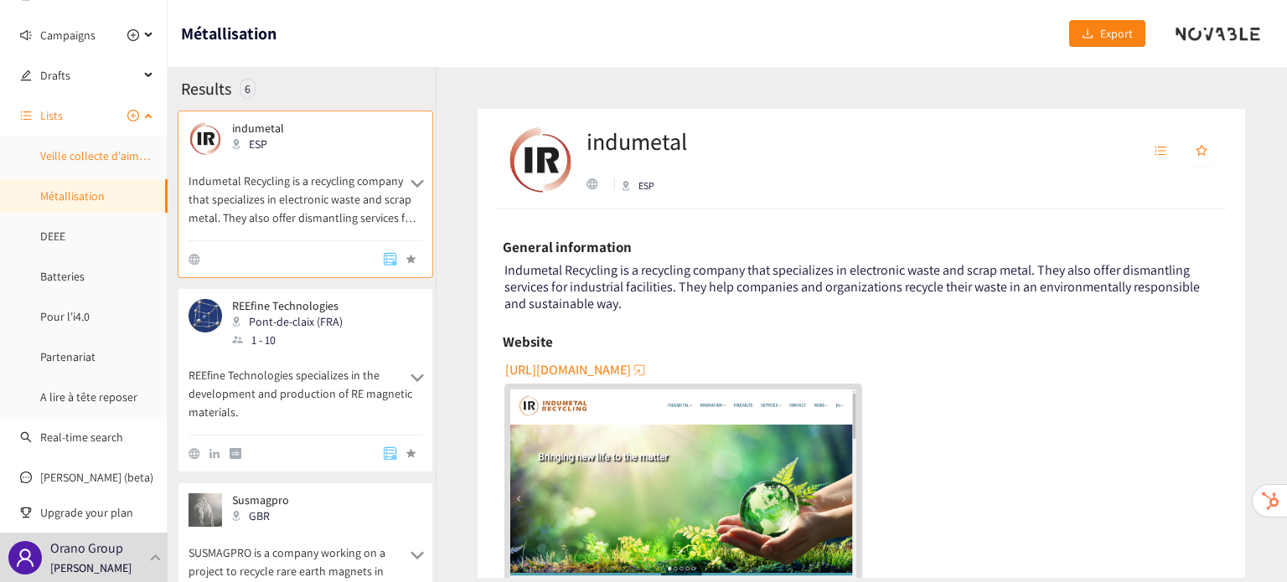
click at [74, 153] on link "Veille collecte d'aimants" at bounding box center [100, 155] width 121 height 15
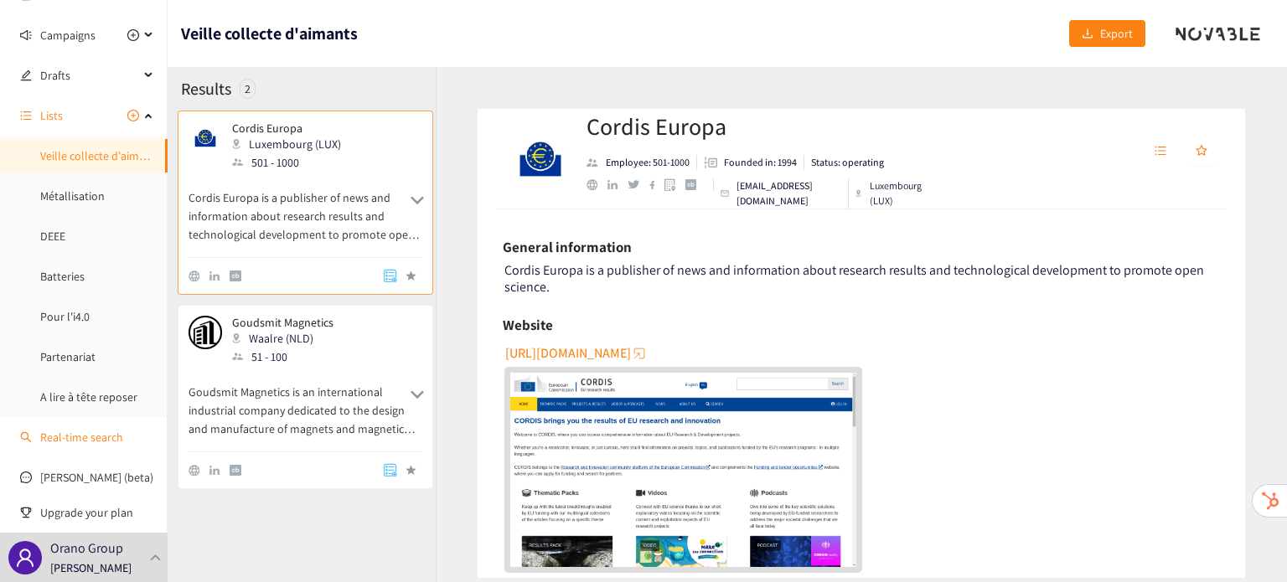
click at [93, 443] on link "Real-time search" at bounding box center [81, 437] width 83 height 15
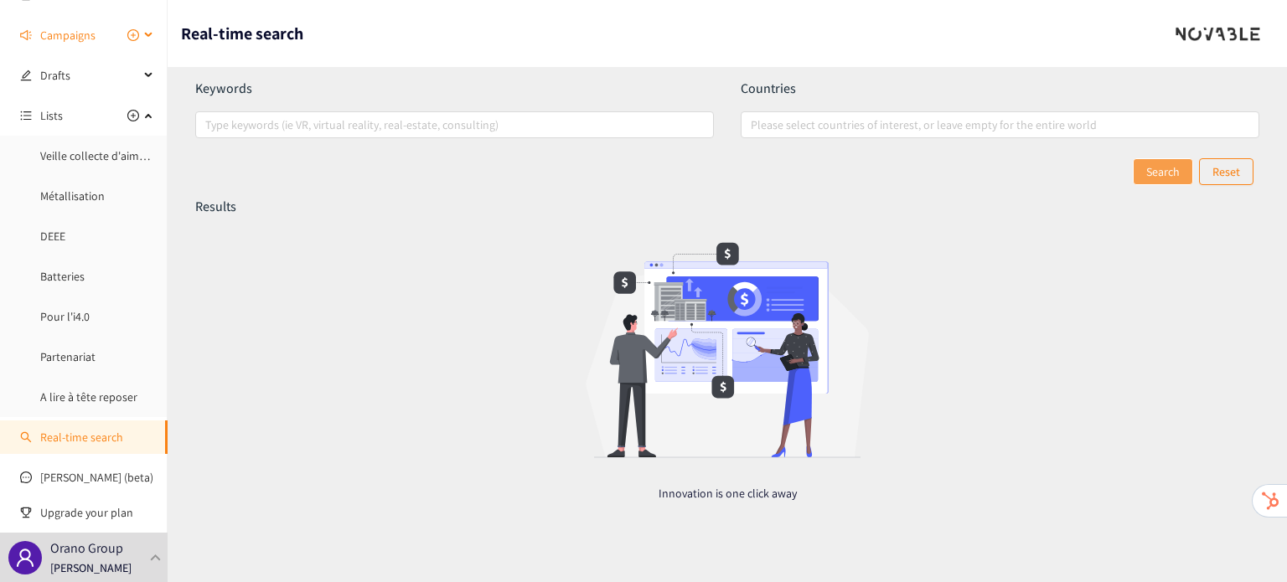
click at [47, 19] on span "Campaigns" at bounding box center [67, 35] width 55 height 34
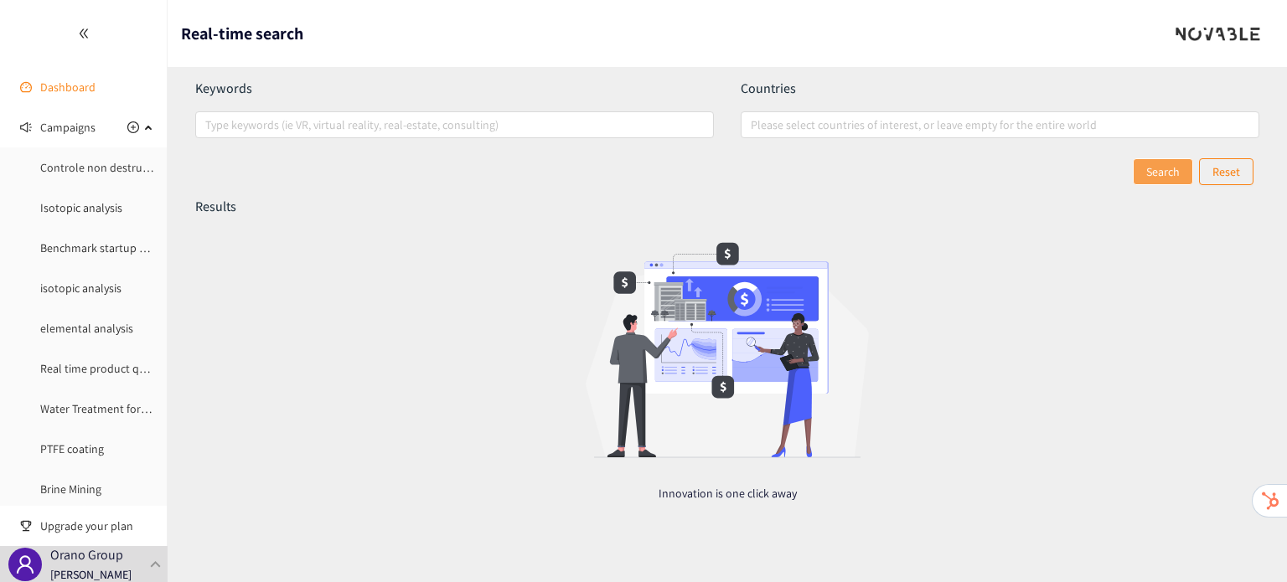
click at [59, 90] on link "Dashboard" at bounding box center [67, 87] width 55 height 15
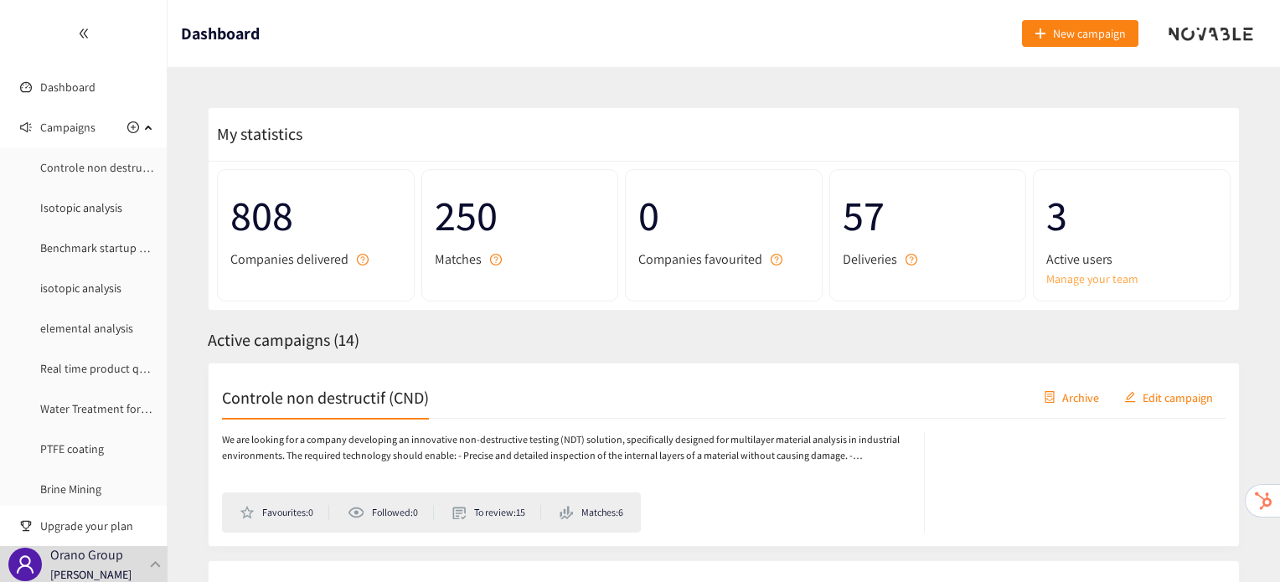
click at [1060, 277] on link "Manage your team" at bounding box center [1132, 279] width 171 height 18
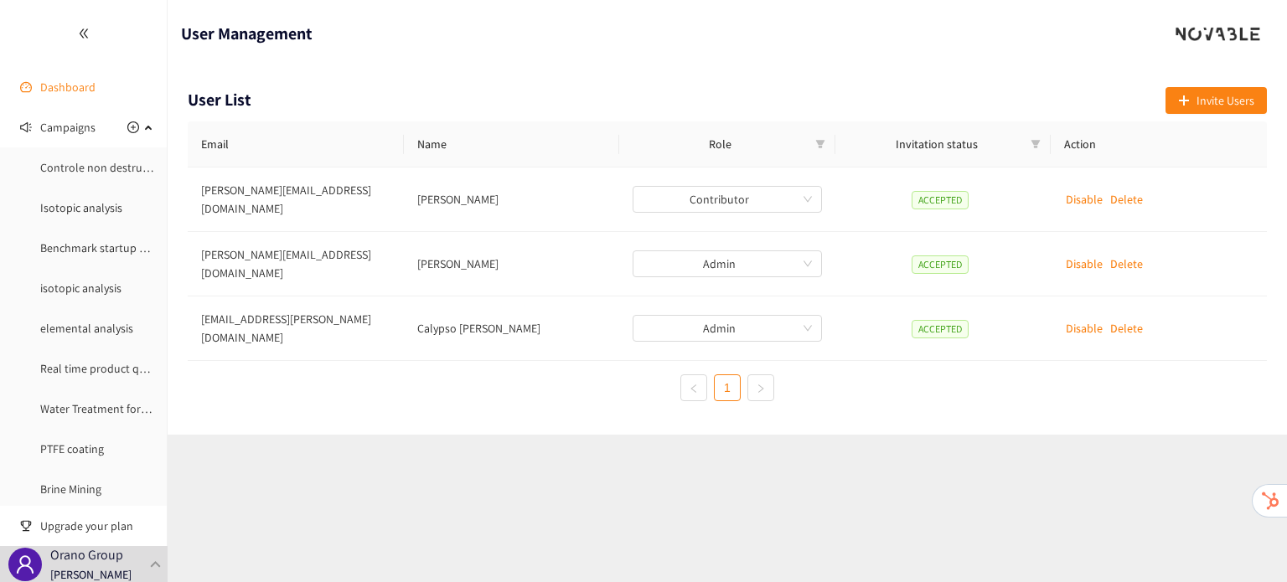
click at [60, 90] on link "Dashboard" at bounding box center [67, 87] width 55 height 15
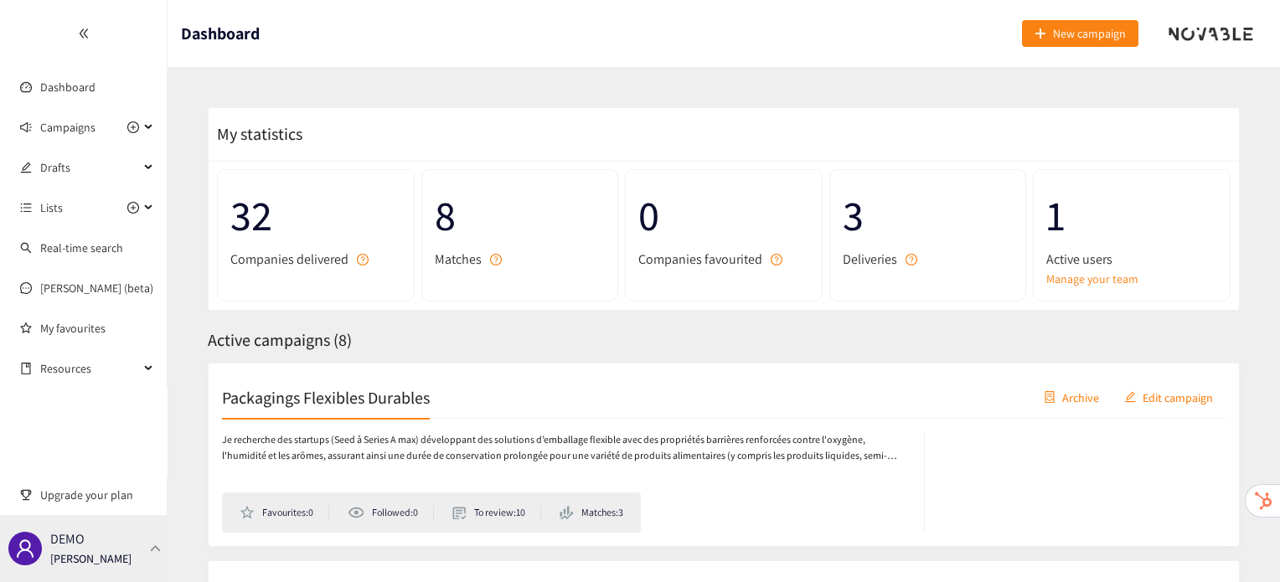
click at [161, 554] on div "DEMO [PERSON_NAME]" at bounding box center [84, 548] width 168 height 67
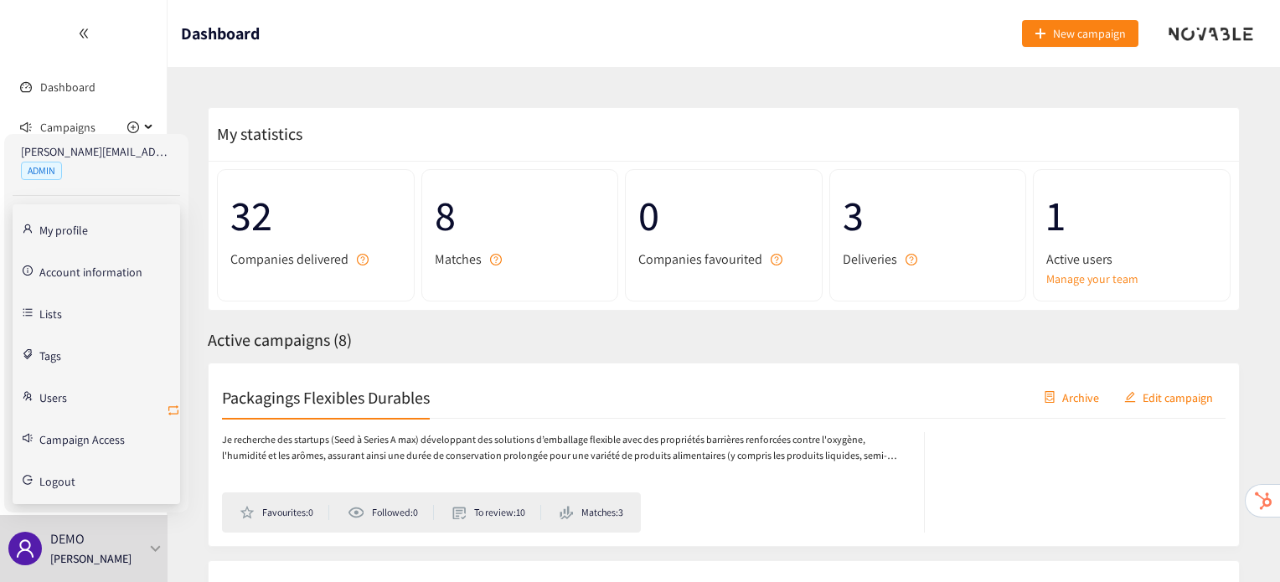
click at [173, 404] on icon "retweet" at bounding box center [173, 410] width 13 height 13
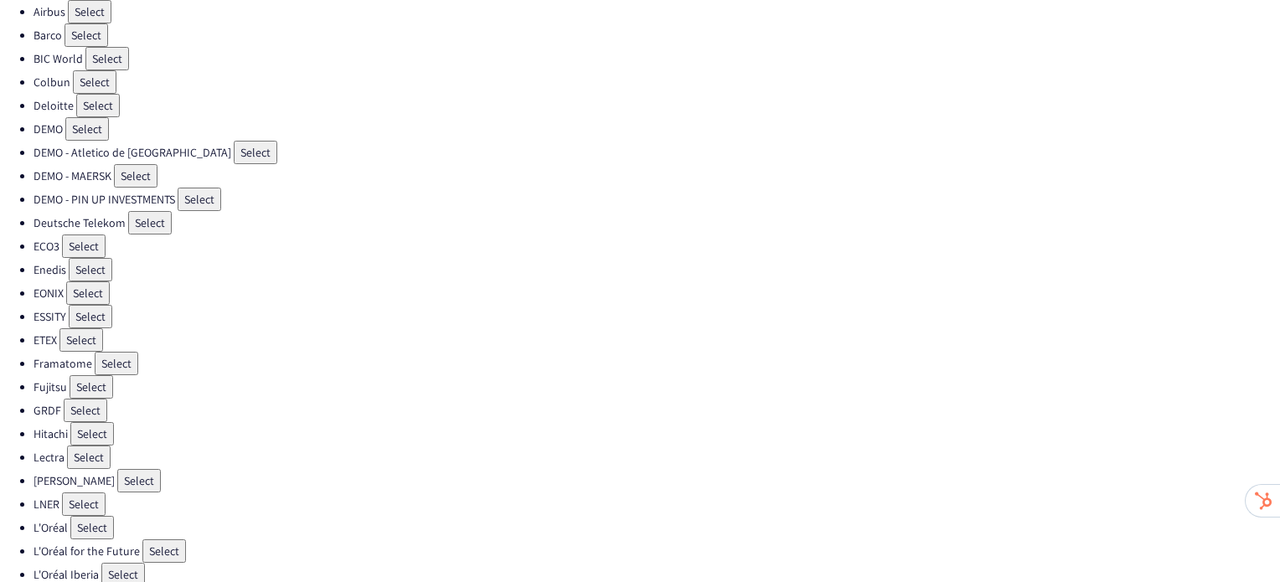
scroll to position [127, 0]
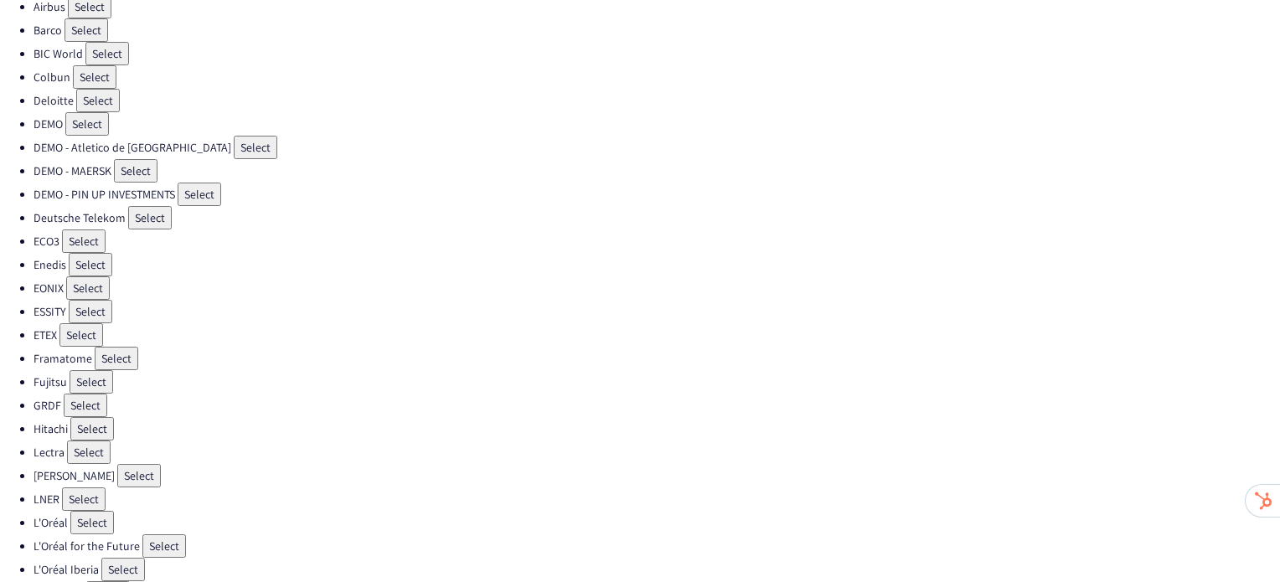
click at [121, 558] on button "Select" at bounding box center [123, 569] width 44 height 23
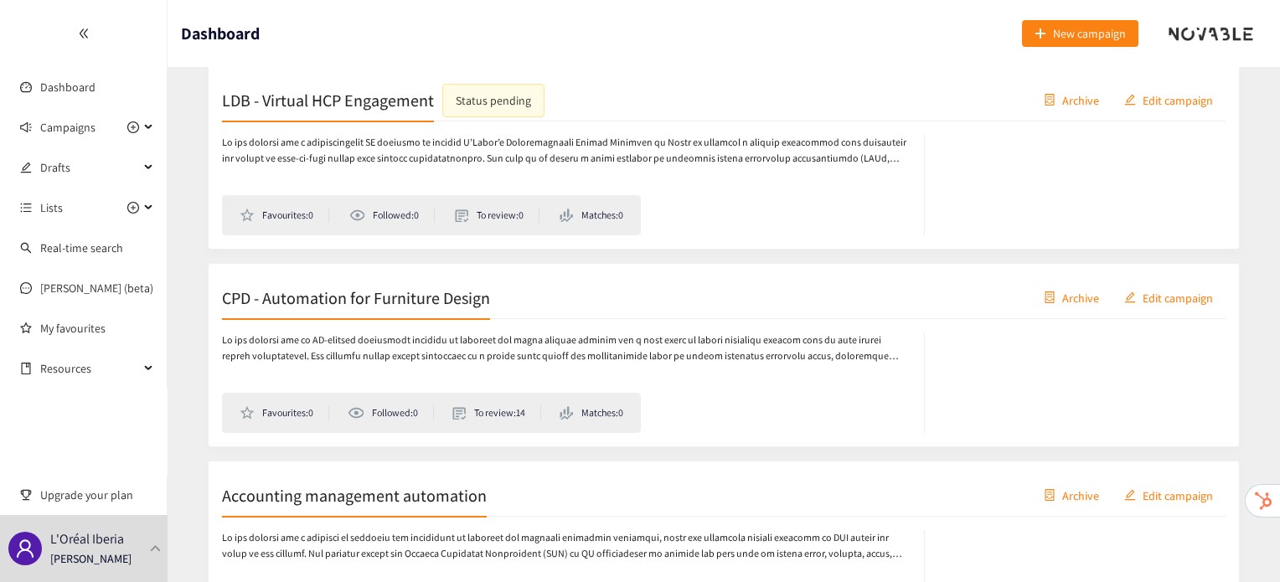
scroll to position [298, 0]
click at [350, 306] on h2 "CPD - Automation for Furniture Design" at bounding box center [356, 296] width 268 height 23
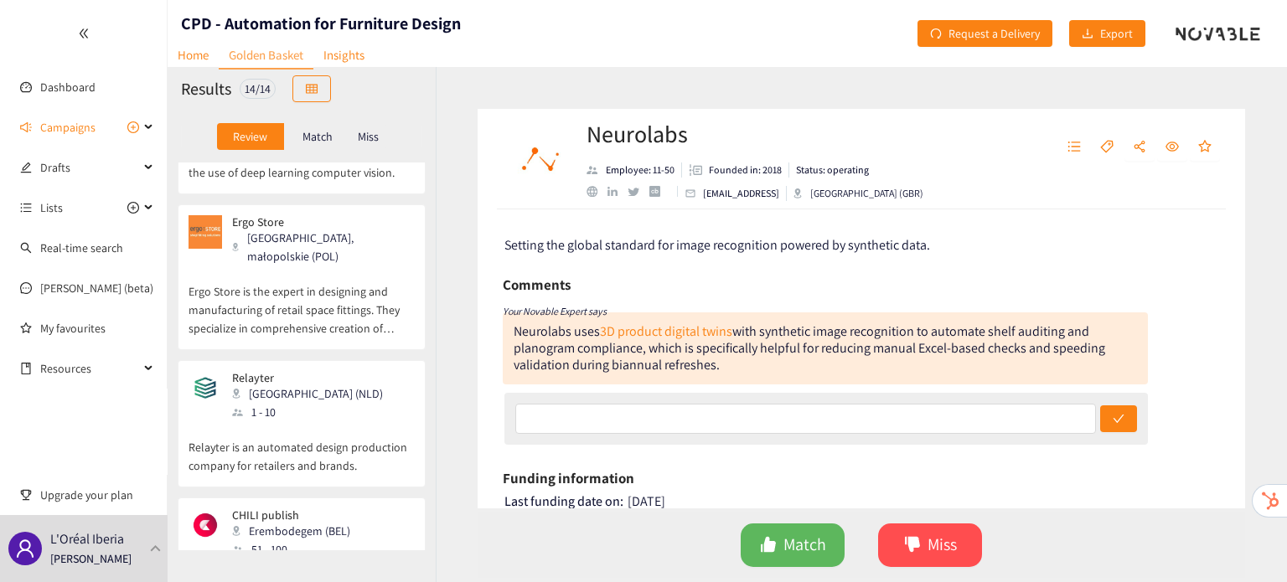
scroll to position [1698, 0]
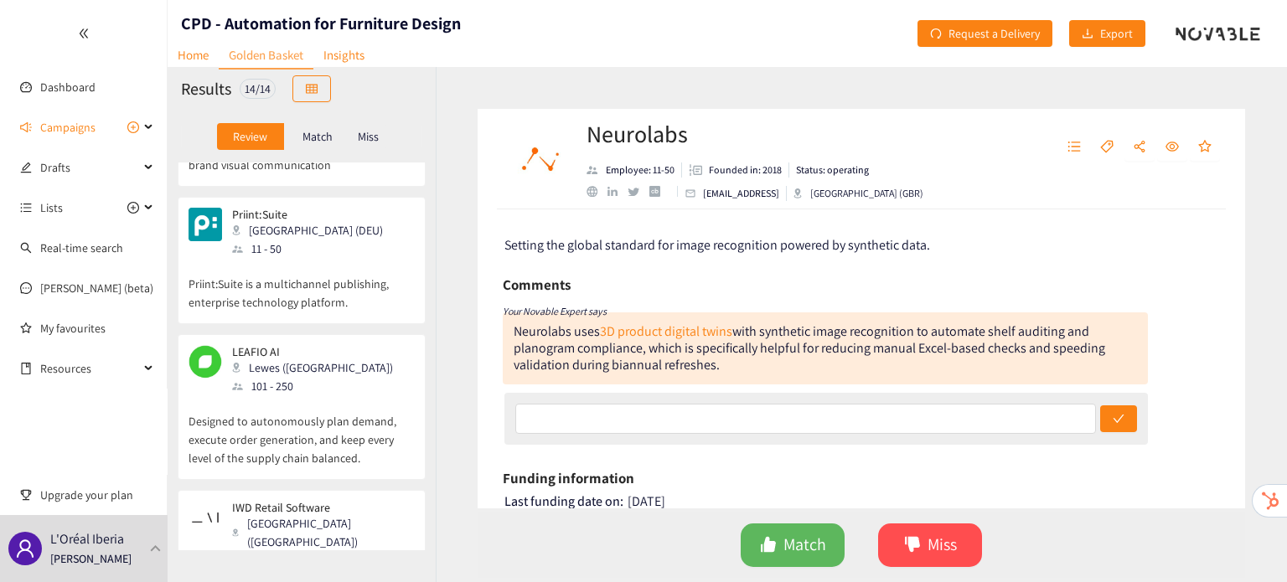
click at [328, 514] on div "[GEOGRAPHIC_DATA] ([GEOGRAPHIC_DATA])" at bounding box center [322, 532] width 181 height 37
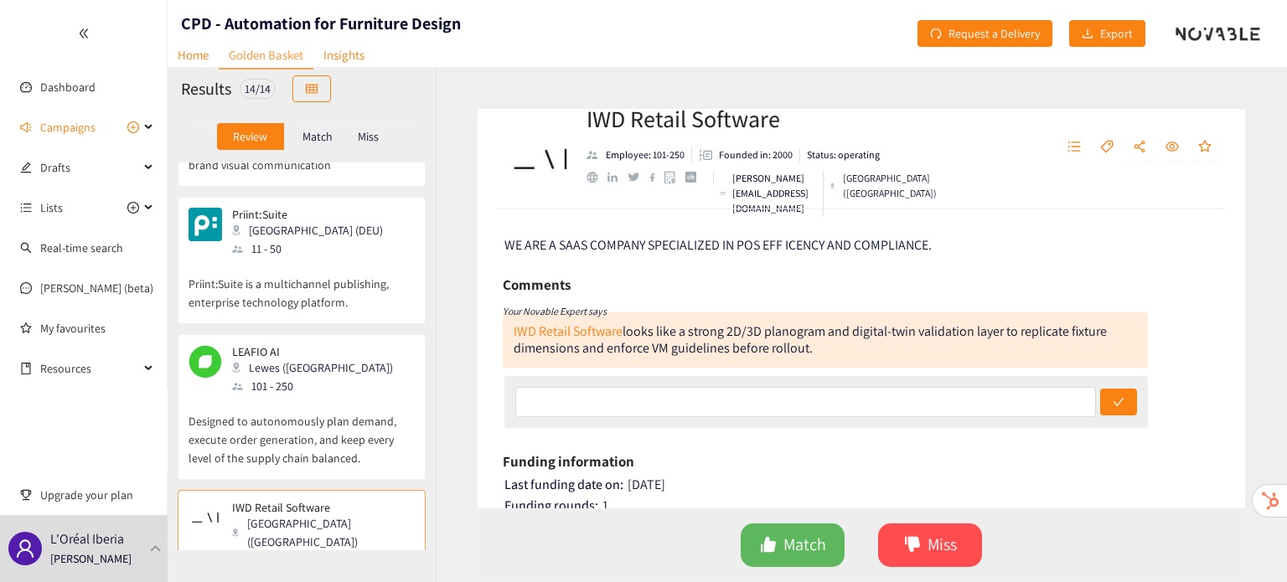
click at [357, 395] on p "Designed to autonomously plan demand, execute order generation, and keep every …" at bounding box center [302, 431] width 226 height 72
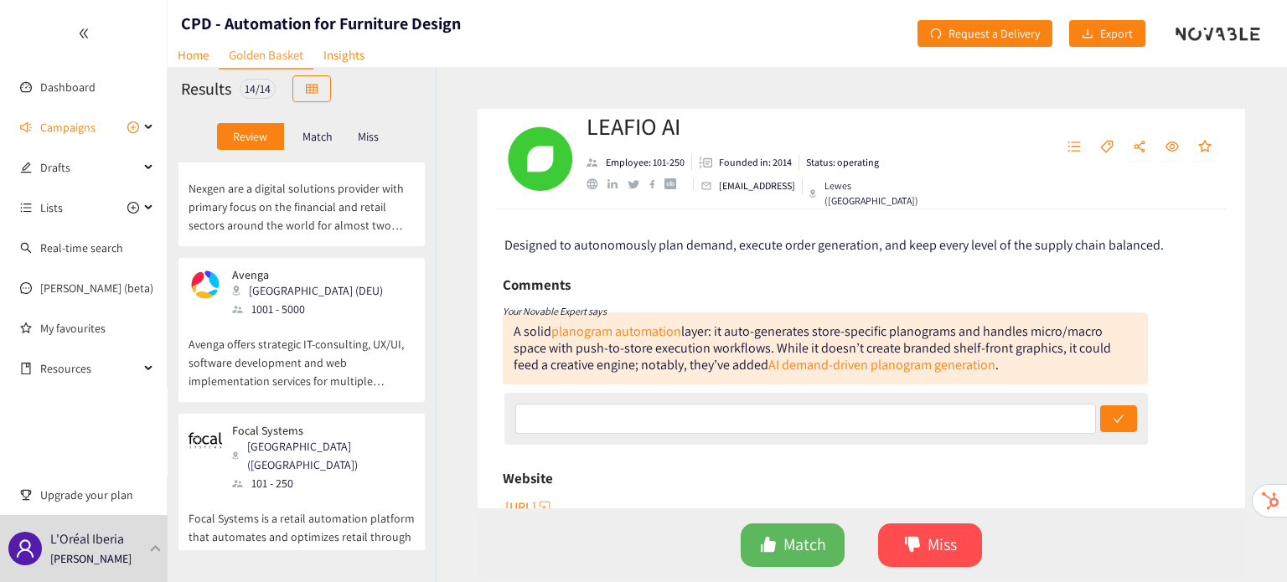
scroll to position [871, 0]
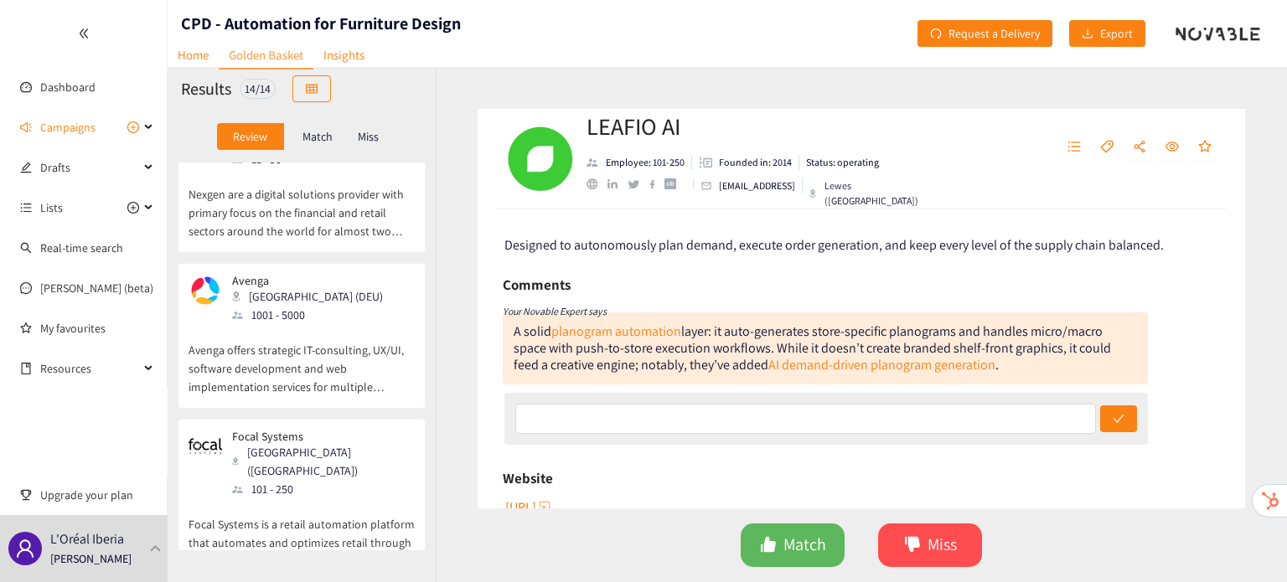
click at [292, 499] on p "Focal Systems is a retail automation platform that automates and optimizes reta…" at bounding box center [302, 535] width 226 height 72
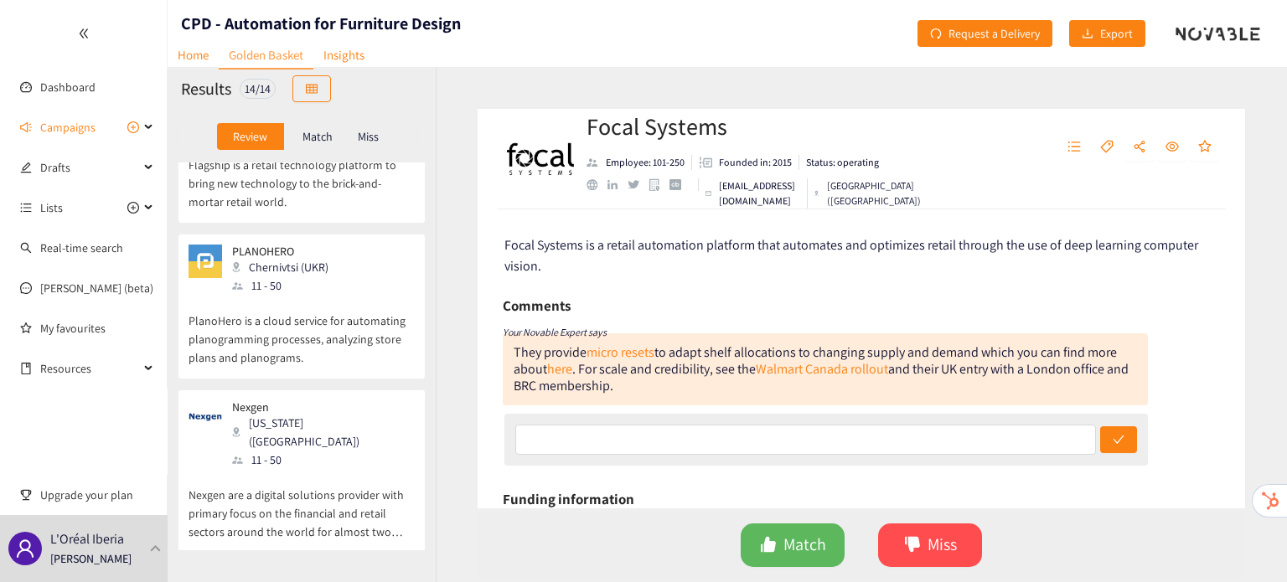
scroll to position [570, 0]
click at [318, 470] on p "Nexgen are a digital solutions provider with primary focus on the financial and…" at bounding box center [302, 506] width 226 height 72
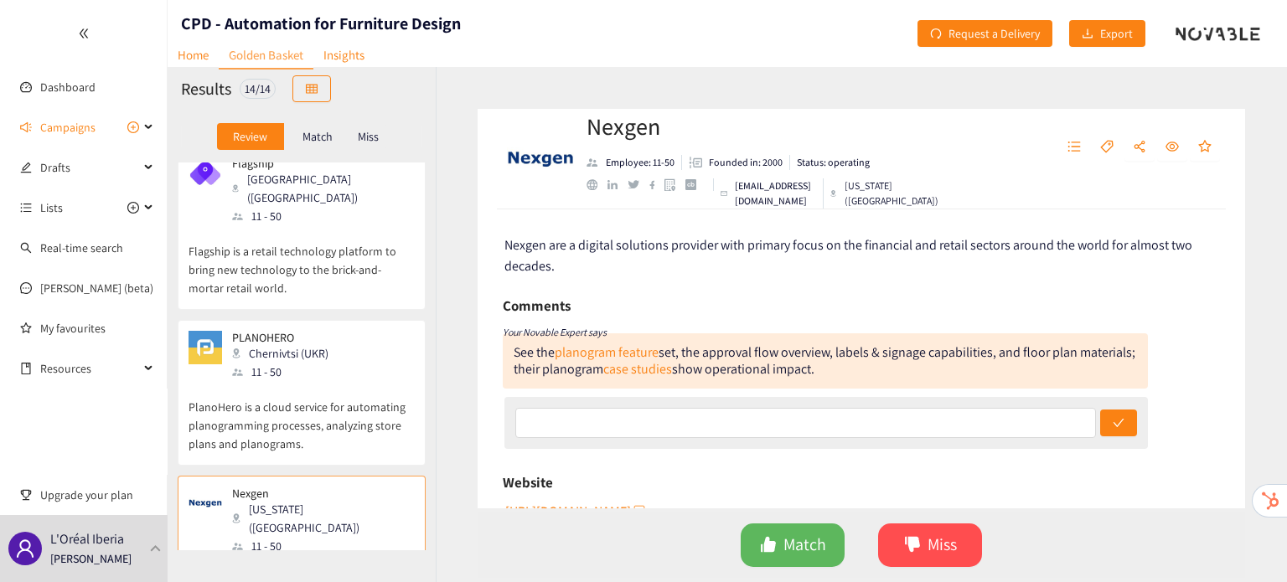
scroll to position [483, 0]
click at [319, 385] on p "PlanoHero is a cloud service for automating planogramming processes, analyzing …" at bounding box center [302, 419] width 226 height 72
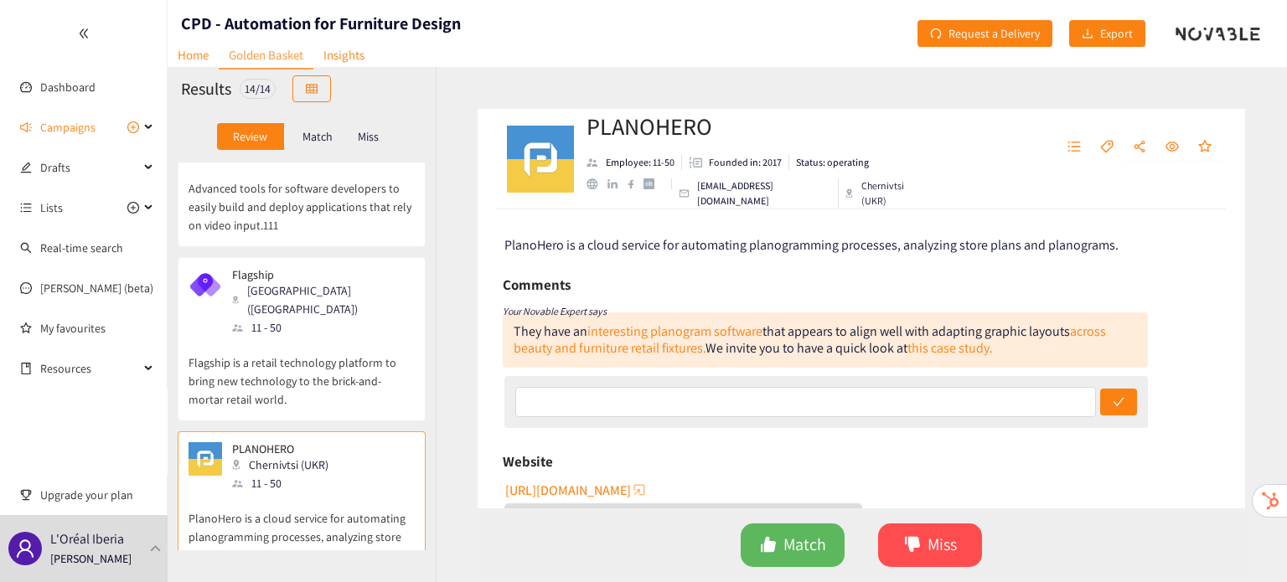
scroll to position [372, 0]
click at [319, 385] on p "Flagship is a retail technology platform to bring new technology to the brick-a…" at bounding box center [302, 374] width 226 height 72
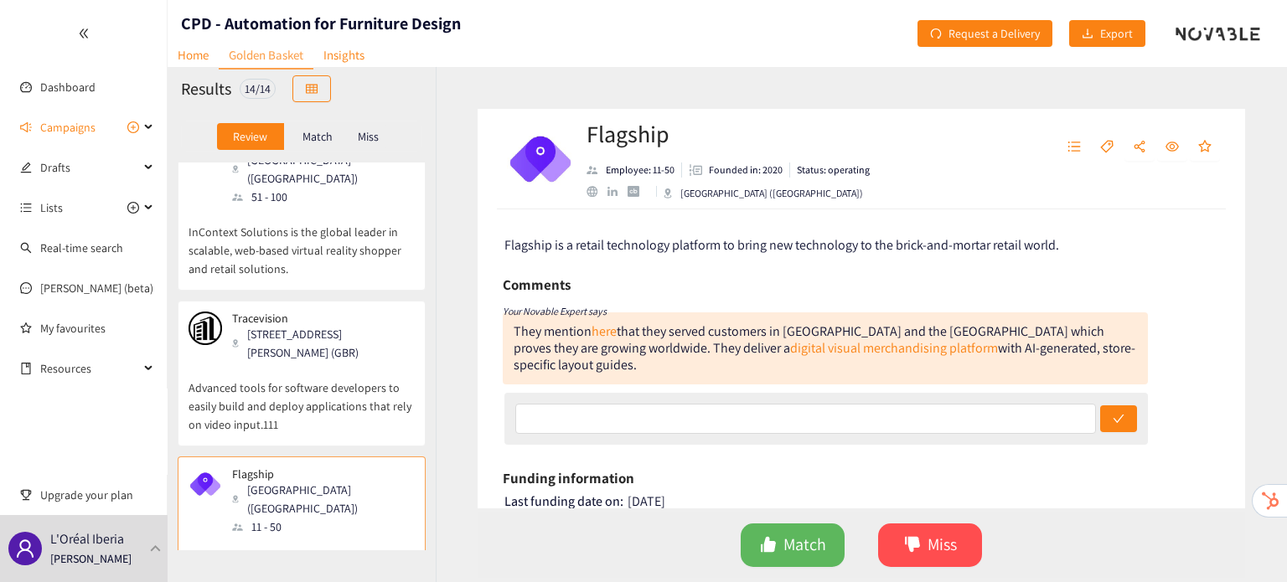
scroll to position [169, 0]
click at [319, 385] on p "Advanced tools for software developers to easily build and deploy applications …" at bounding box center [302, 402] width 226 height 72
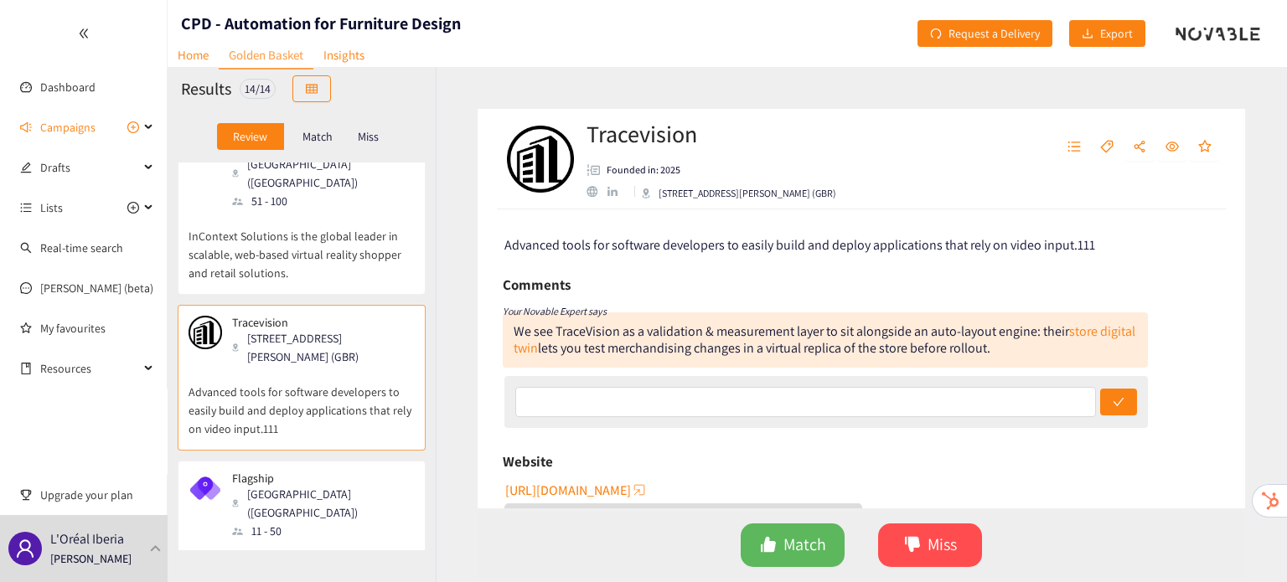
scroll to position [0, 0]
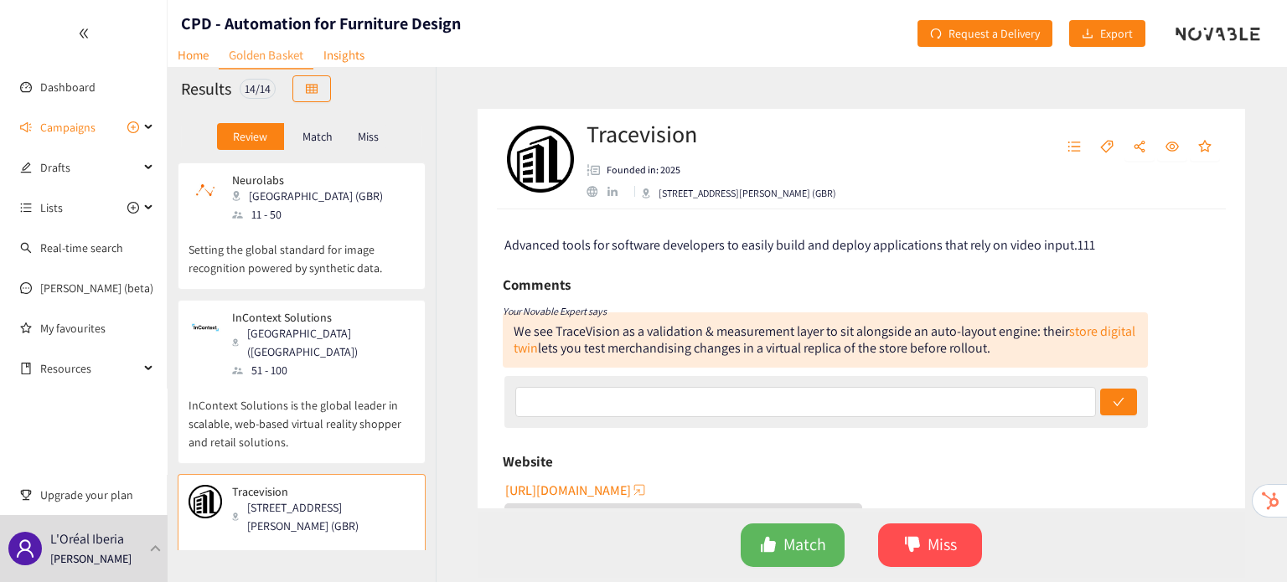
click at [319, 385] on p "InContext Solutions is the global leader in scalable, web-based virtual reality…" at bounding box center [302, 416] width 226 height 72
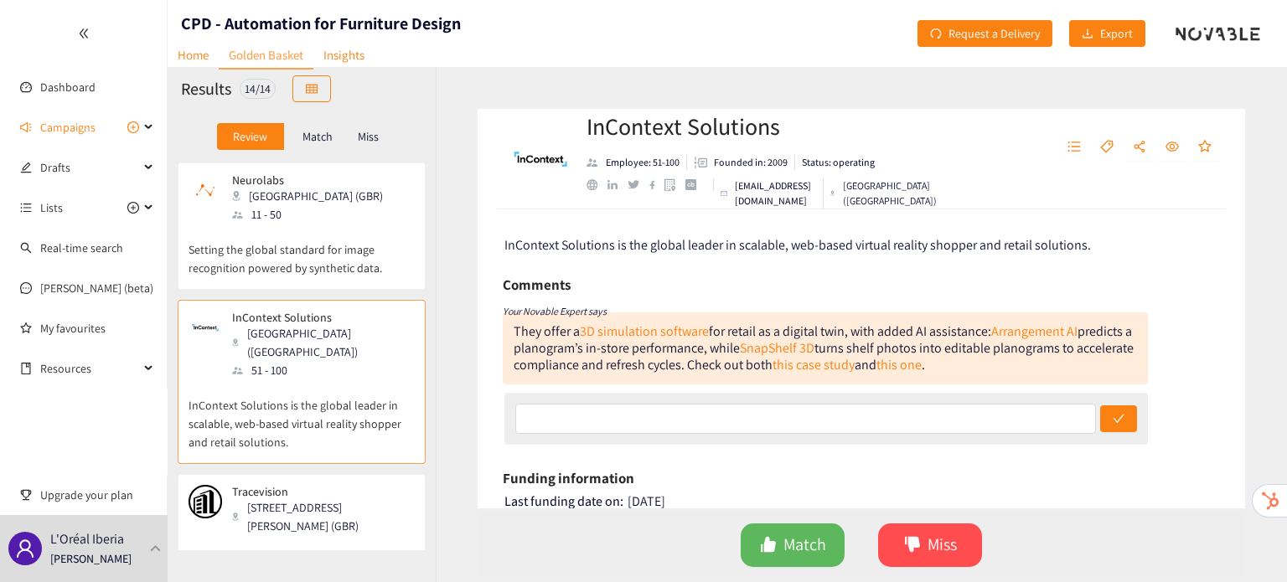
click at [344, 266] on p "Setting the global standard for image recognition powered by synthetic data." at bounding box center [302, 251] width 226 height 54
